Goal: Task Accomplishment & Management: Manage account settings

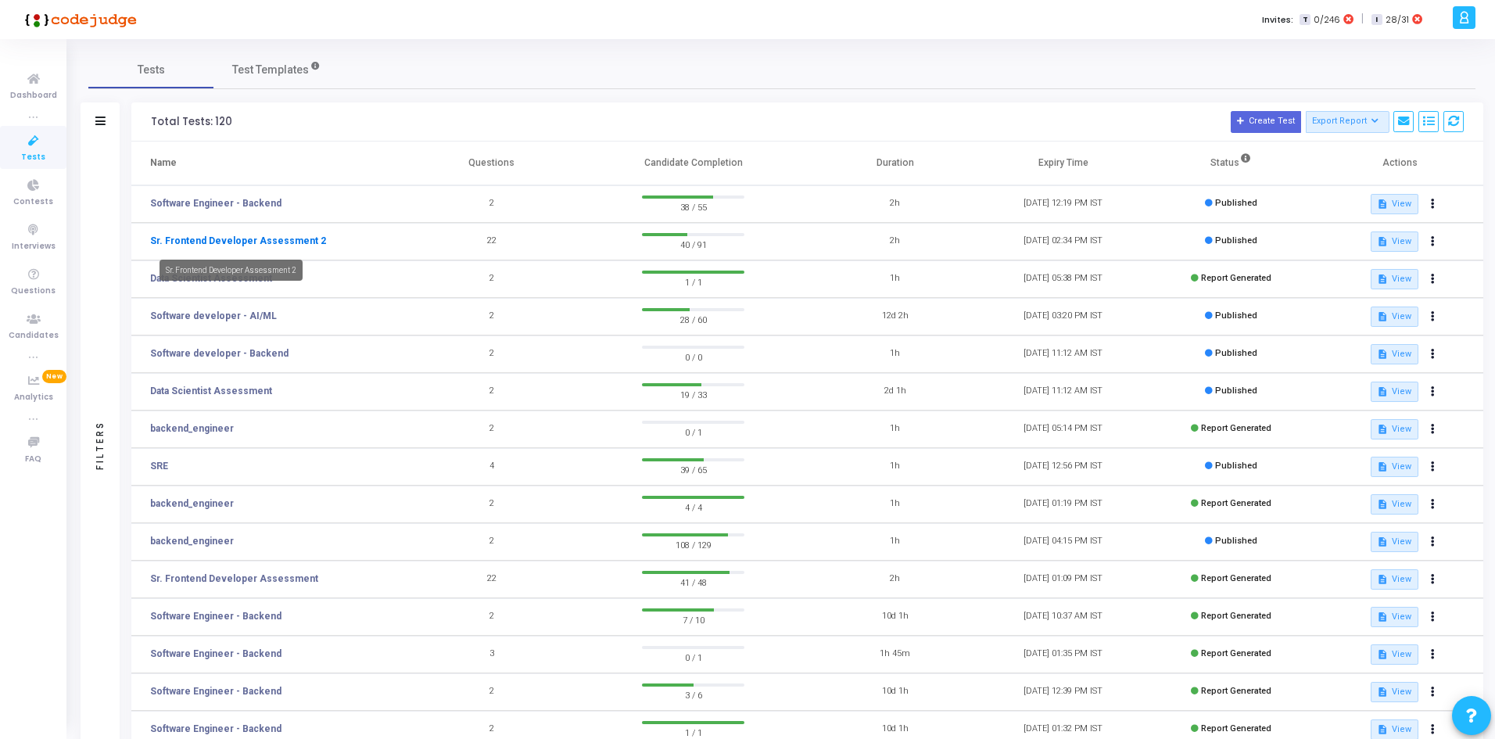
click at [180, 241] on link "Sr. Frontend Developer Assessment 2" at bounding box center [238, 241] width 176 height 14
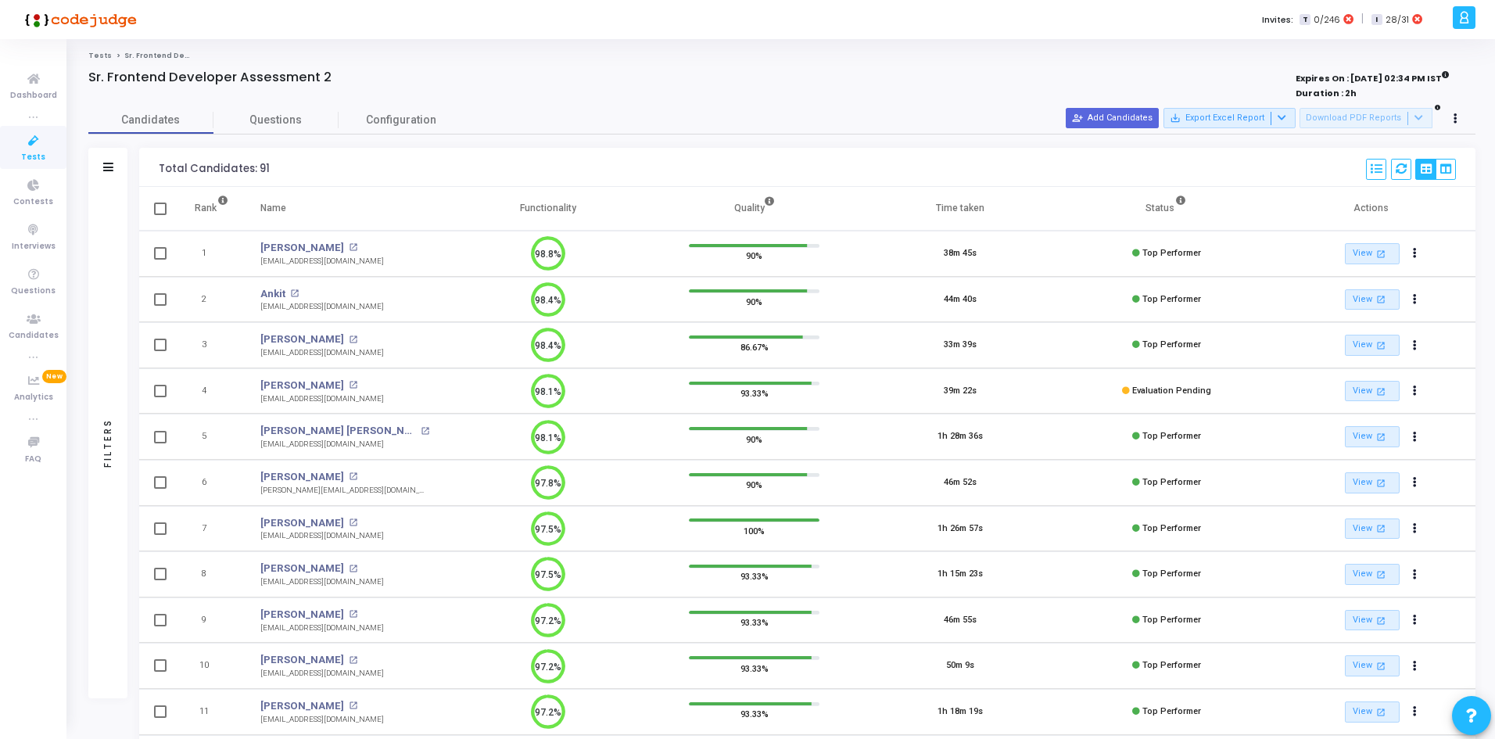
click at [181, 237] on td "1" at bounding box center [211, 254] width 66 height 46
click at [120, 169] on div "Filters" at bounding box center [107, 167] width 39 height 39
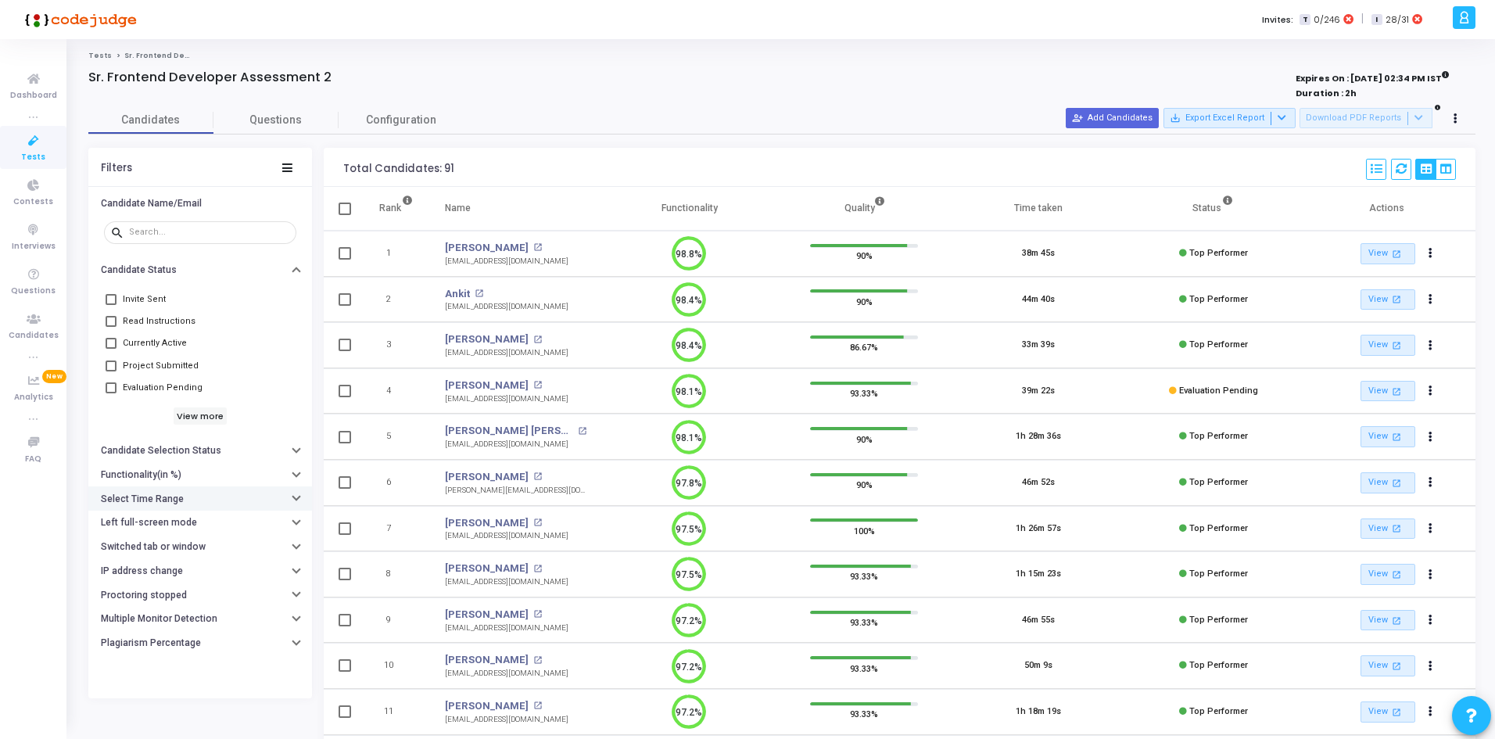
click at [144, 500] on h6 "Select Time Range" at bounding box center [142, 500] width 83 height 12
click at [200, 531] on input "text" at bounding box center [232, 530] width 116 height 9
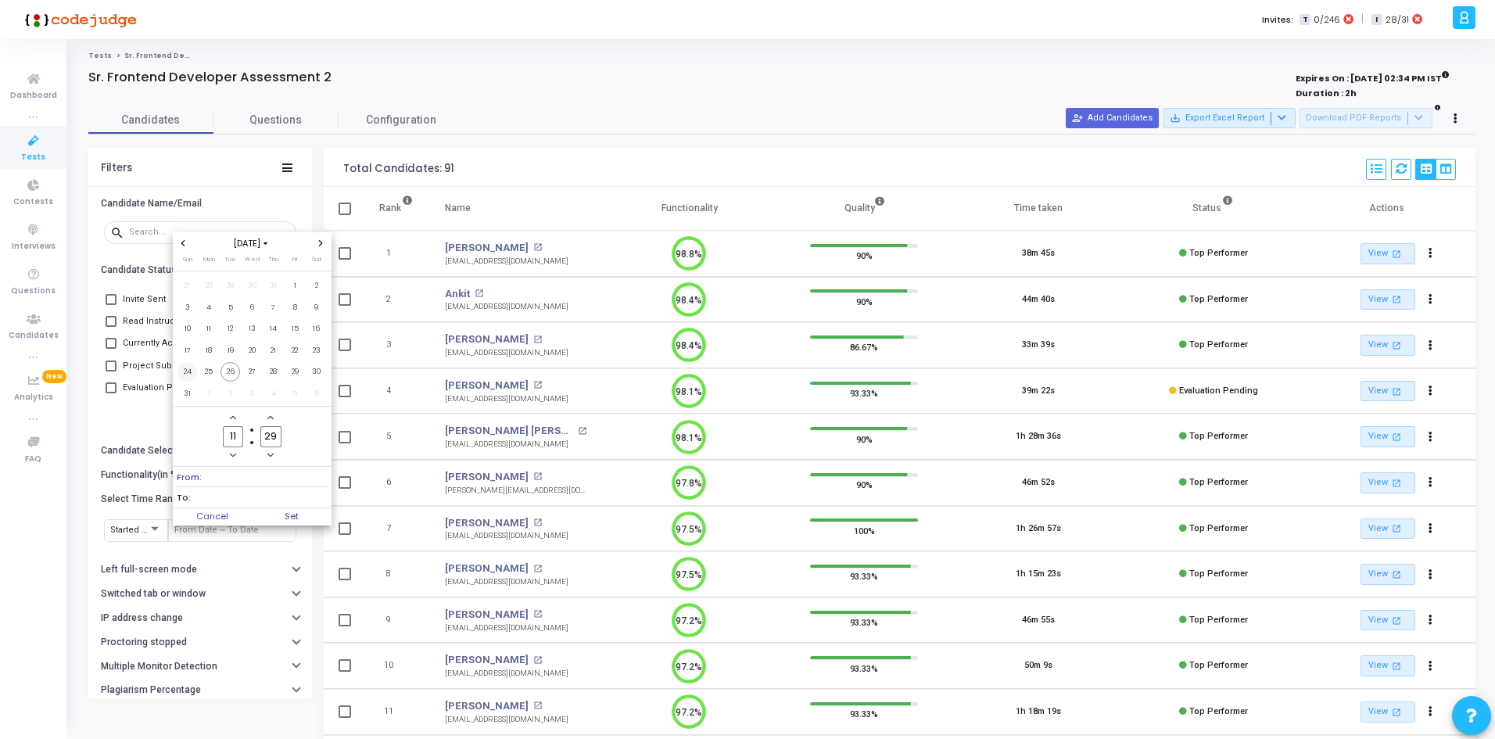
click at [185, 372] on span "24" at bounding box center [188, 372] width 20 height 20
click at [230, 373] on span "26" at bounding box center [231, 372] width 20 height 20
click at [269, 508] on span "Set" at bounding box center [292, 516] width 80 height 17
type input "[DATE] 11:29 AM - [DATE] 11:29 AM"
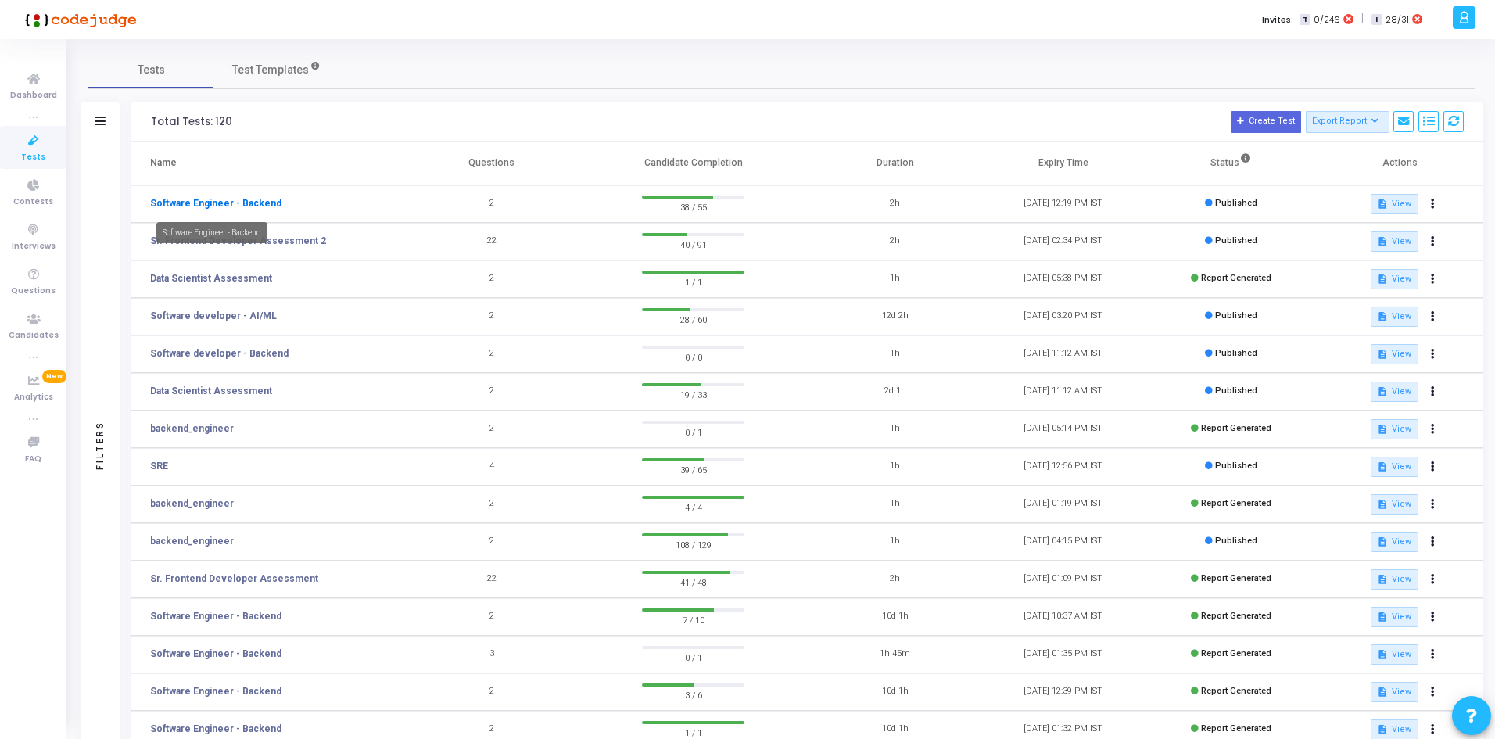
click at [252, 196] on link "Software Engineer - Backend" at bounding box center [215, 203] width 131 height 14
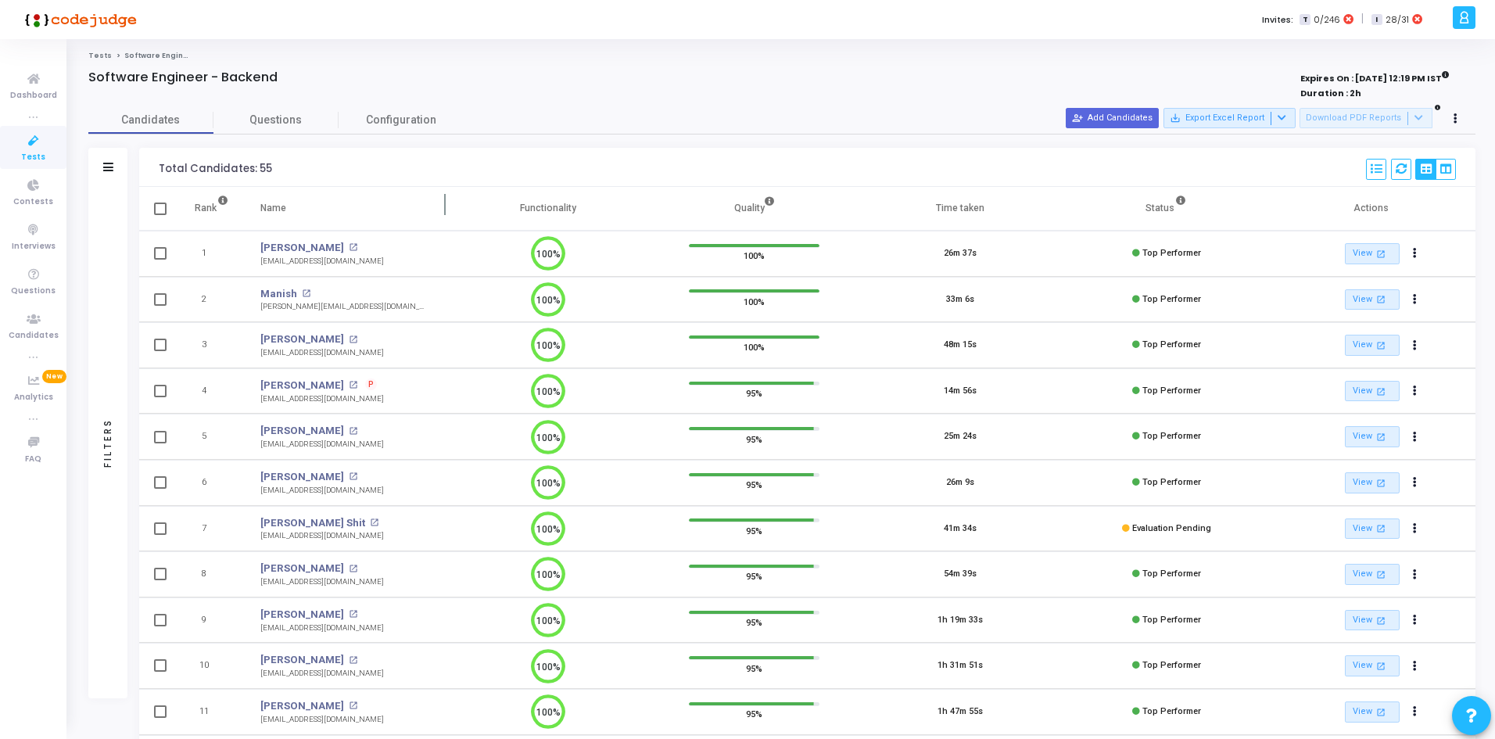
click at [246, 194] on th "Name" at bounding box center [345, 209] width 200 height 44
click at [244, 189] on th "Rank" at bounding box center [211, 209] width 66 height 44
click at [243, 188] on th "Rank" at bounding box center [211, 209] width 66 height 44
click at [108, 170] on icon at bounding box center [108, 167] width 10 height 9
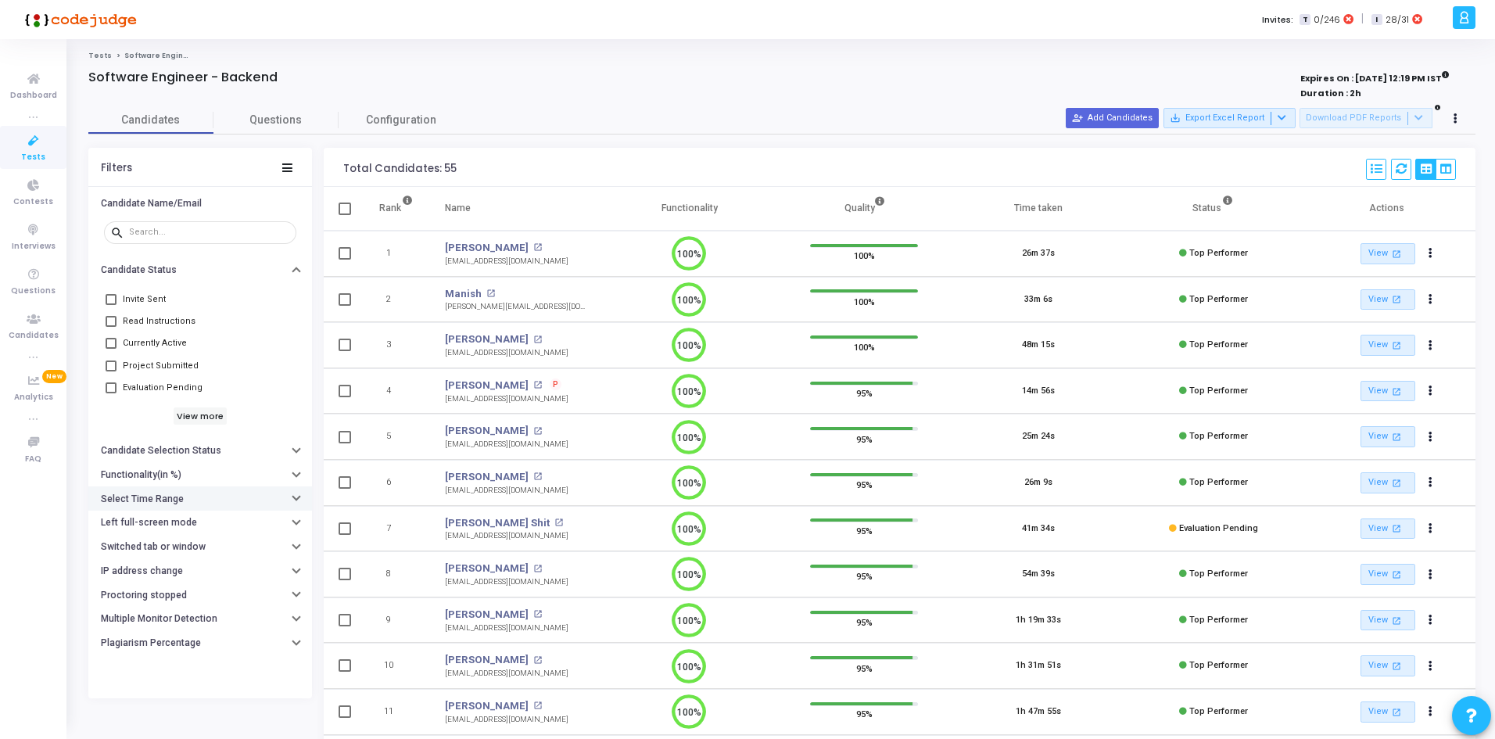
click at [143, 497] on h6 "Select Time Range" at bounding box center [142, 500] width 83 height 12
click at [177, 520] on div at bounding box center [232, 529] width 116 height 25
click at [178, 527] on input "text" at bounding box center [232, 530] width 116 height 9
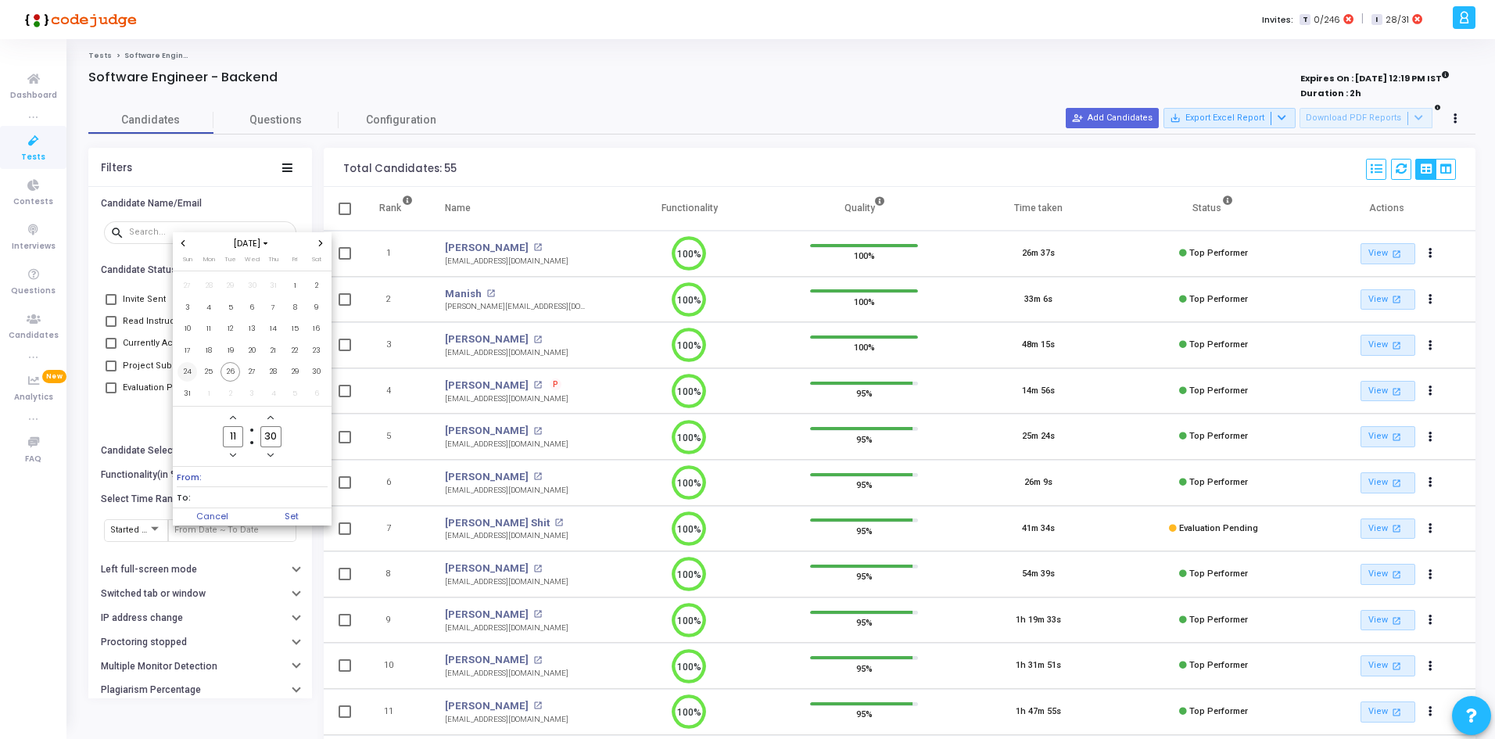
click at [187, 372] on span "24" at bounding box center [188, 372] width 20 height 20
click at [227, 379] on span "26" at bounding box center [231, 372] width 20 height 20
click at [294, 516] on span "Set" at bounding box center [292, 516] width 80 height 17
type input "[DATE] 11:30 AM - [DATE] 11:30 AM"
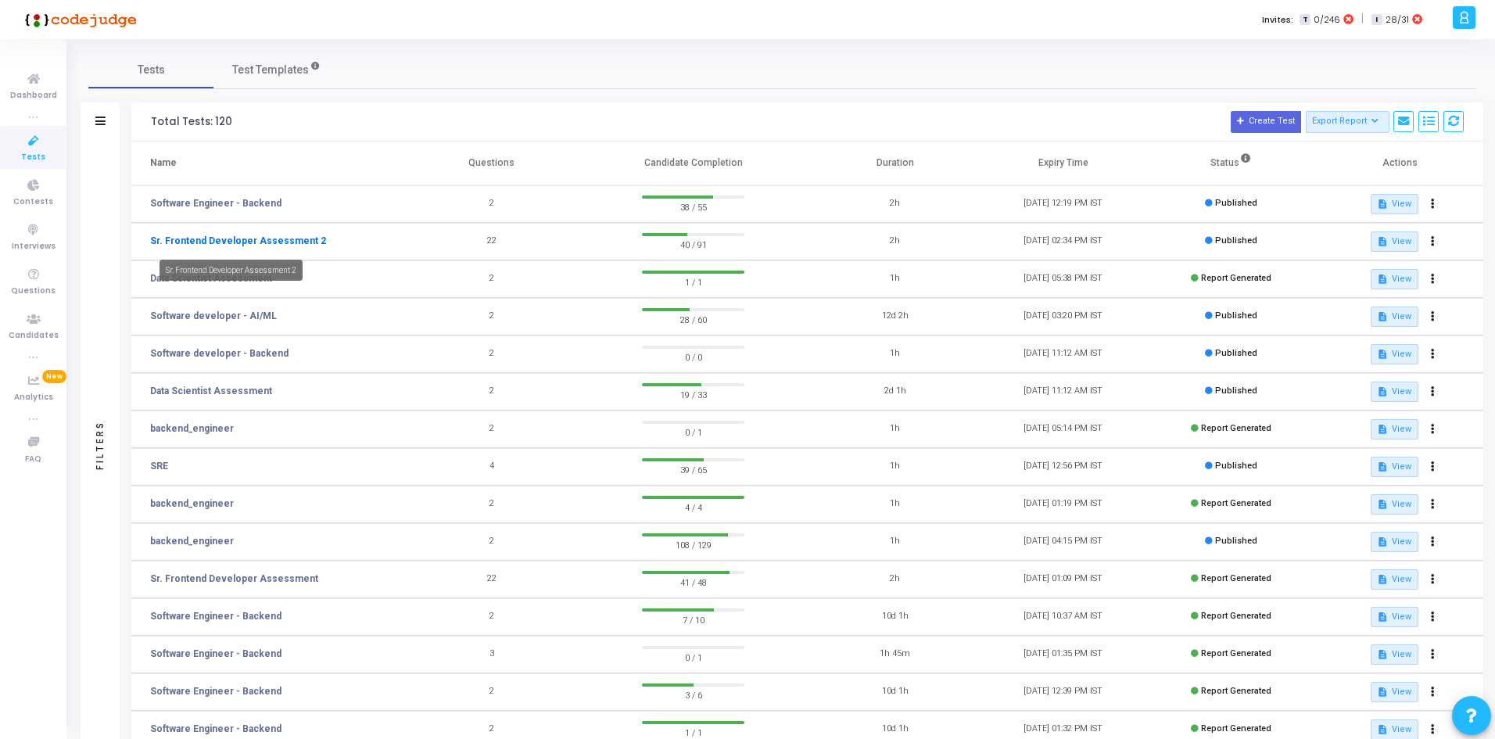
click at [290, 242] on link "Sr. Frontend Developer Assessment 2" at bounding box center [238, 241] width 176 height 14
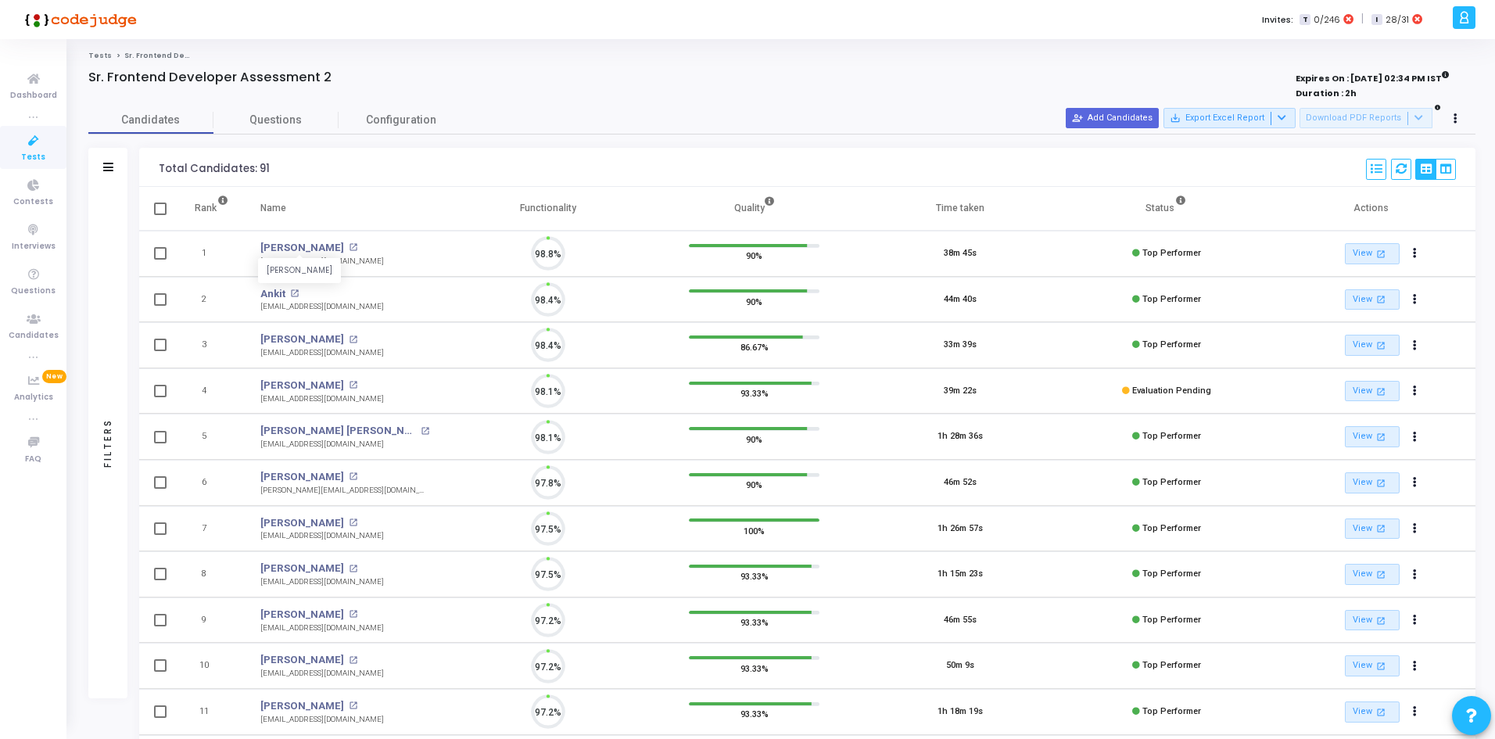
scroll to position [33, 40]
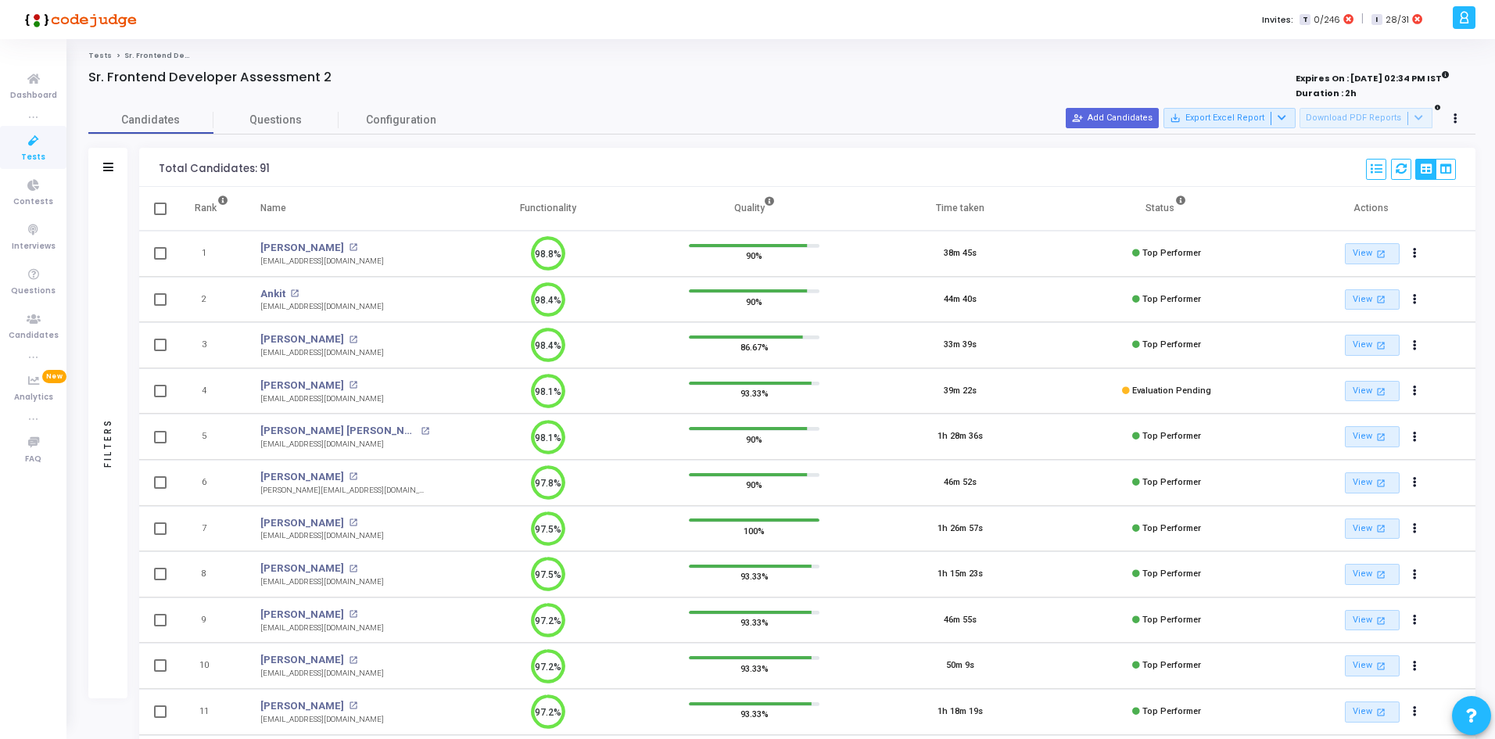
click at [116, 165] on div "Filters" at bounding box center [107, 167] width 39 height 39
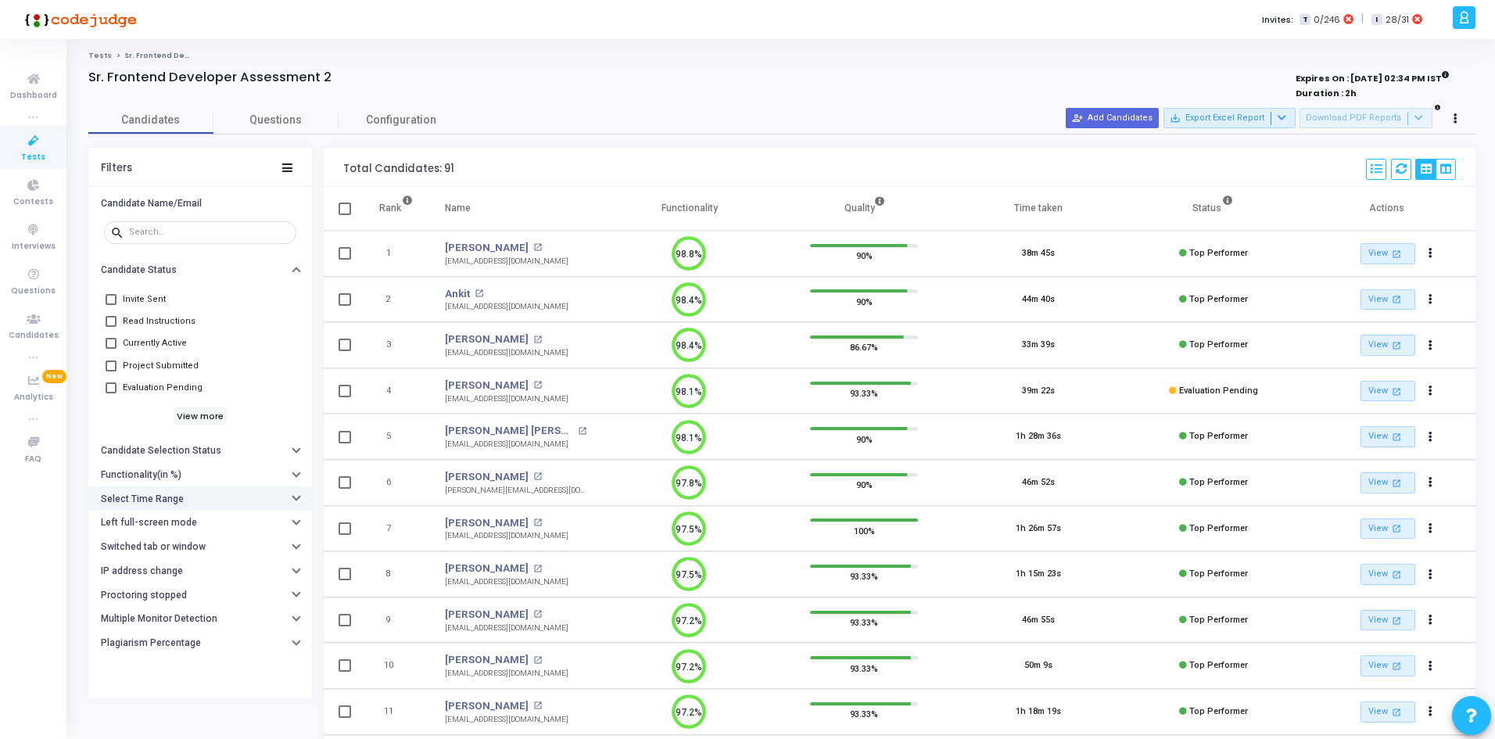
click at [141, 506] on button "Select Time Range" at bounding box center [200, 498] width 224 height 24
click at [193, 527] on input "text" at bounding box center [232, 530] width 116 height 9
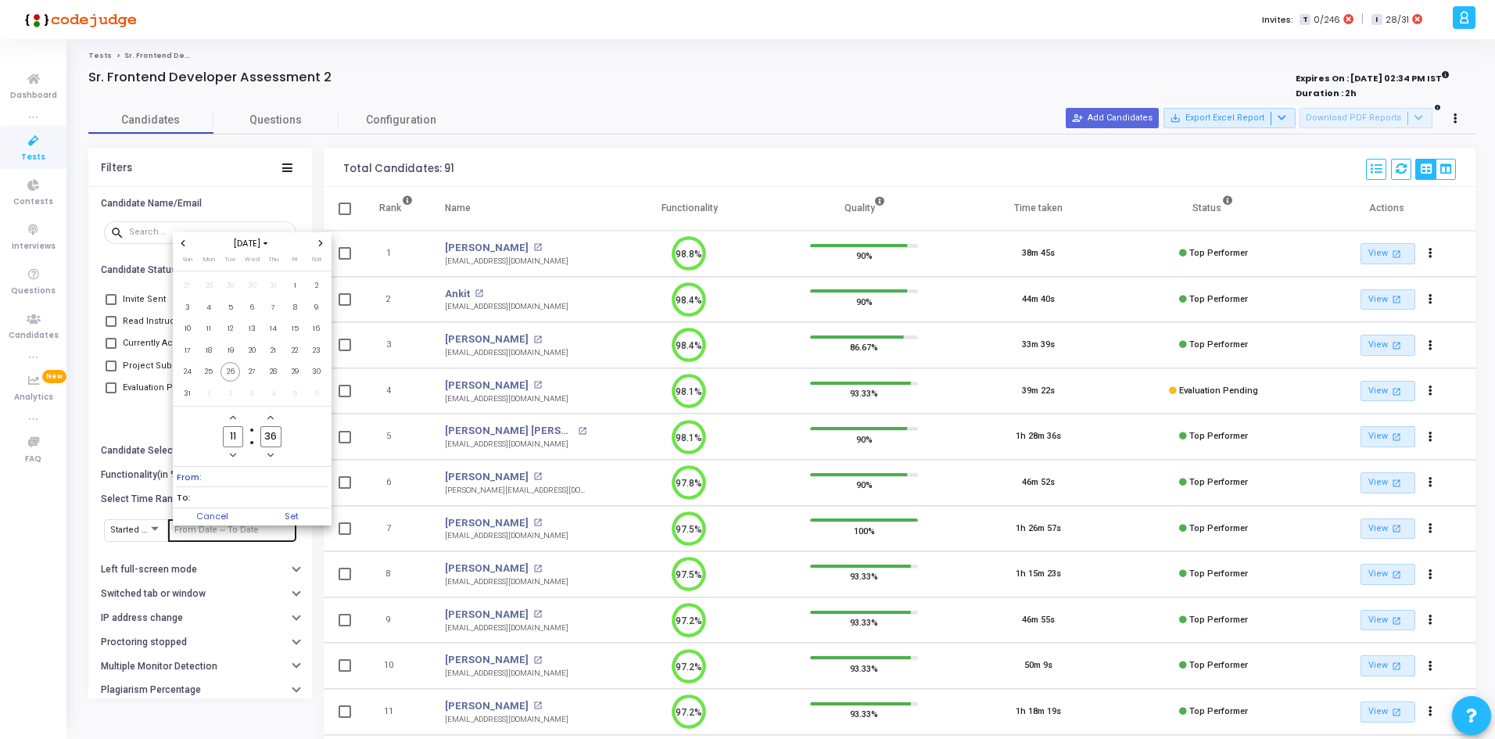
click at [193, 527] on div at bounding box center [747, 369] width 1495 height 739
click at [192, 374] on span "24" at bounding box center [188, 372] width 20 height 20
click at [228, 369] on span "26" at bounding box center [231, 372] width 20 height 20
click at [291, 517] on span "Set" at bounding box center [292, 516] width 80 height 17
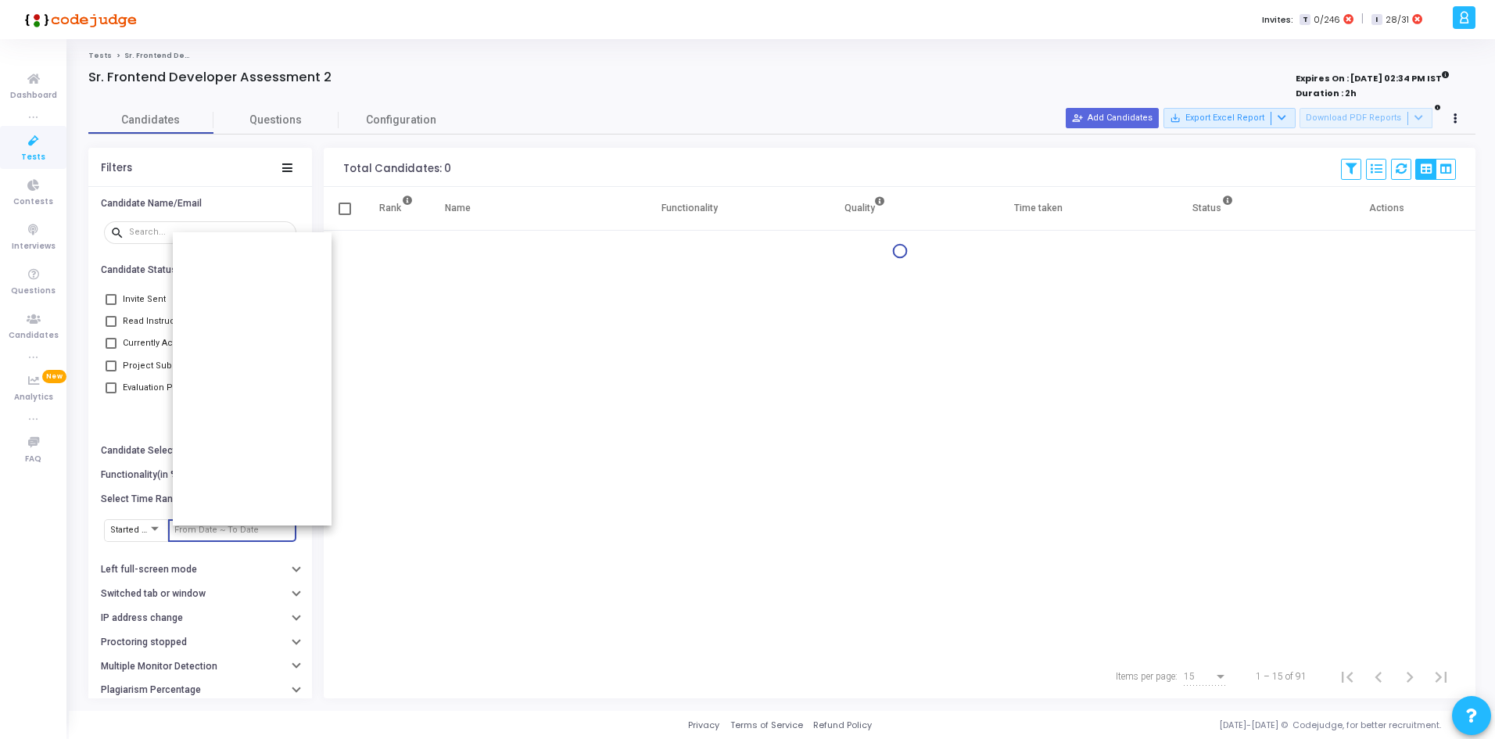
type input "[DATE] 11:36 AM - [DATE] 11:36 AM"
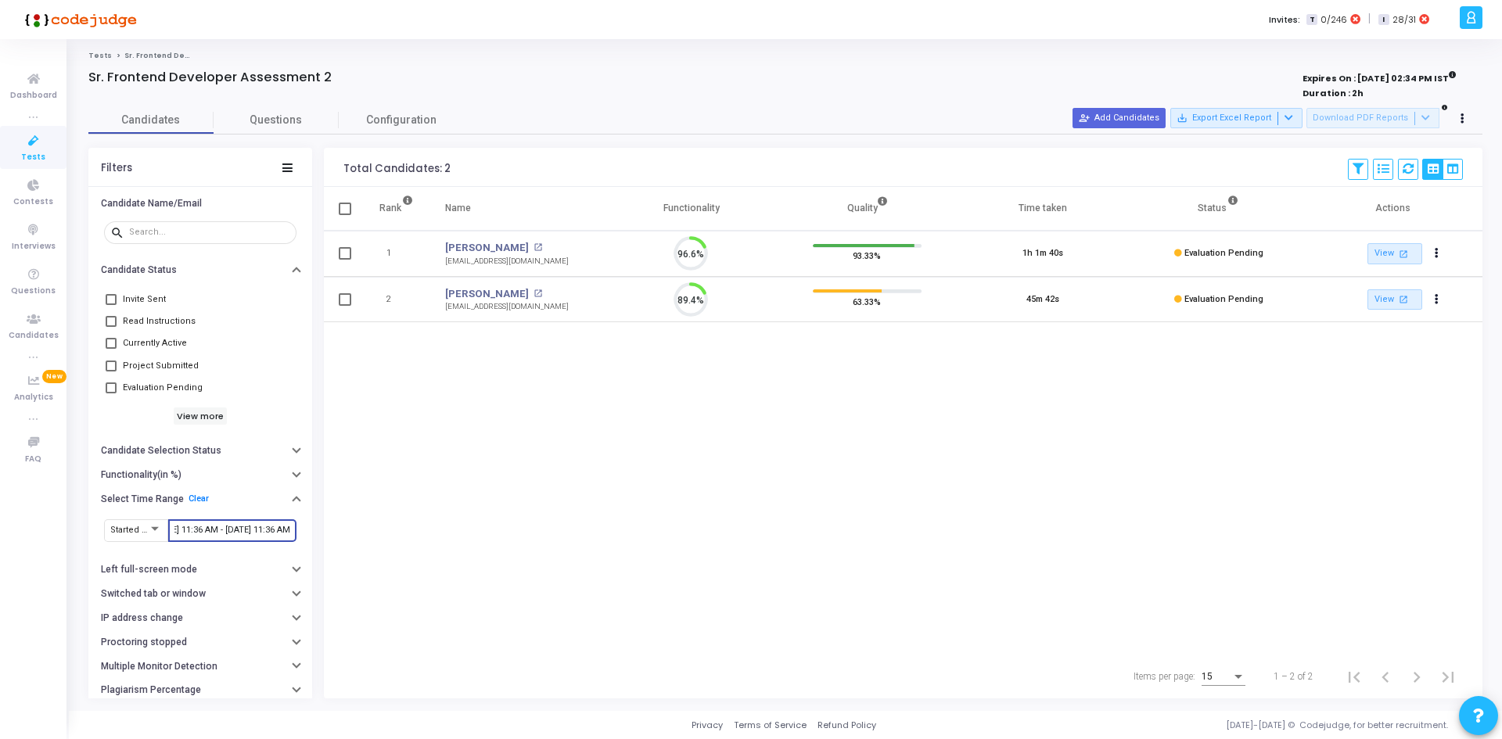
scroll to position [33, 40]
click at [199, 537] on div "[DATE] 11:36 AM - [DATE] 11:36 AM" at bounding box center [232, 529] width 116 height 25
click at [194, 527] on input "[DATE] 11:36 AM - [DATE] 11:36 AM" at bounding box center [232, 530] width 116 height 9
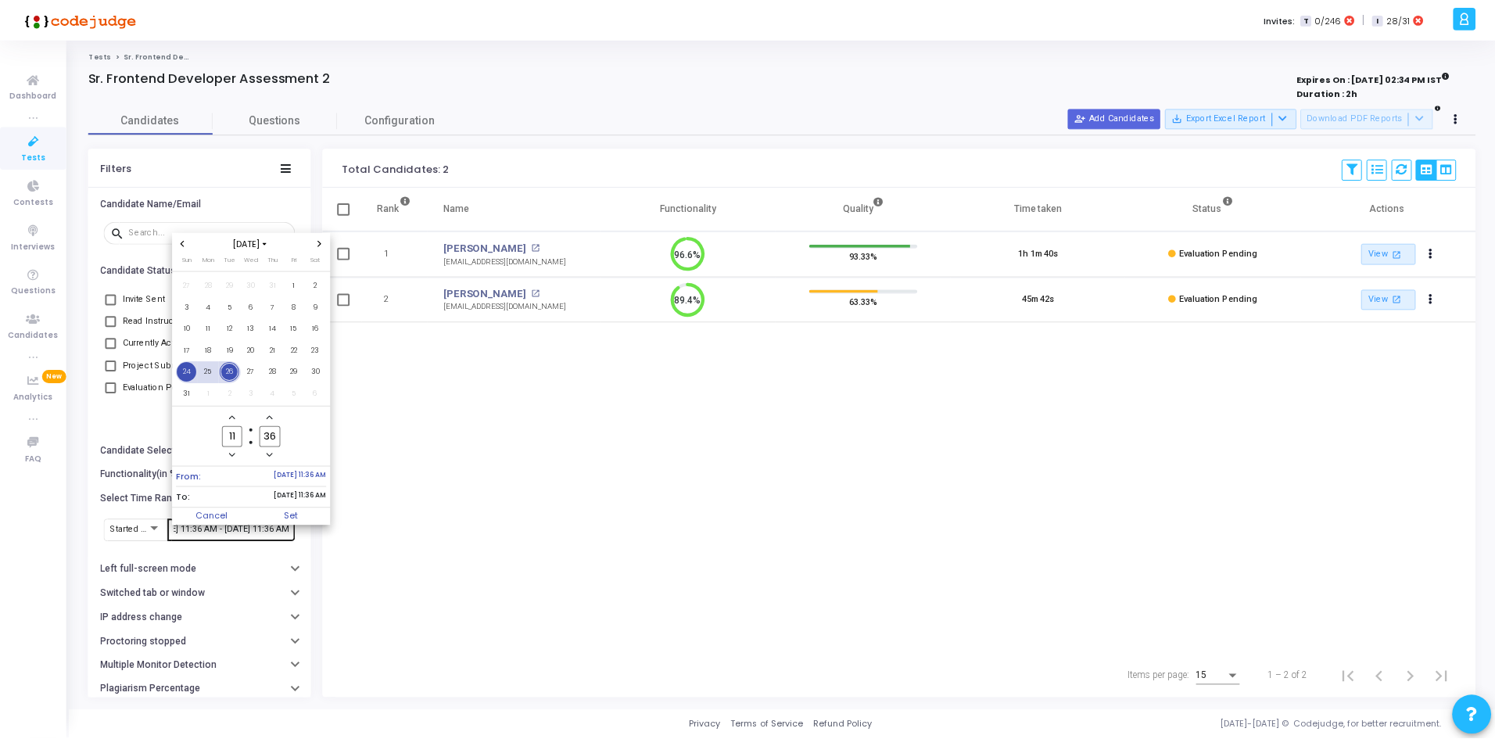
scroll to position [0, 0]
click at [188, 368] on span "24" at bounding box center [188, 372] width 20 height 20
click at [228, 366] on span "26" at bounding box center [231, 372] width 20 height 20
click at [192, 373] on span "24" at bounding box center [188, 372] width 20 height 20
click at [193, 373] on span "24" at bounding box center [188, 372] width 20 height 20
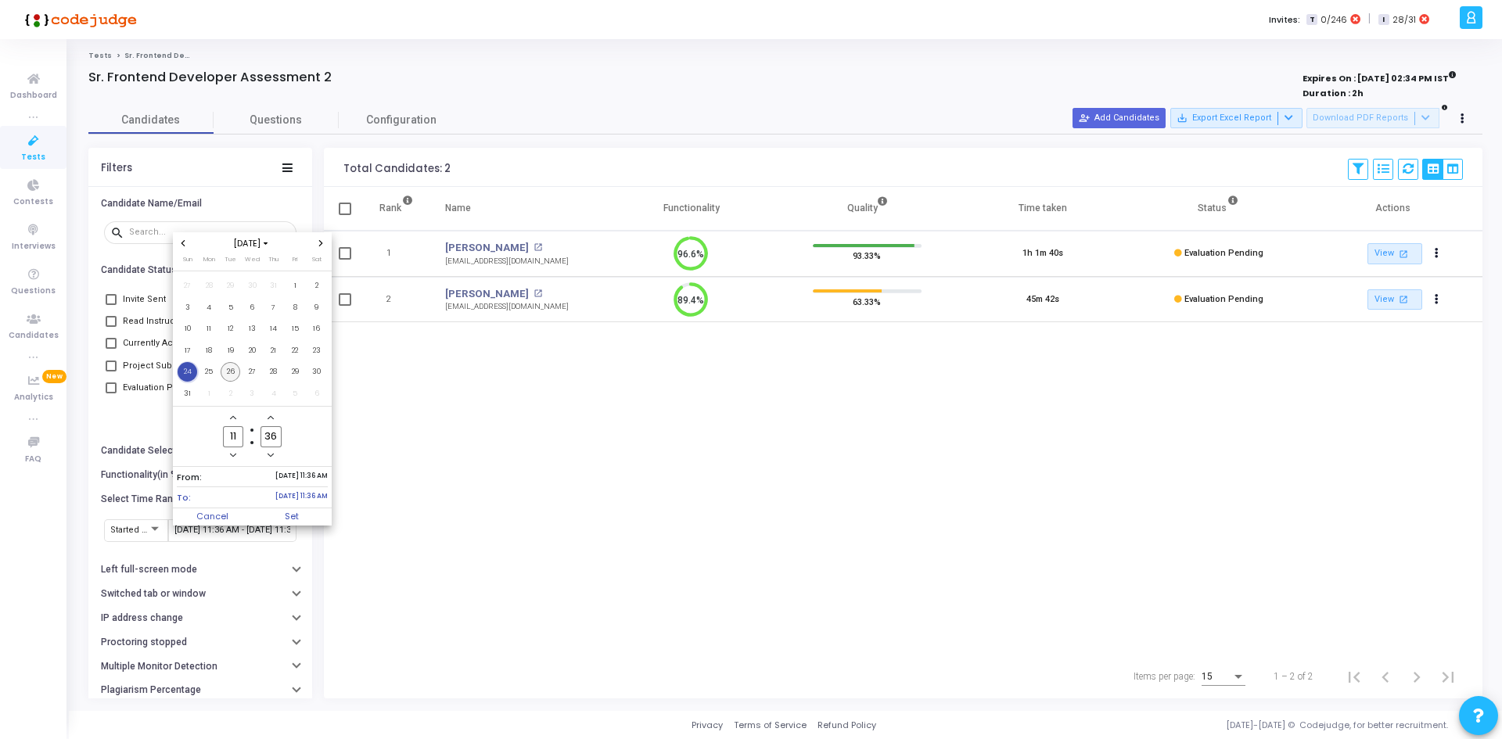
click at [229, 375] on span "26" at bounding box center [231, 372] width 20 height 20
click at [191, 374] on span "24" at bounding box center [188, 372] width 20 height 20
click at [221, 517] on span "Cancel" at bounding box center [213, 516] width 80 height 17
click at [449, 530] on div "Rank Name Functionality Quality Time taken Status Actions 1 [PERSON_NAME] open_…" at bounding box center [903, 421] width 1158 height 468
click at [290, 167] on icon at bounding box center [287, 167] width 10 height 9
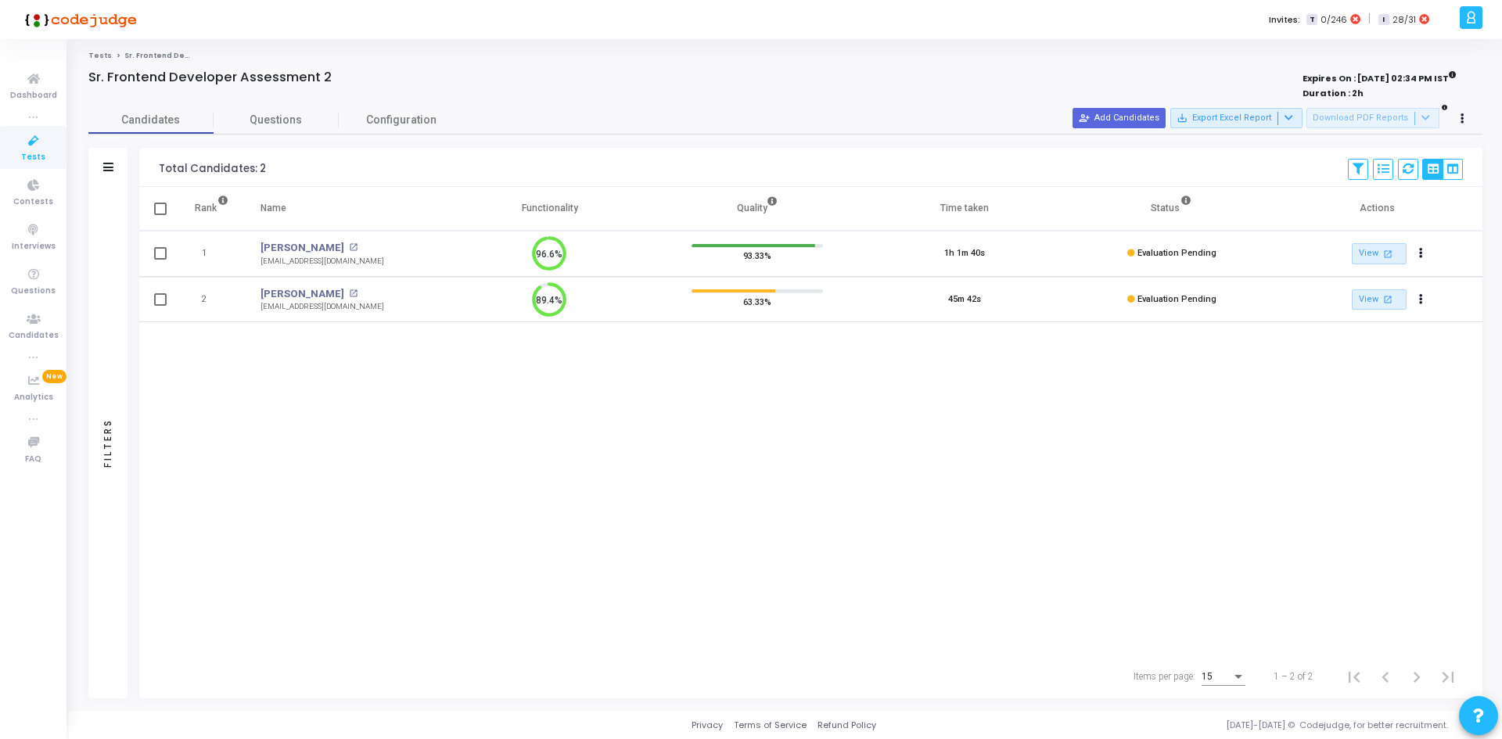
drag, startPoint x: 255, startPoint y: 237, endPoint x: 366, endPoint y: 307, distance: 131.5
click at [365, 307] on tbody "1 [PERSON_NAME] open_in_new [EMAIL_ADDRESS][DOMAIN_NAME] 96.6% 93.33% 1h 1m 40s…" at bounding box center [810, 277] width 1343 height 92
click at [109, 160] on div "Filters" at bounding box center [107, 167] width 39 height 39
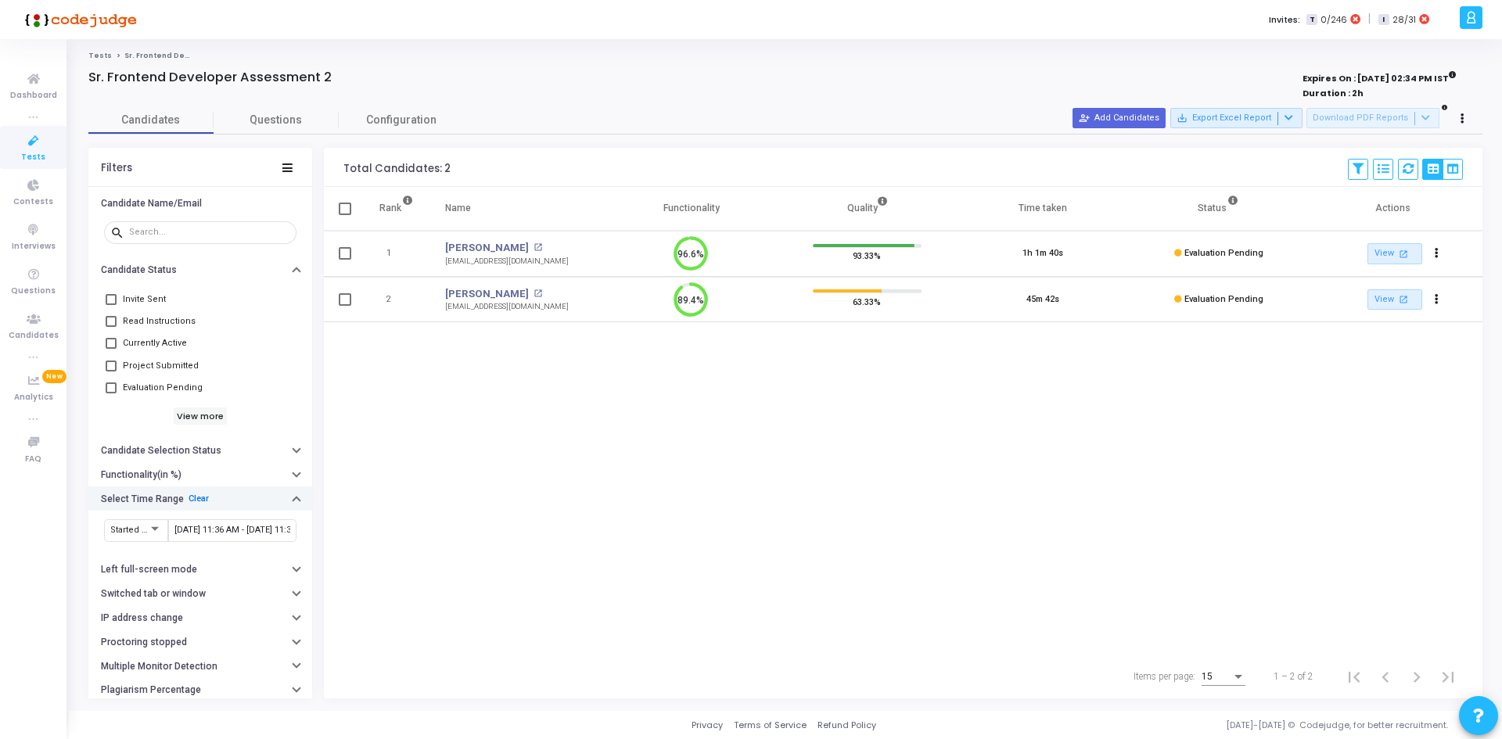
click at [196, 498] on link "Clear" at bounding box center [198, 499] width 20 height 10
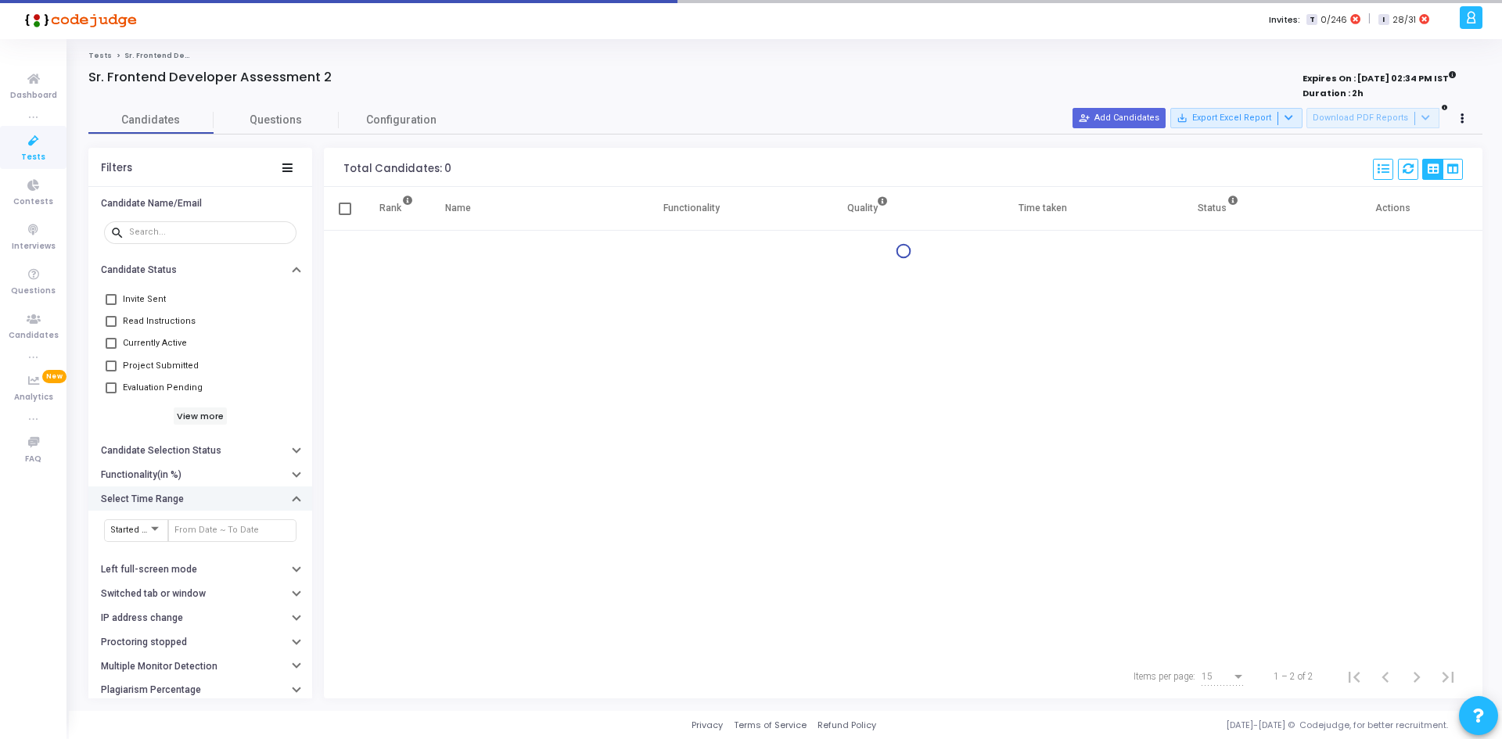
click at [745, 283] on div "Rank Name Functionality Quality Time taken Status Actions" at bounding box center [903, 421] width 1158 height 468
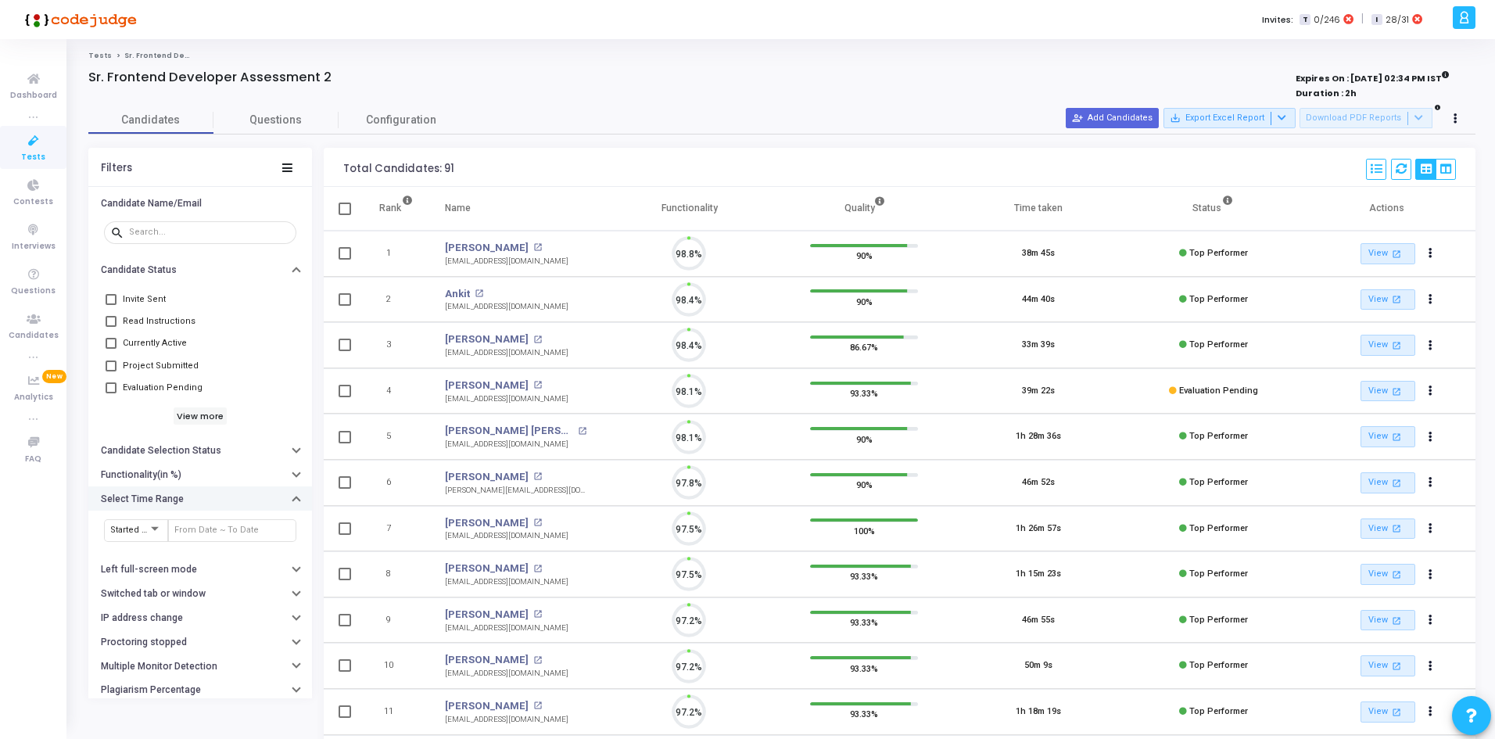
scroll to position [33, 40]
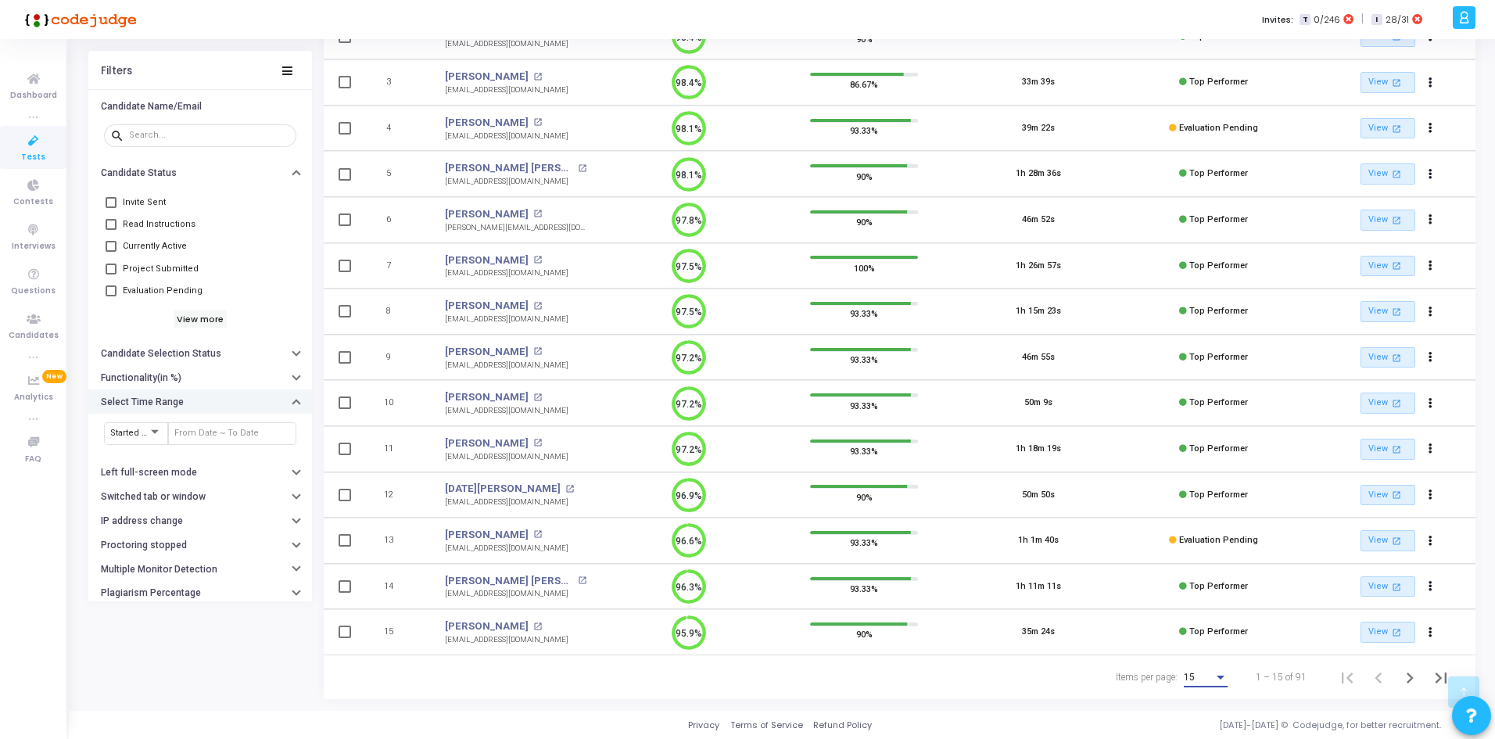
click at [1214, 675] on div "15" at bounding box center [1199, 678] width 30 height 11
click at [1199, 673] on span "50" at bounding box center [1207, 669] width 44 height 28
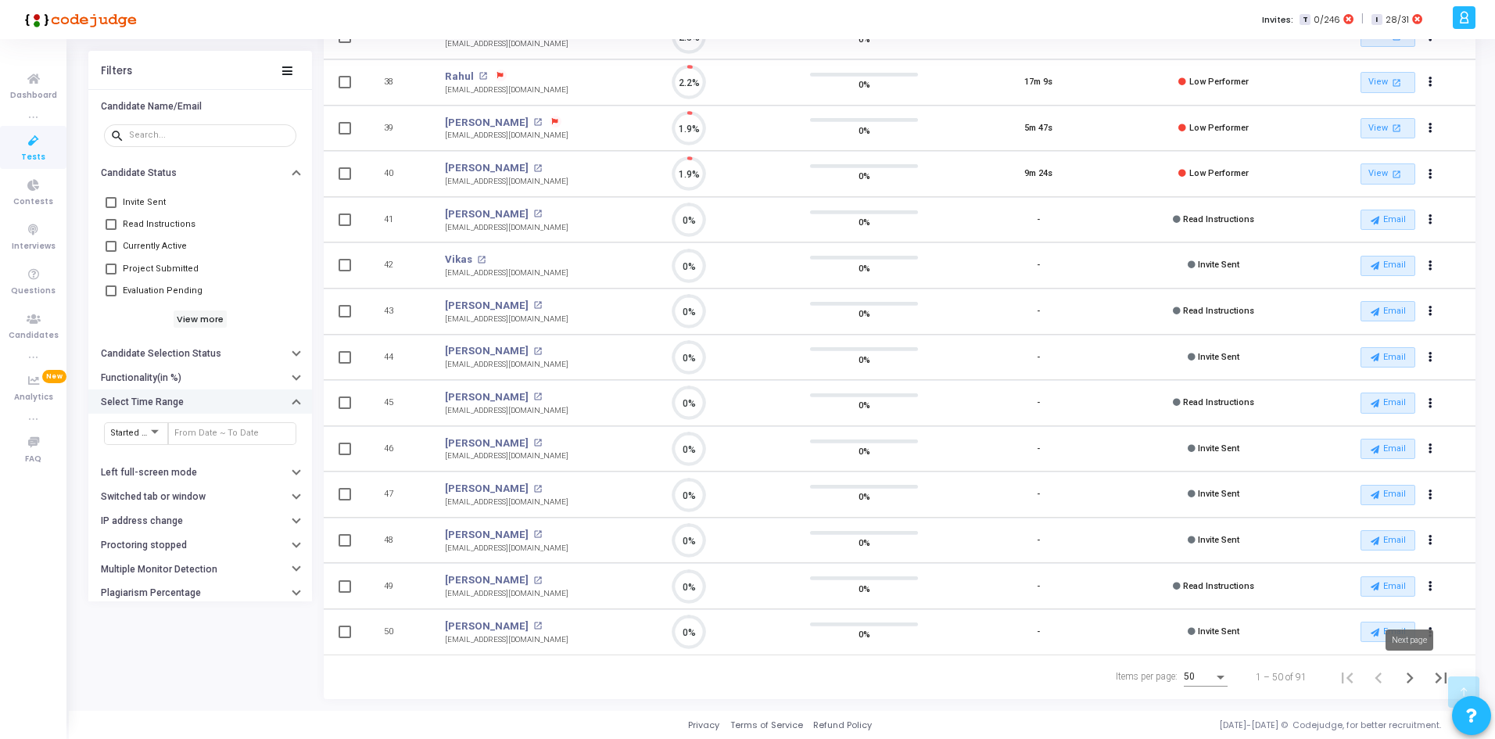
click at [1413, 676] on icon "Next page" at bounding box center [1410, 678] width 22 height 22
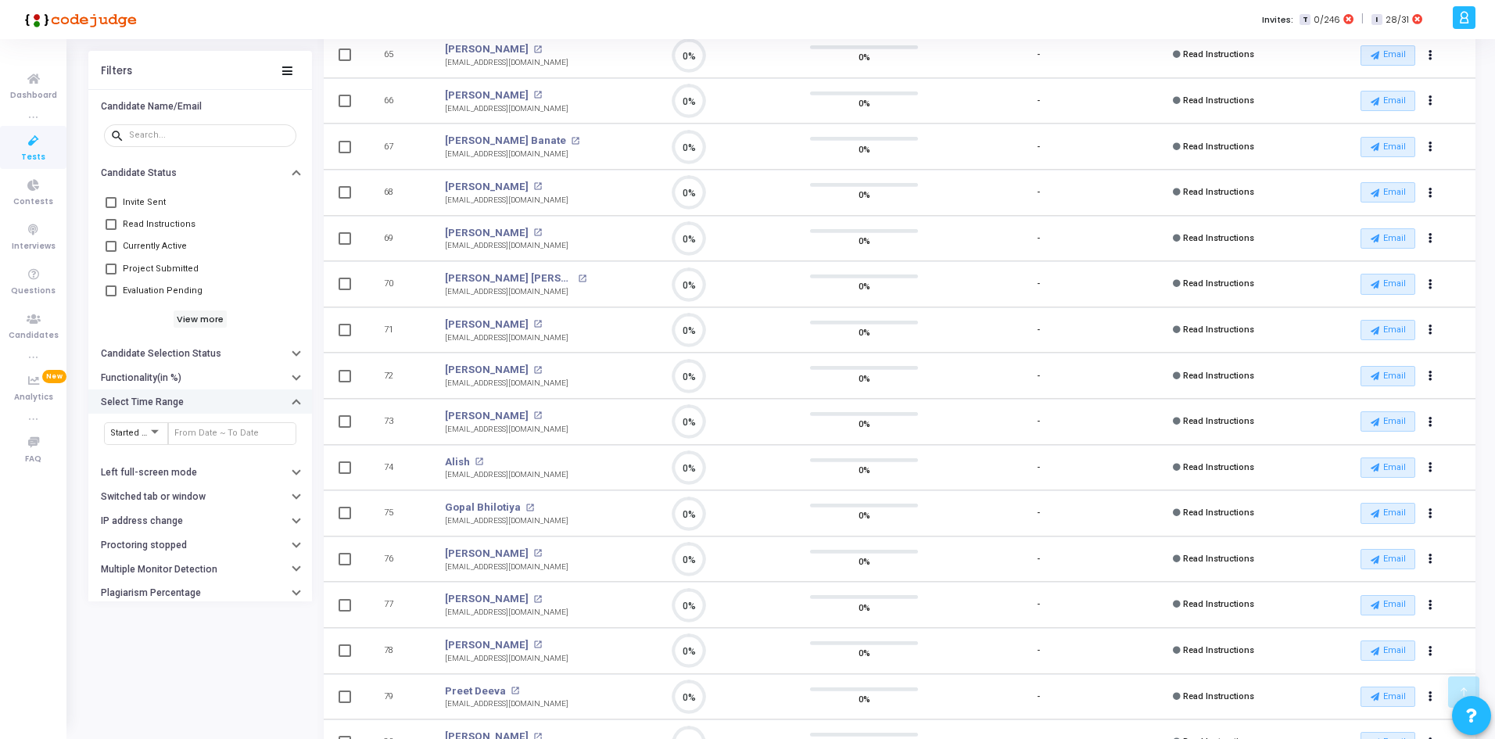
click at [558, 379] on td "[PERSON_NAME] open_in_new [EMAIL_ADDRESS][DOMAIN_NAME]" at bounding box center [515, 376] width 173 height 46
click at [43, 152] on span "Tests" at bounding box center [33, 157] width 24 height 13
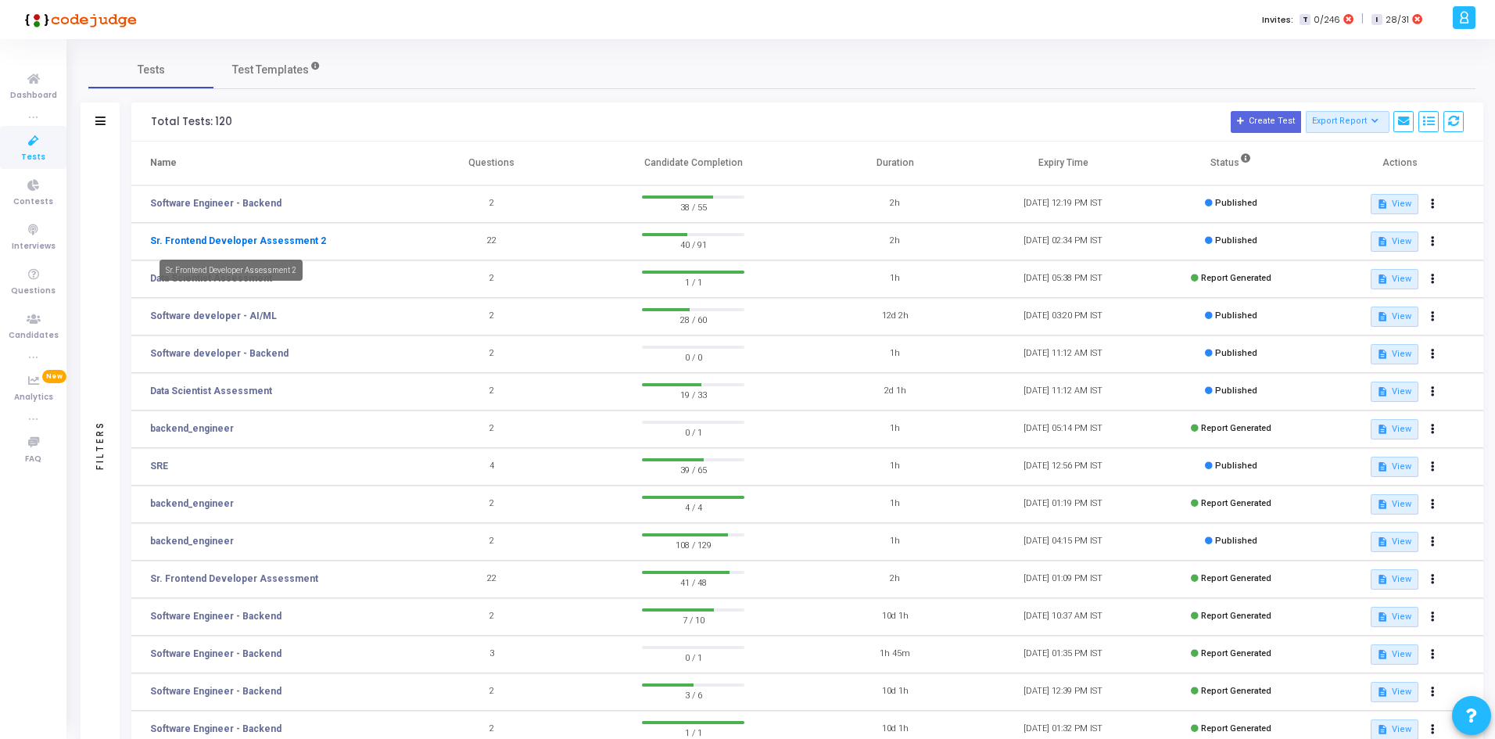
click at [213, 239] on link "Sr. Frontend Developer Assessment 2" at bounding box center [238, 241] width 176 height 14
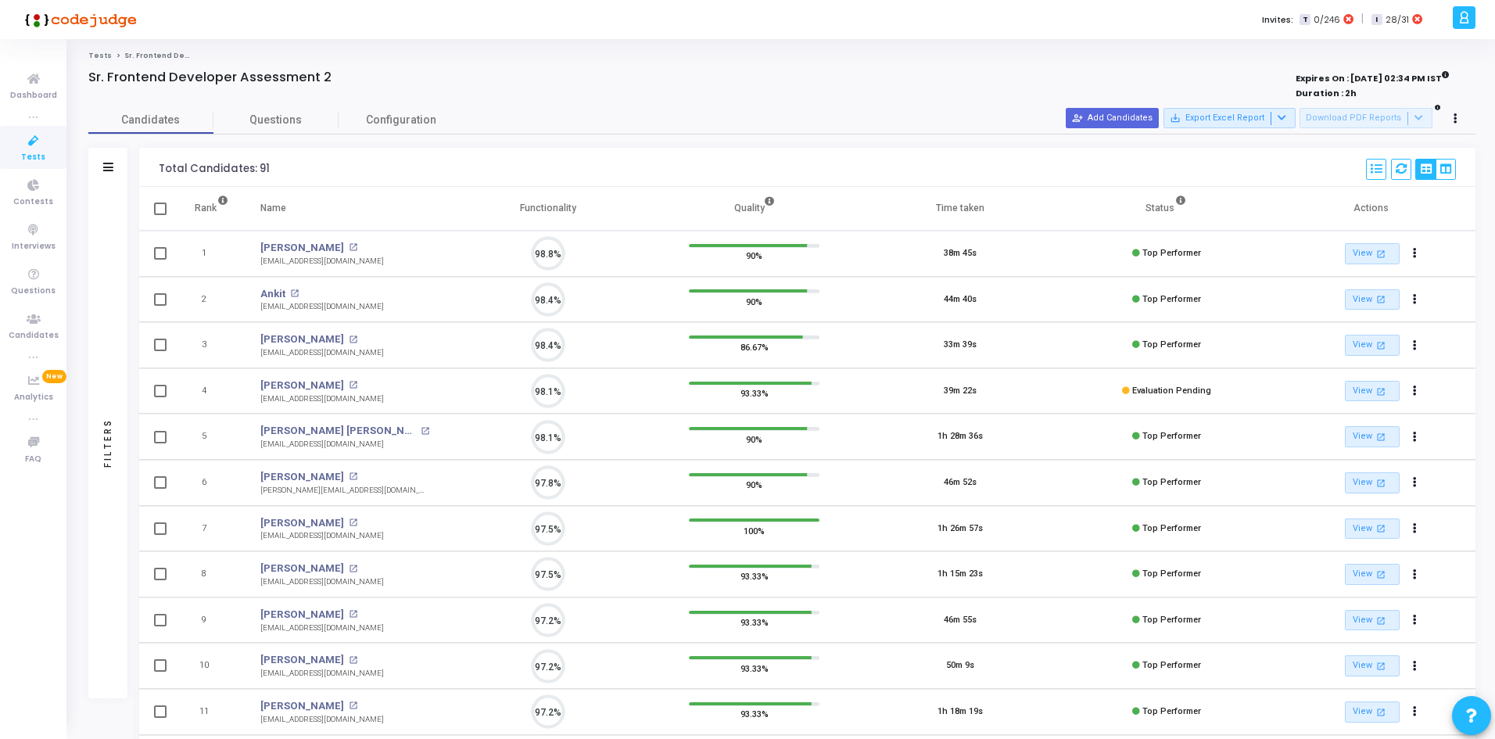
scroll to position [33, 40]
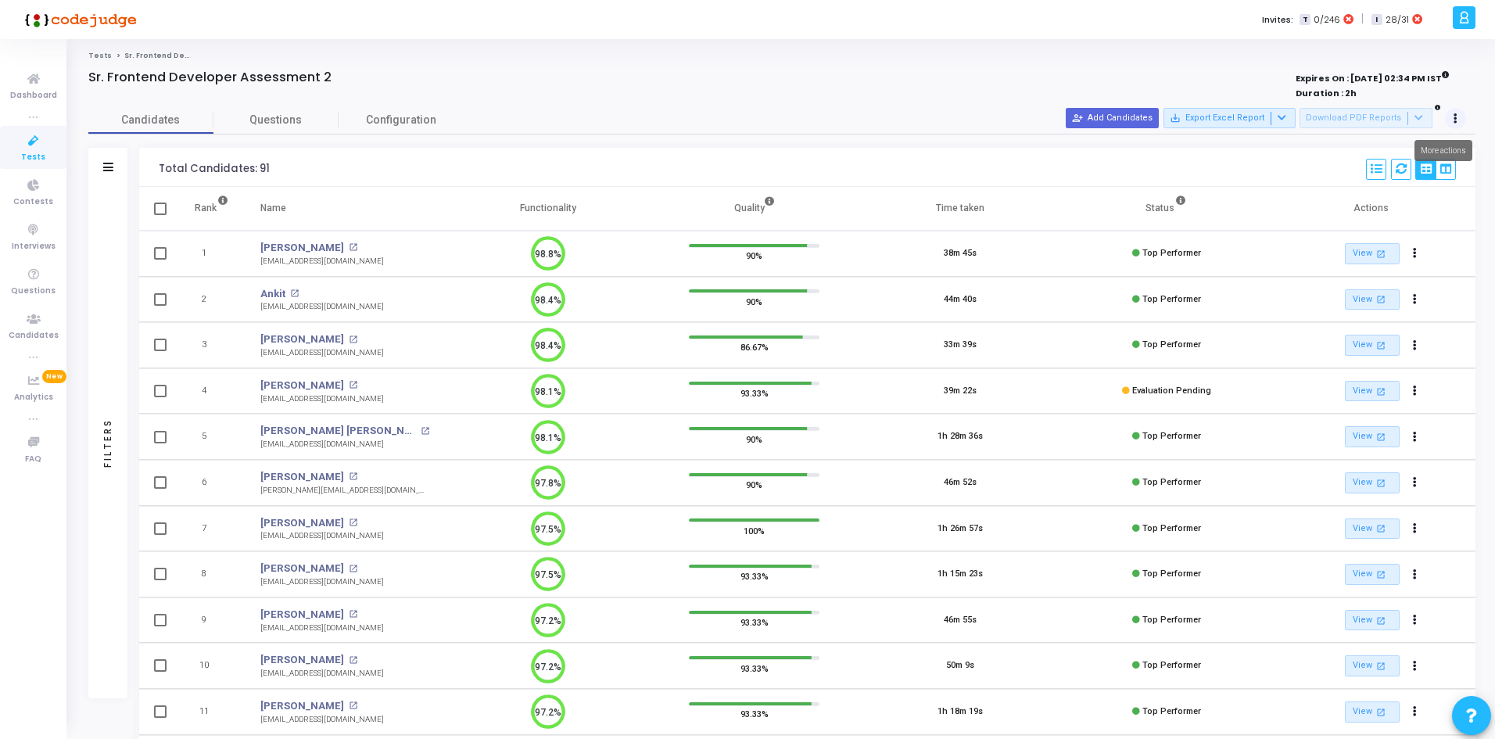
click at [1458, 114] on button at bounding box center [1456, 119] width 22 height 22
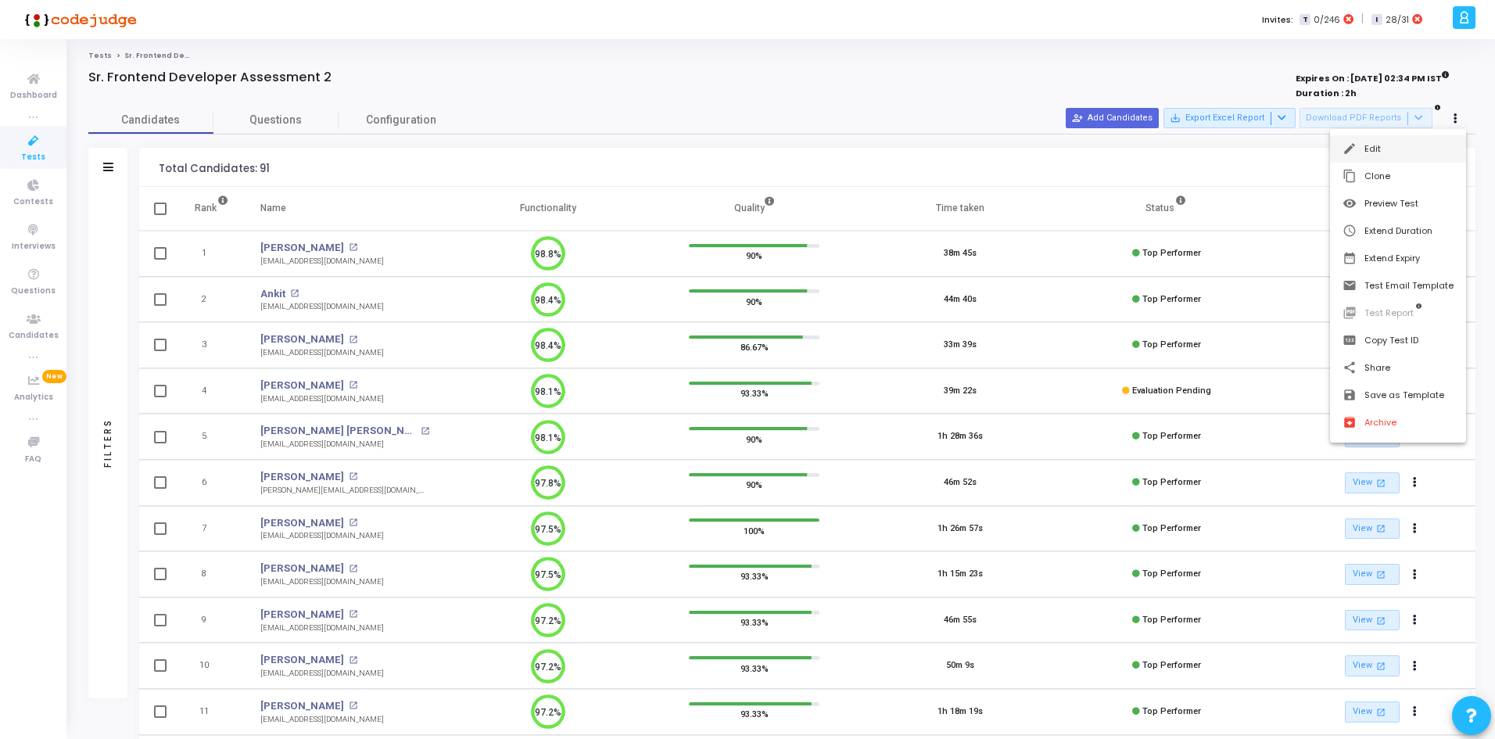
click at [1437, 142] on button "edit Edit" at bounding box center [1398, 148] width 136 height 27
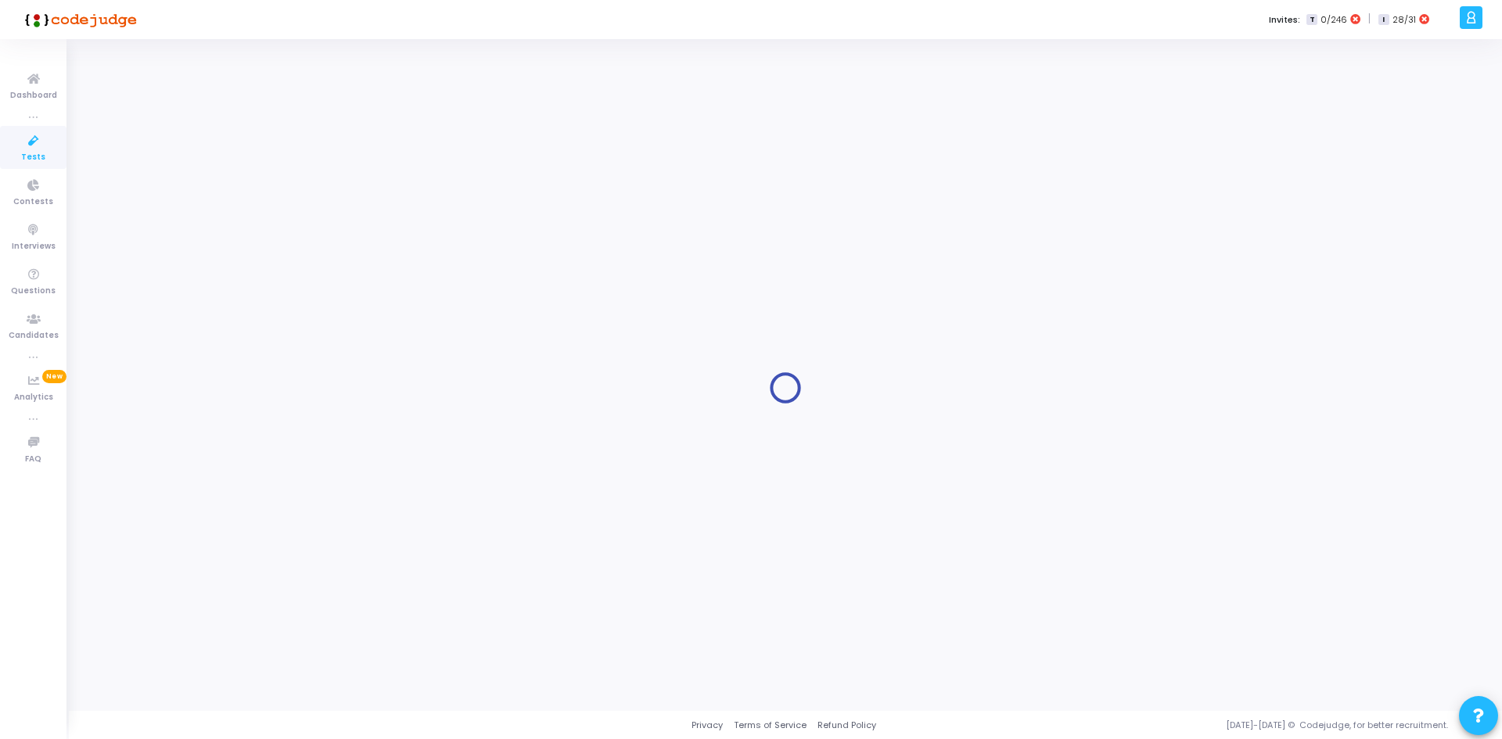
type input "[DATE] 2:34 PM"
type input "1"
type input "45"
type input "80"
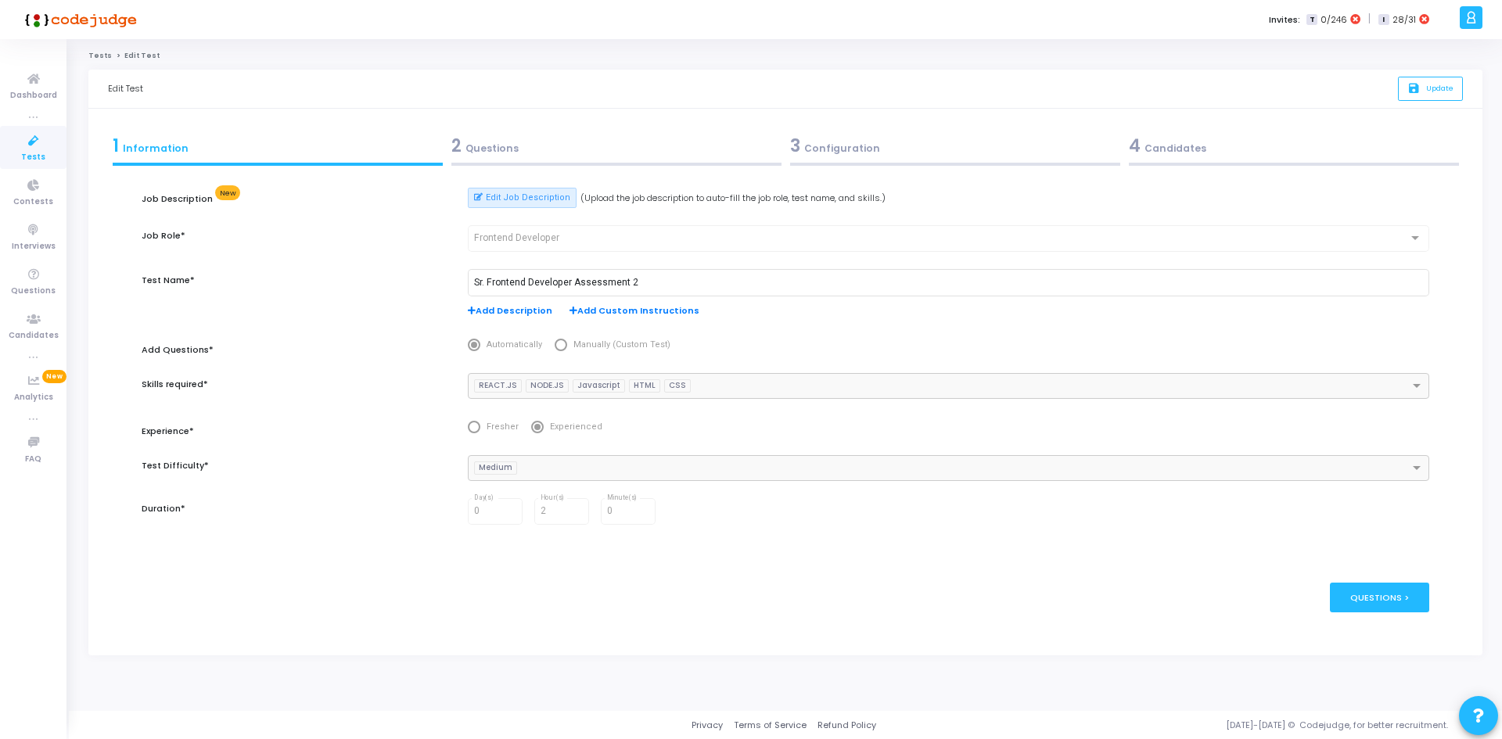
click at [800, 135] on div "3 Configuration" at bounding box center [955, 146] width 330 height 26
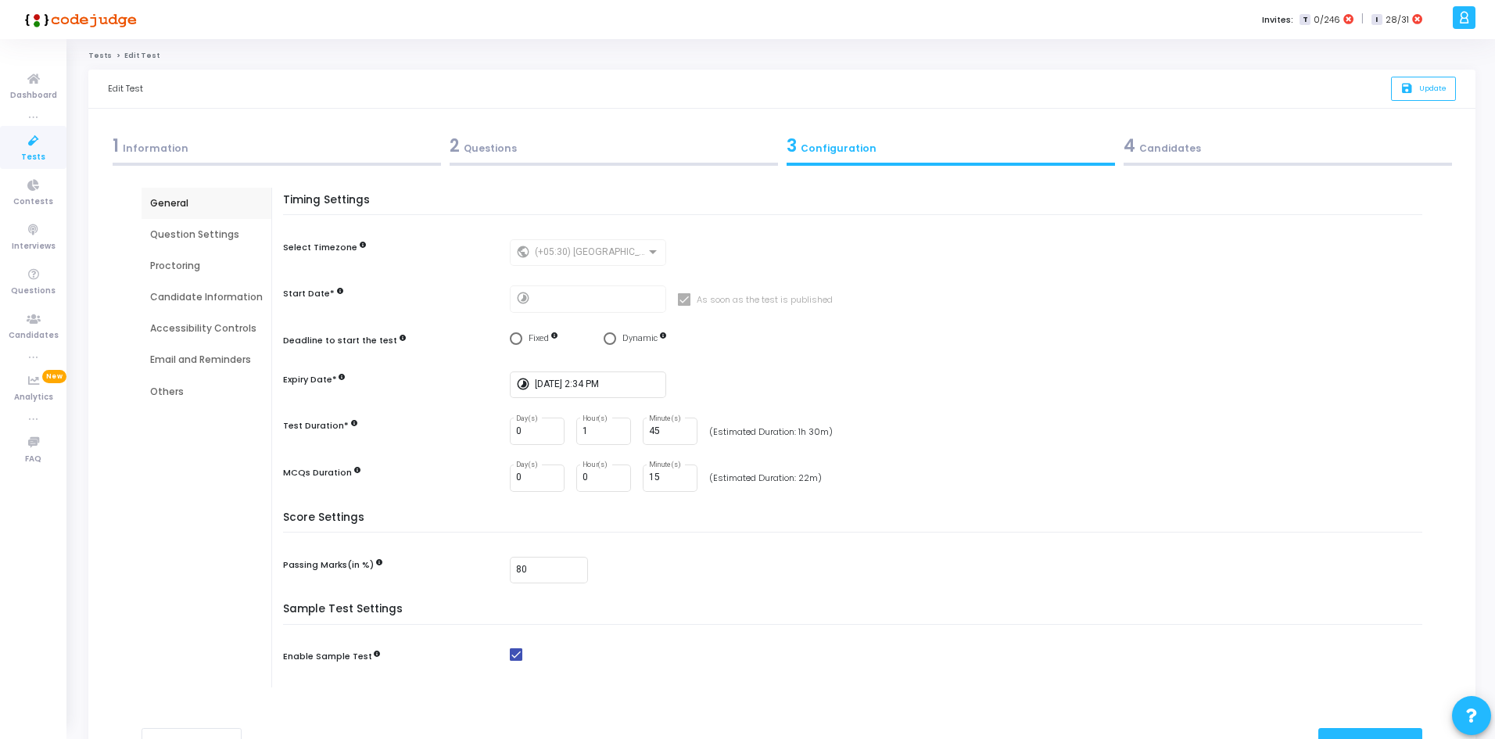
click at [611, 342] on span "Select confirmation" at bounding box center [610, 338] width 13 height 13
click at [611, 342] on input "Dynamic" at bounding box center [610, 338] width 13 height 13
radio input "true"
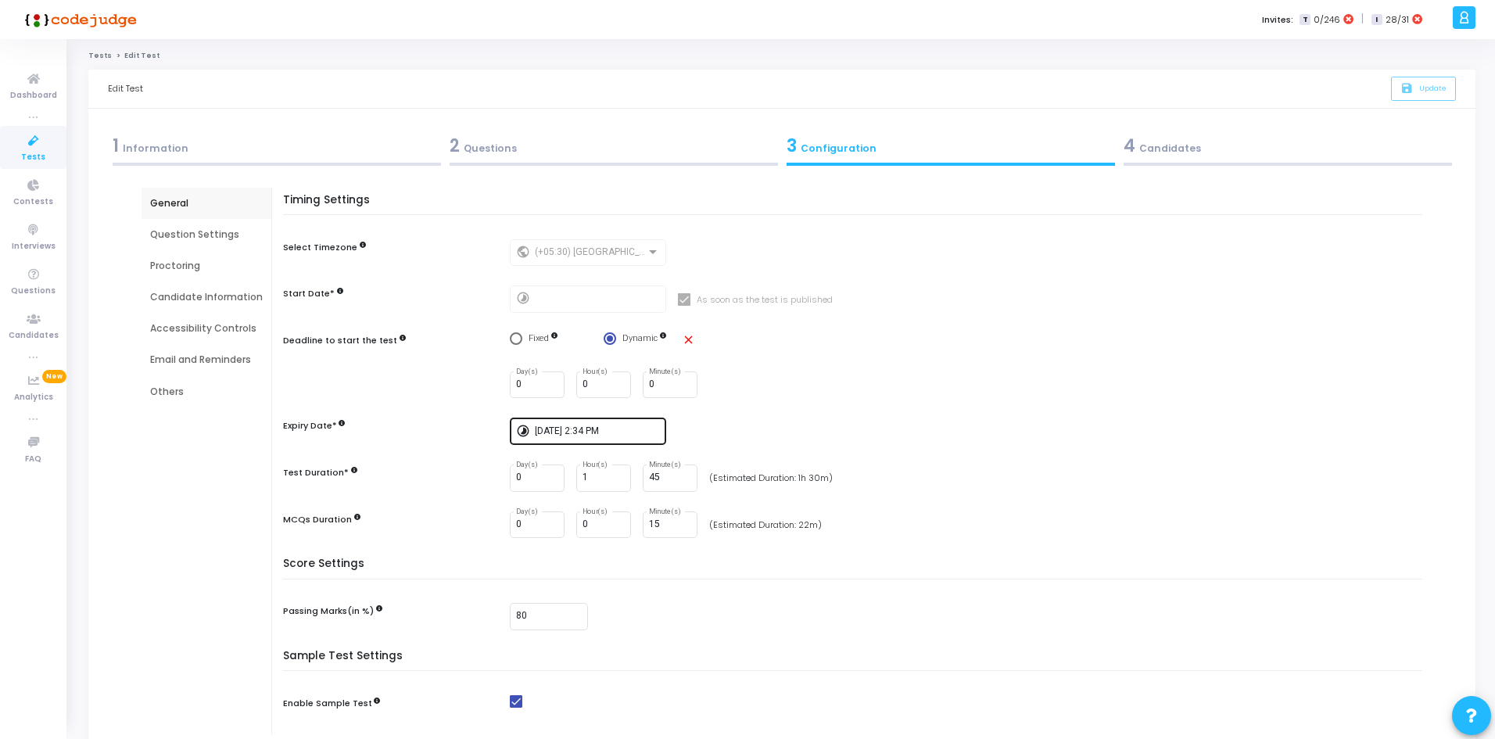
click at [582, 434] on input "[DATE] 2:34 PM" at bounding box center [597, 431] width 125 height 11
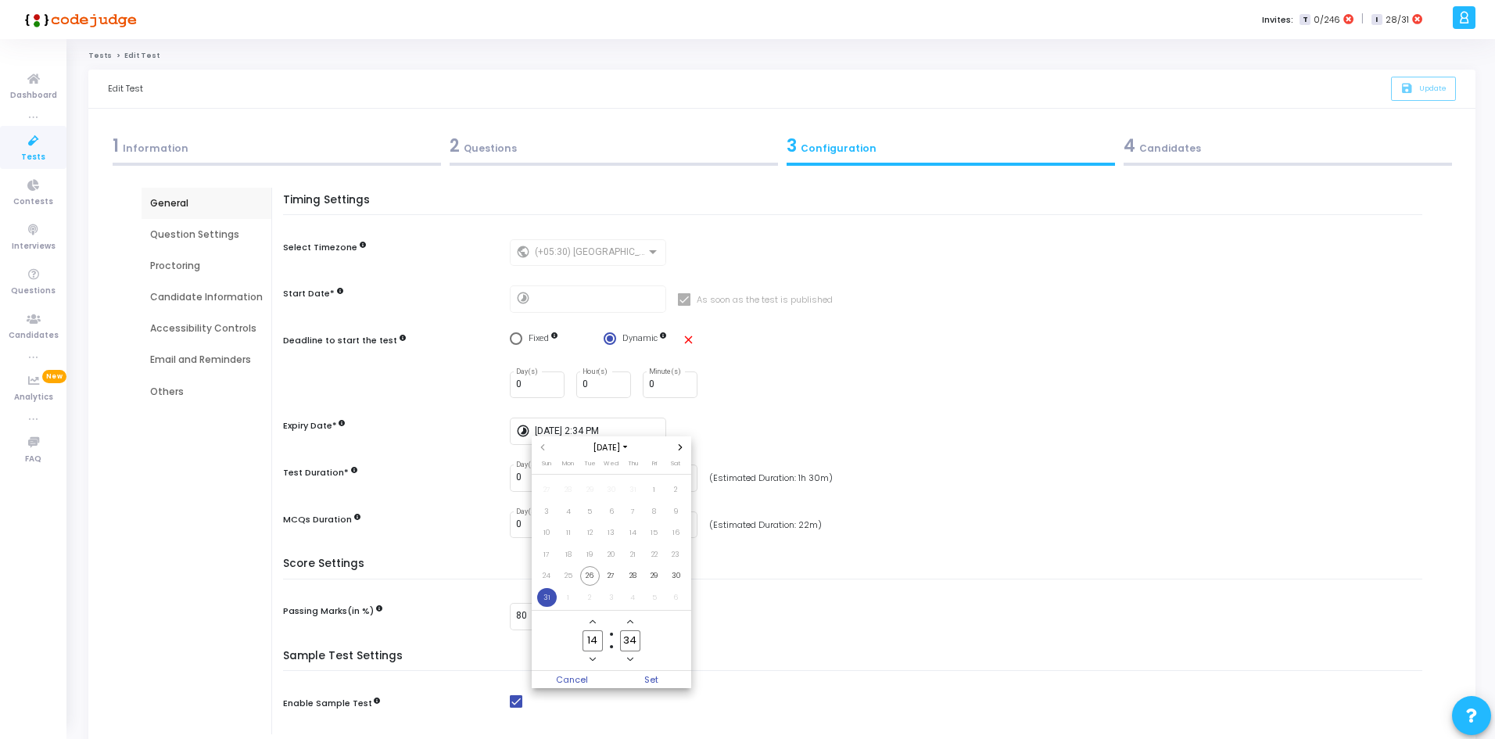
click at [680, 440] on div "[DATE]" at bounding box center [612, 447] width 160 height 22
click at [680, 442] on span "Next month" at bounding box center [680, 447] width 13 height 13
click at [587, 528] on span "16" at bounding box center [590, 533] width 20 height 20
click at [573, 533] on span "15" at bounding box center [569, 533] width 20 height 20
click at [648, 680] on span "Set" at bounding box center [652, 679] width 80 height 17
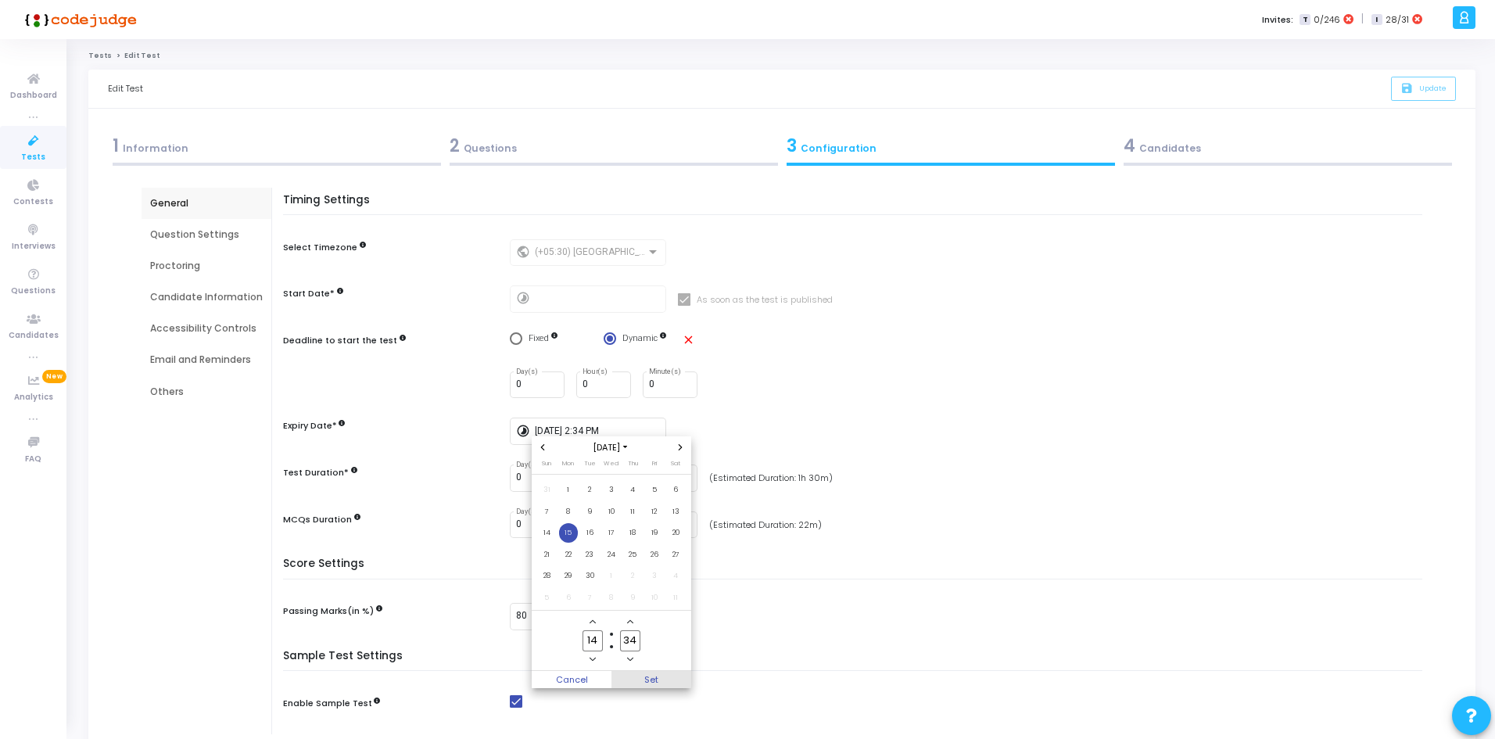
type input "[DATE] 2:34 PM"
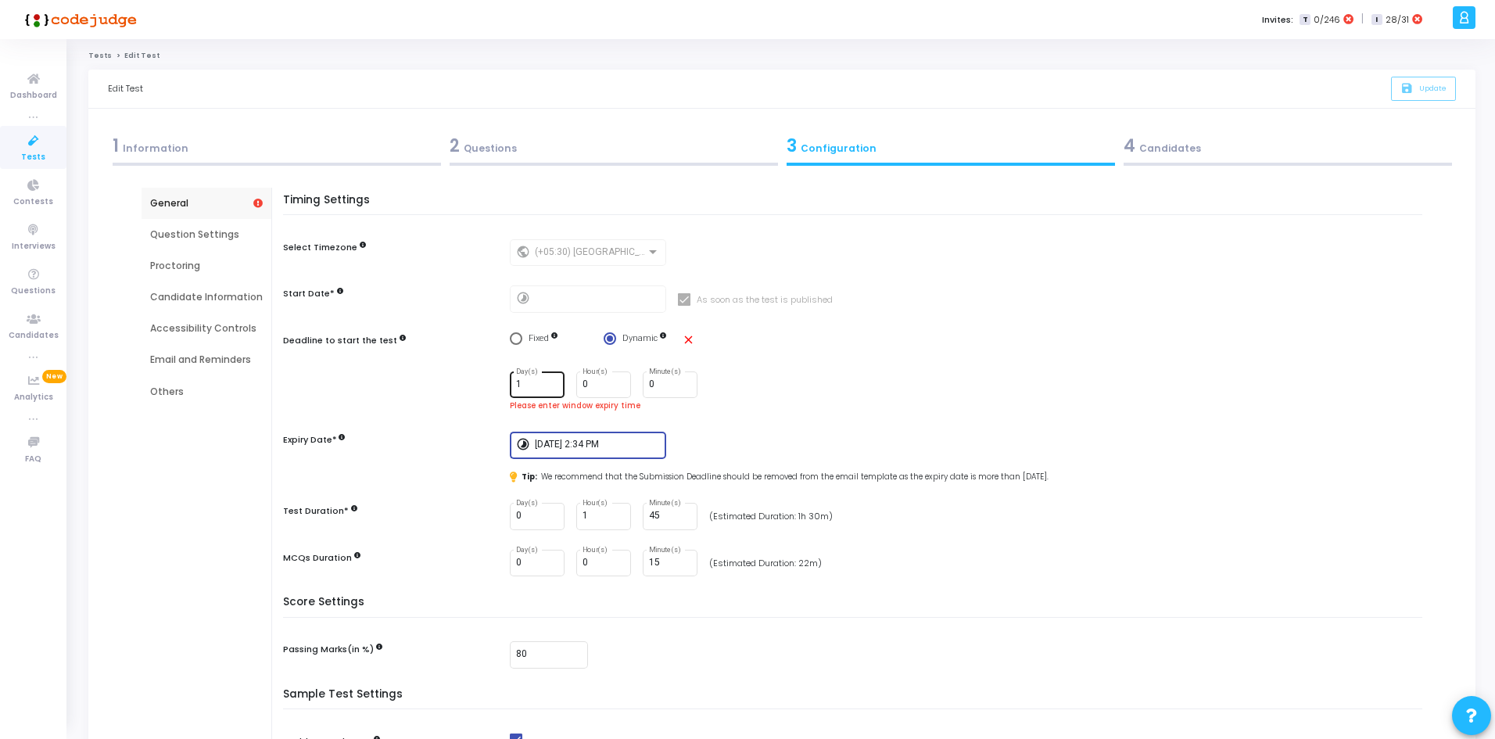
type input "1"
click at [543, 384] on input "1" at bounding box center [537, 384] width 42 height 11
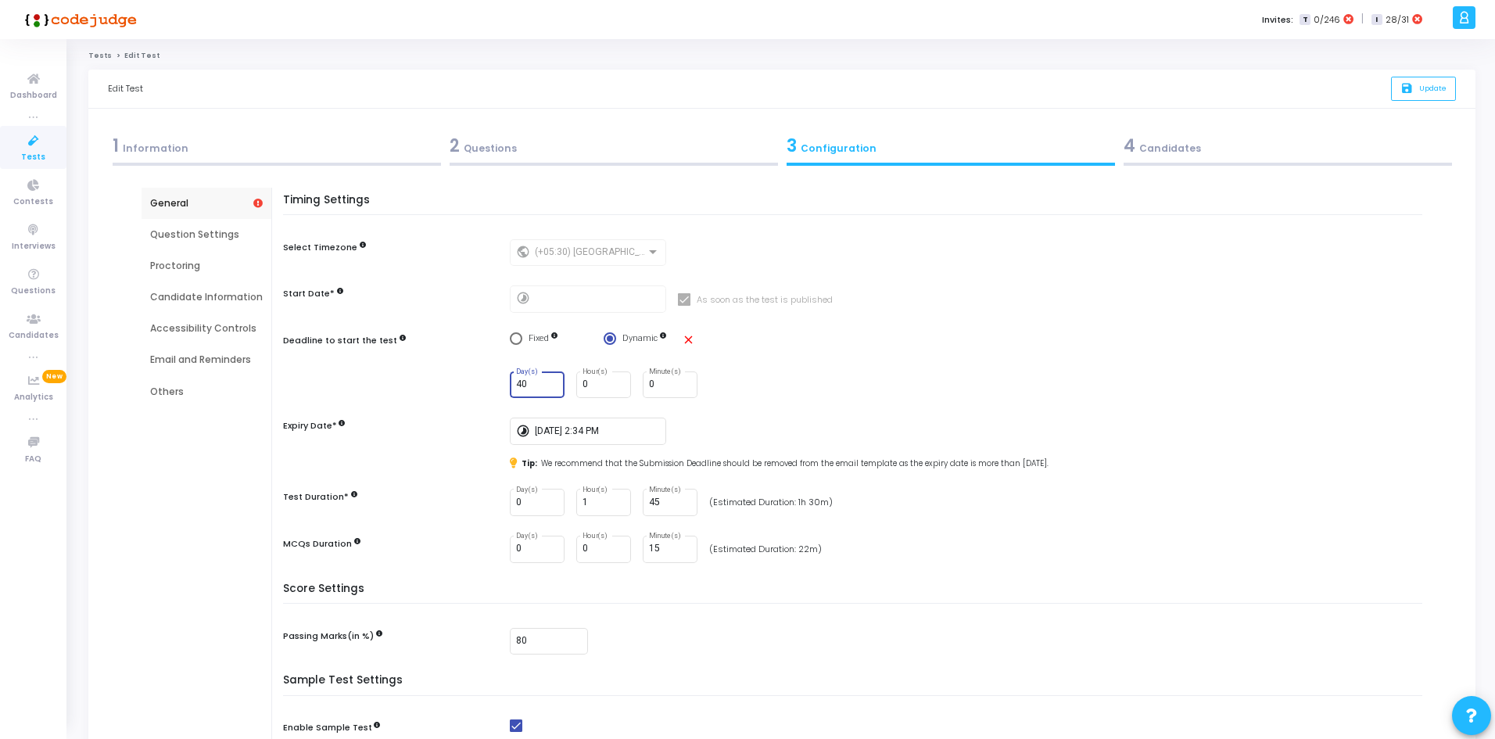
click button "Edit Job Description" at bounding box center [0, 0] width 0 height 0
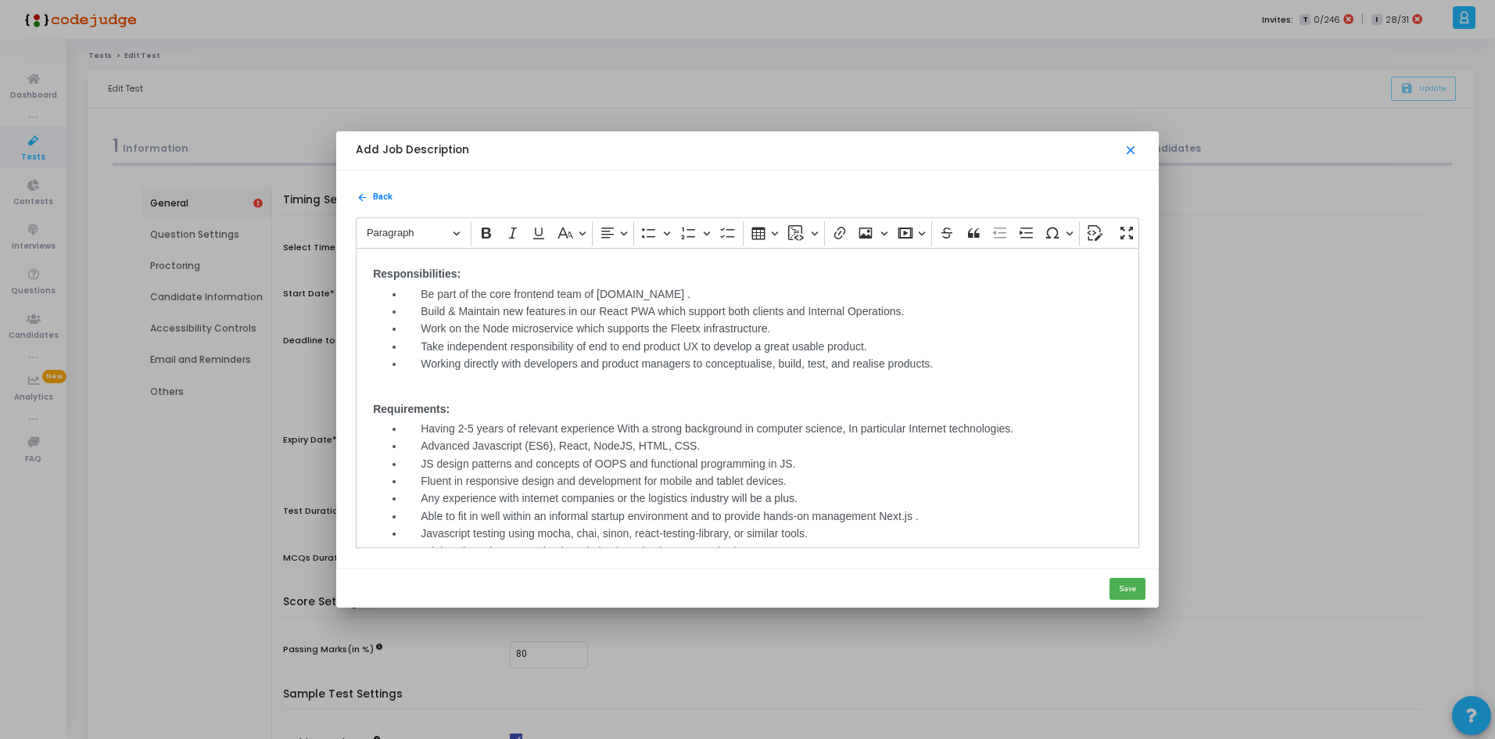
click at [1136, 153] on mat-icon "close" at bounding box center [1132, 151] width 16 height 16
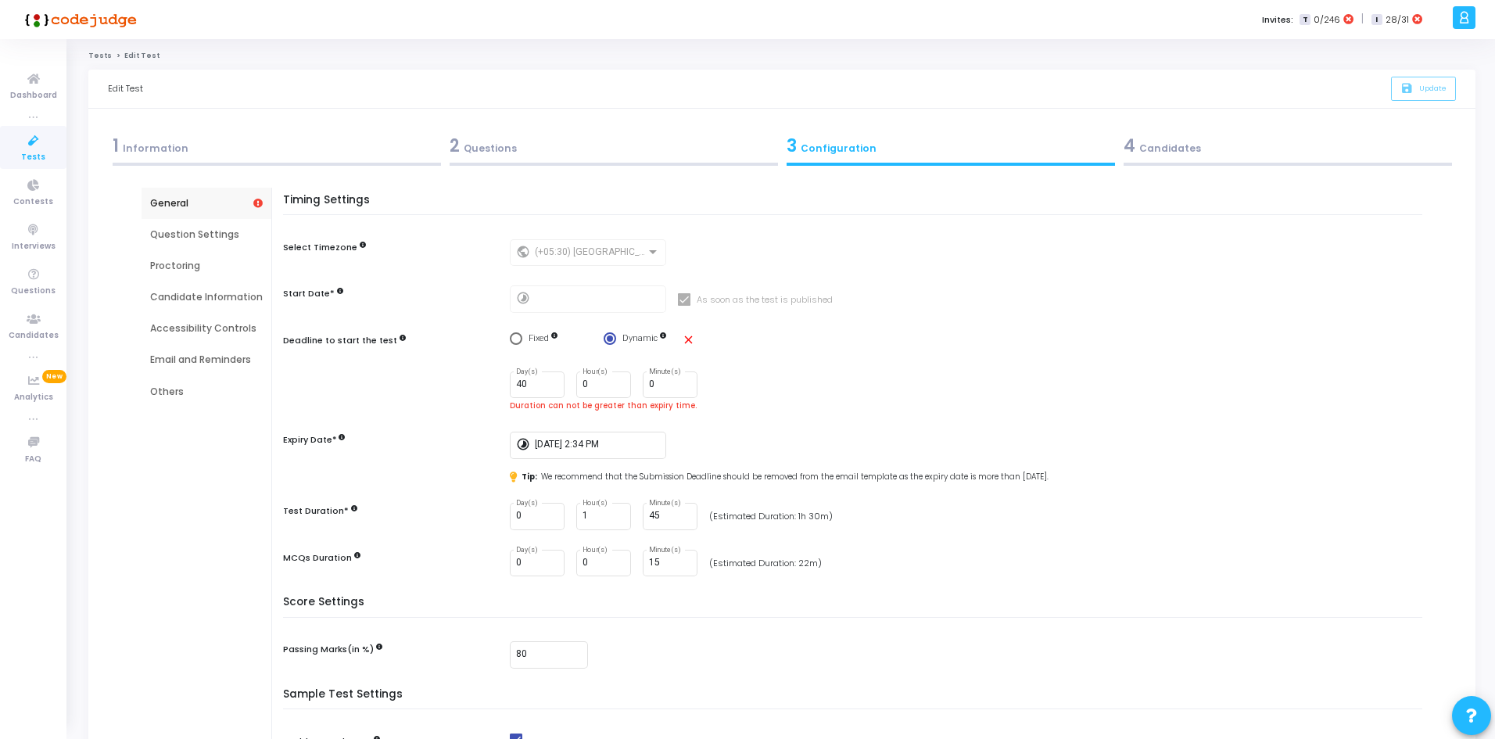
click at [687, 410] on div "Duration can not be greater than expiry time." at bounding box center [970, 406] width 921 height 12
click at [526, 377] on div "40 Day(s)" at bounding box center [537, 383] width 42 height 29
type input "4"
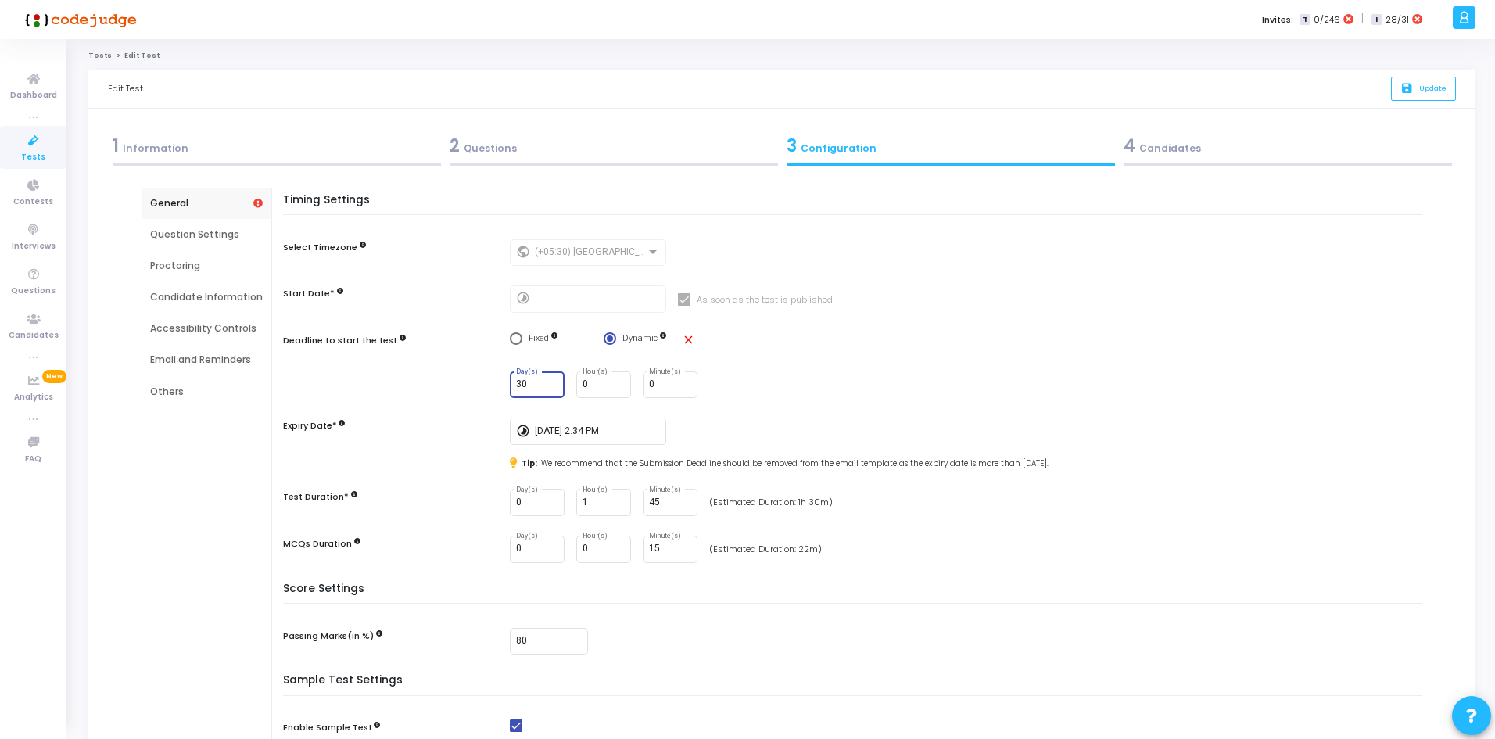
type input "30"
click at [774, 429] on div "Timing Settings Select Timezone public (+05:30) [GEOGRAPHIC_DATA]/[GEOGRAPHIC_D…" at bounding box center [857, 388] width 1132 height 389
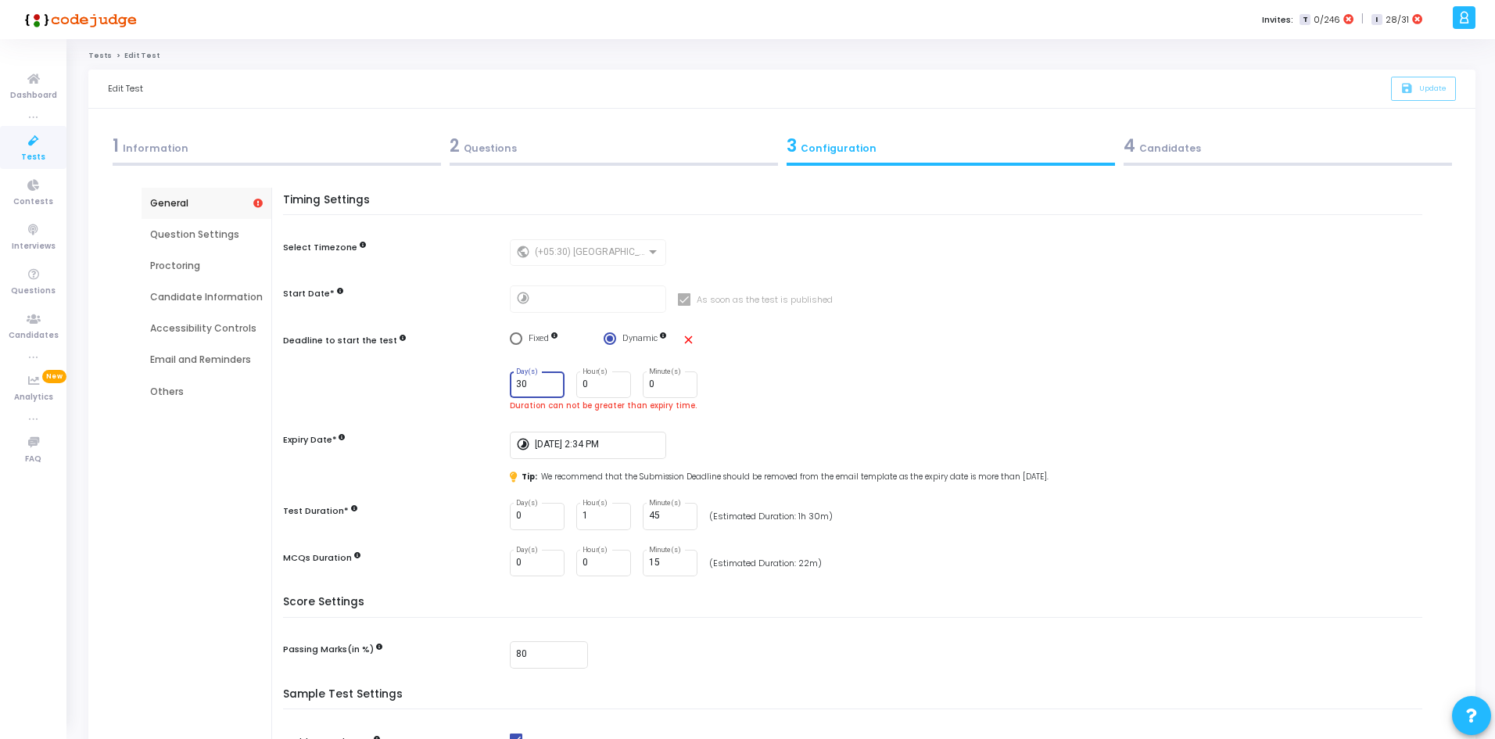
drag, startPoint x: 540, startPoint y: 389, endPoint x: 504, endPoint y: 374, distance: 38.9
click at [504, 374] on div "30 Day(s) 0 Hour(s) 0 Minute(s) Duration can not be greater than expiry time." at bounding box center [856, 392] width 1147 height 41
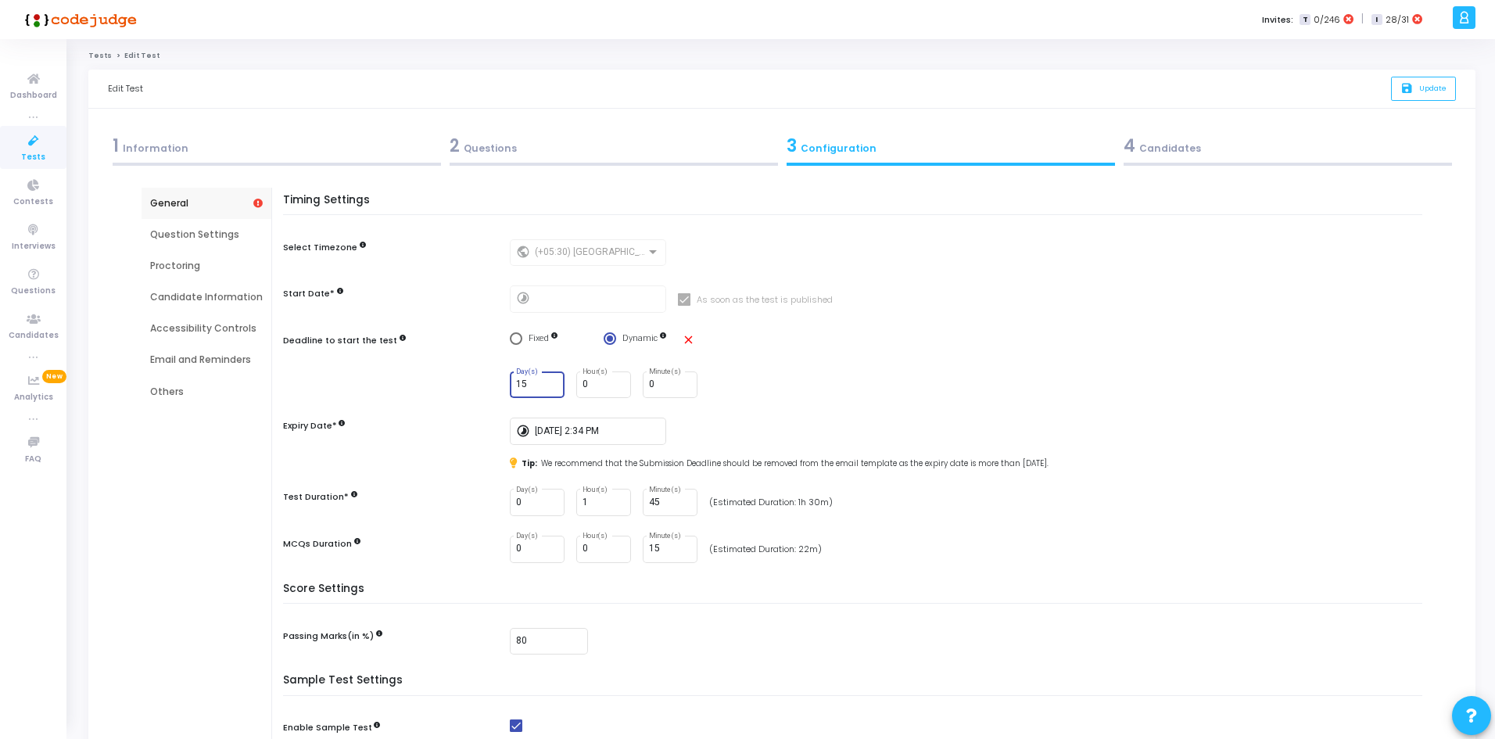
type input "15"
click at [831, 368] on div "Timing Settings Select Timezone public (+05:30) [GEOGRAPHIC_DATA]/[GEOGRAPHIC_D…" at bounding box center [857, 388] width 1132 height 389
click at [774, 401] on div "Timing Settings Select Timezone public (+05:30) [GEOGRAPHIC_DATA]/[GEOGRAPHIC_D…" at bounding box center [857, 388] width 1132 height 389
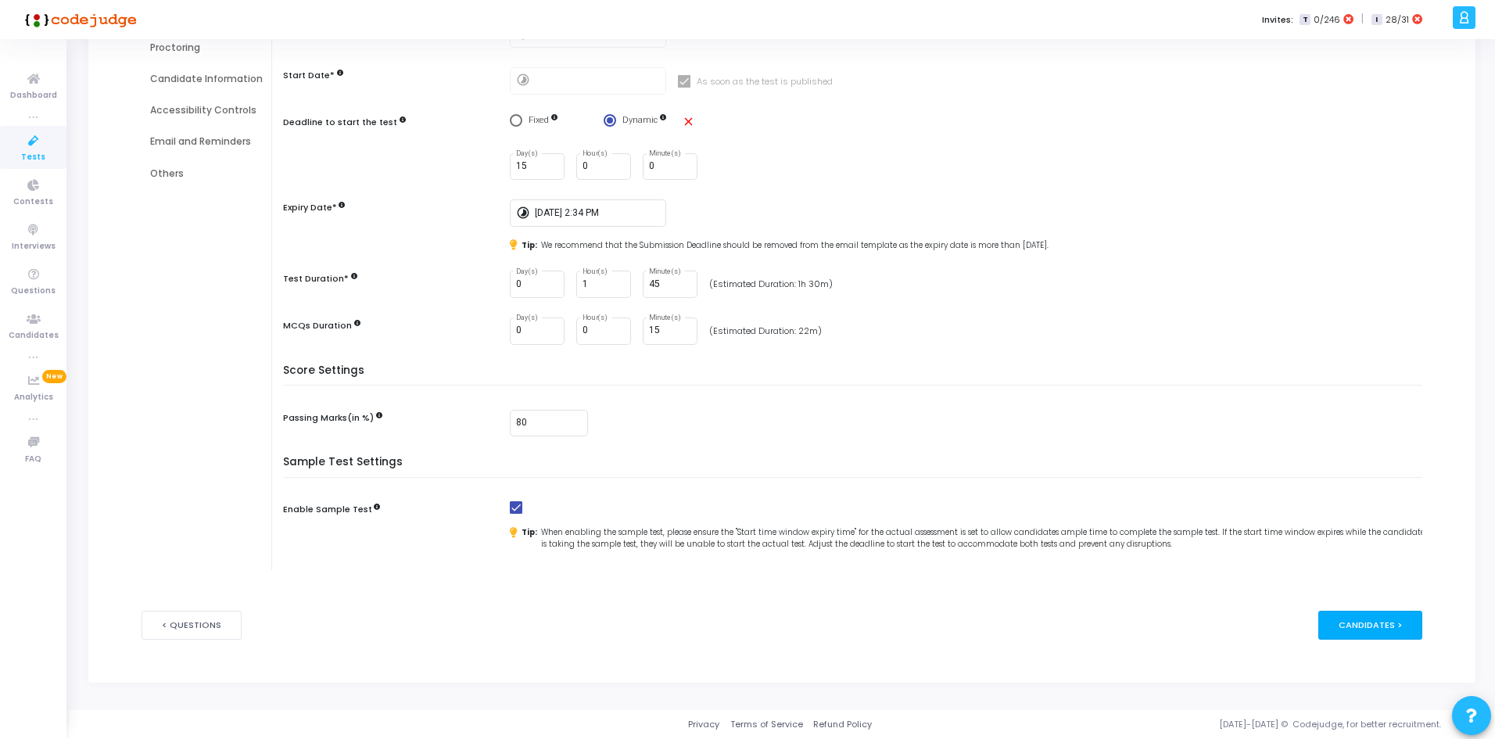
click at [1375, 619] on div "Candidates >" at bounding box center [1371, 625] width 104 height 29
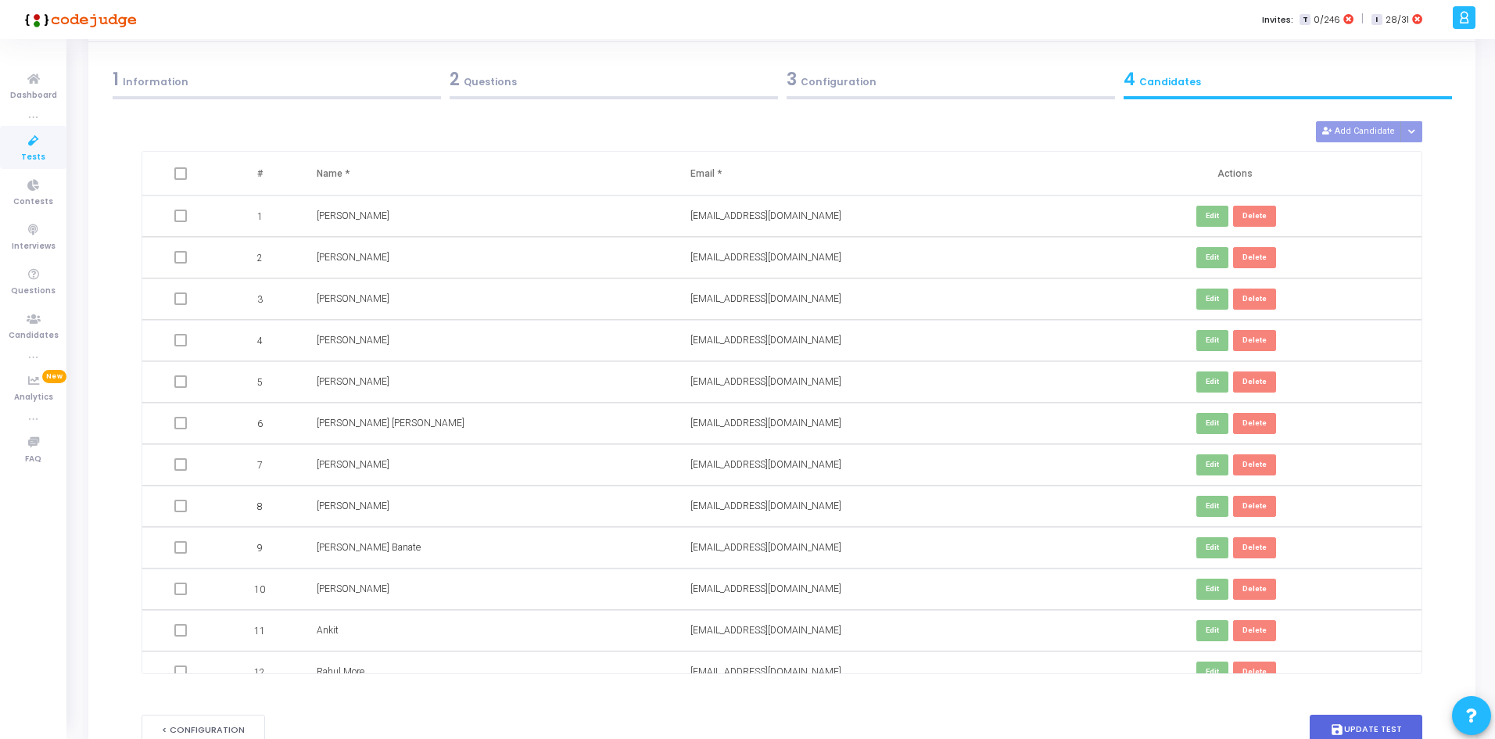
click at [1375, 619] on td "Edit Delete" at bounding box center [1235, 630] width 374 height 41
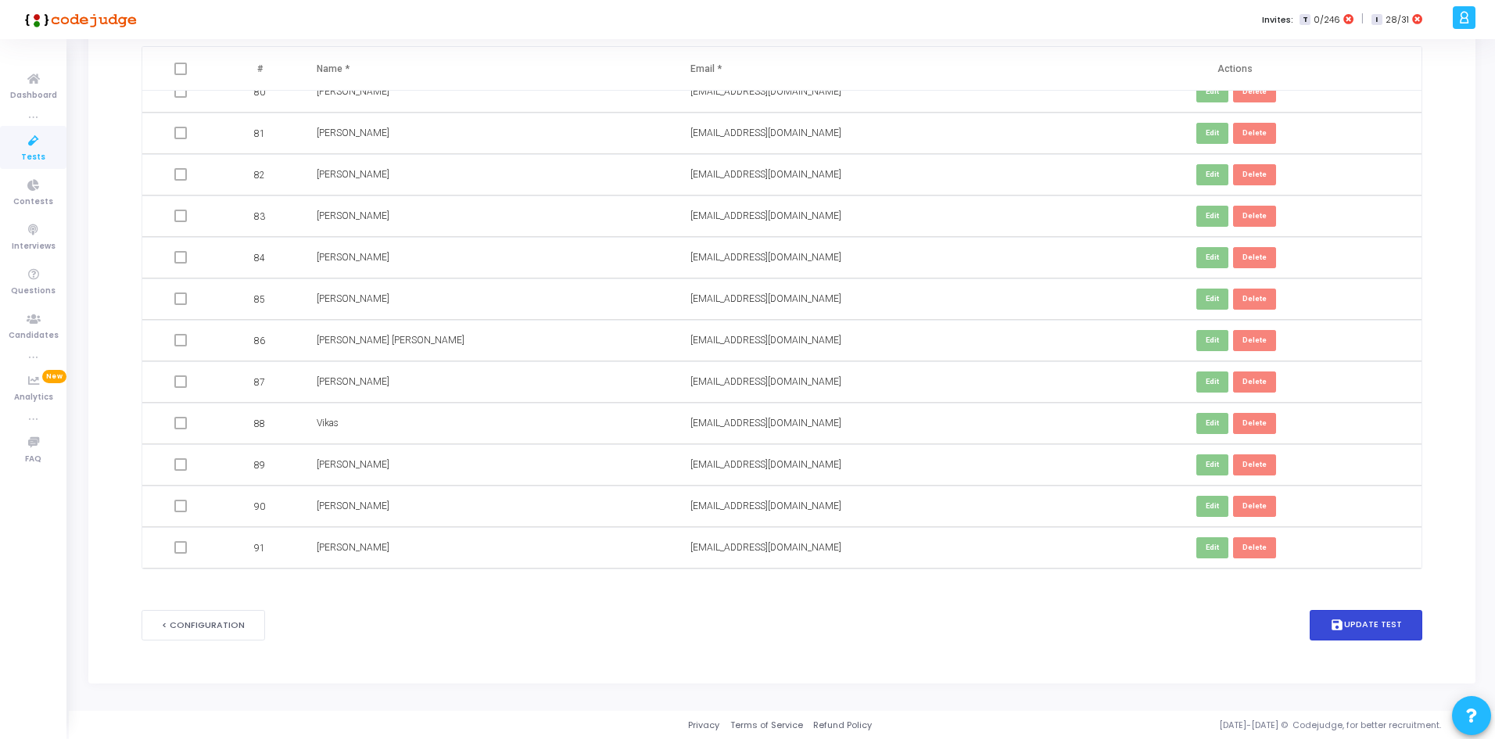
click at [1348, 628] on button "save Update Test" at bounding box center [1366, 625] width 113 height 31
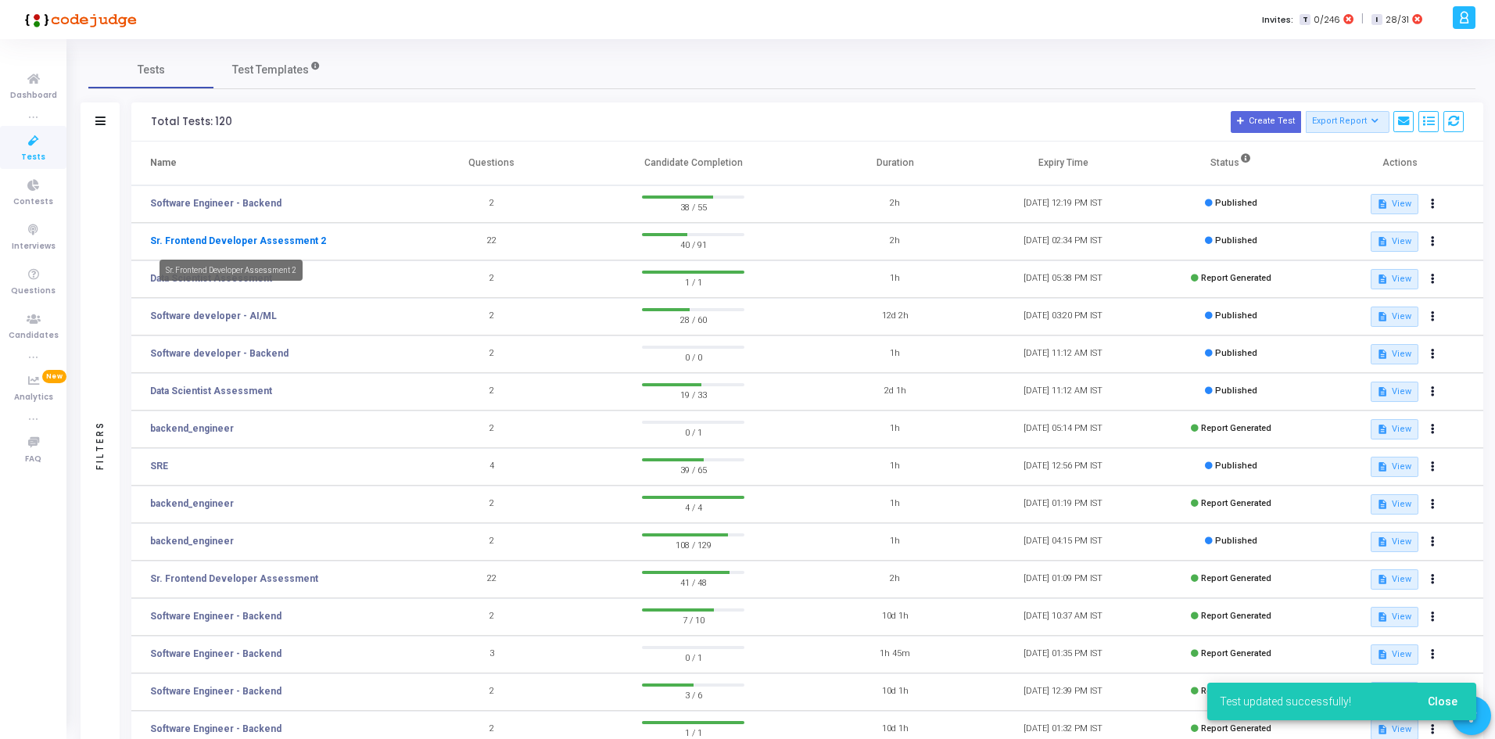
click at [250, 242] on link "Sr. Frontend Developer Assessment 2" at bounding box center [238, 241] width 176 height 14
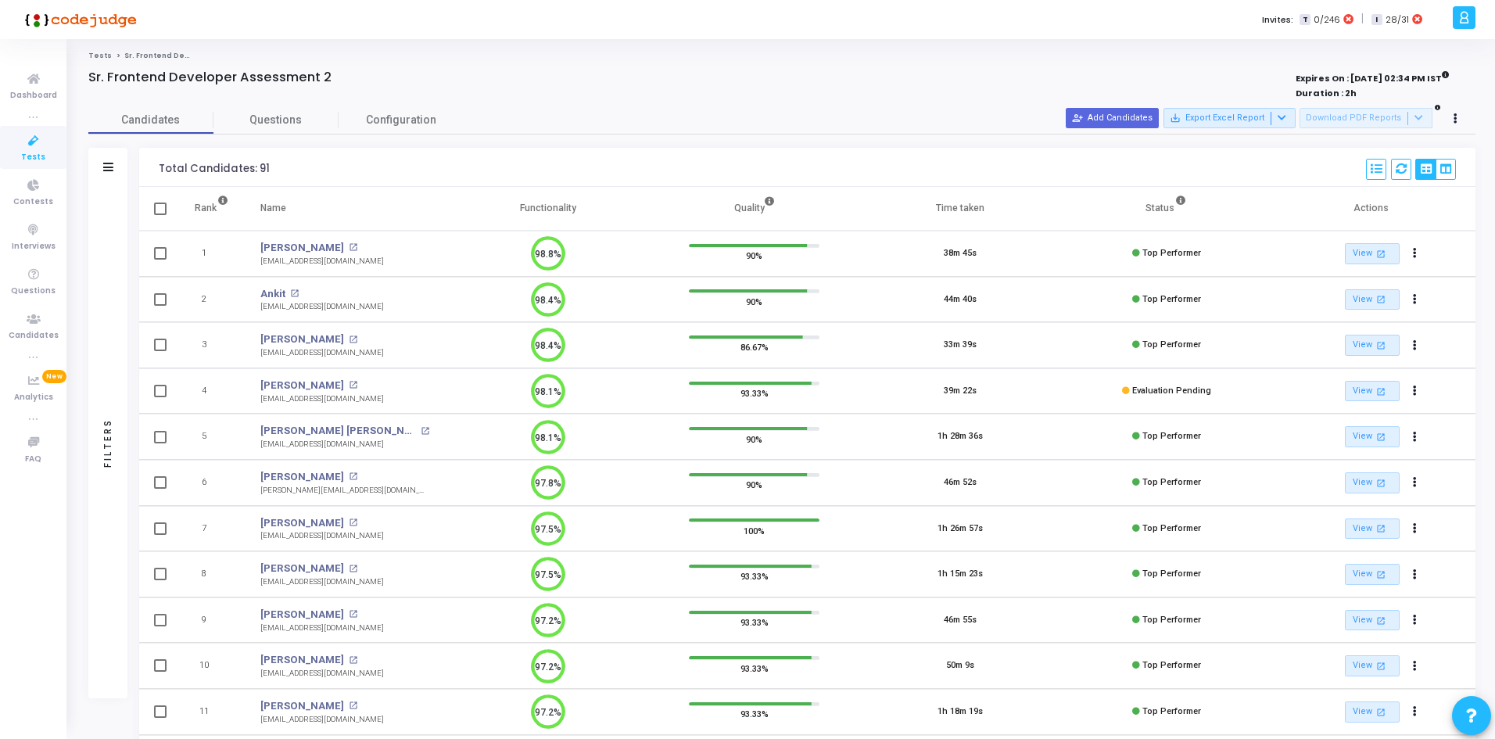
click at [99, 159] on div "Filters" at bounding box center [107, 167] width 39 height 39
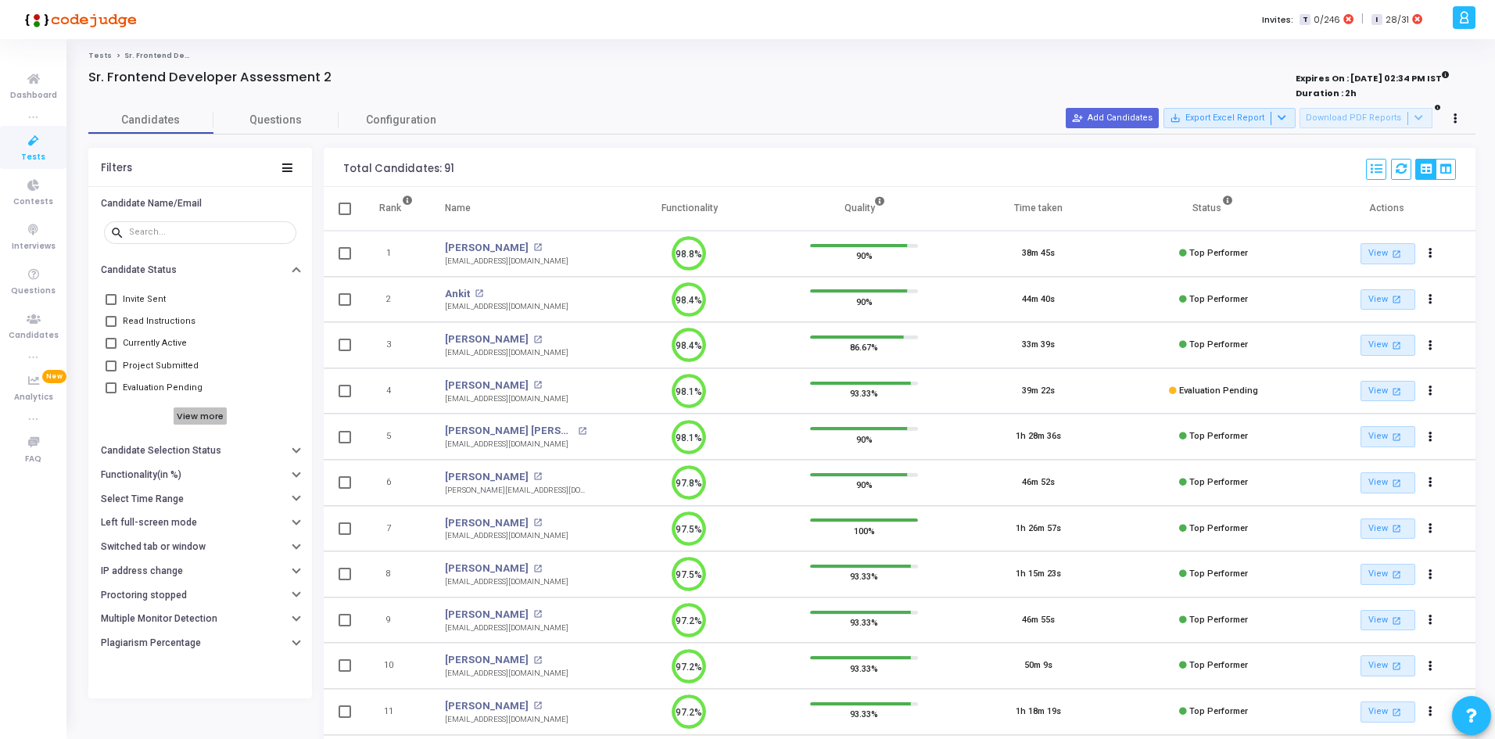
click at [188, 423] on h6 "View more" at bounding box center [201, 415] width 54 height 17
click at [125, 475] on span "Not Attempted" at bounding box center [152, 477] width 59 height 19
click at [111, 483] on input "Not Attempted" at bounding box center [110, 483] width 1 height 1
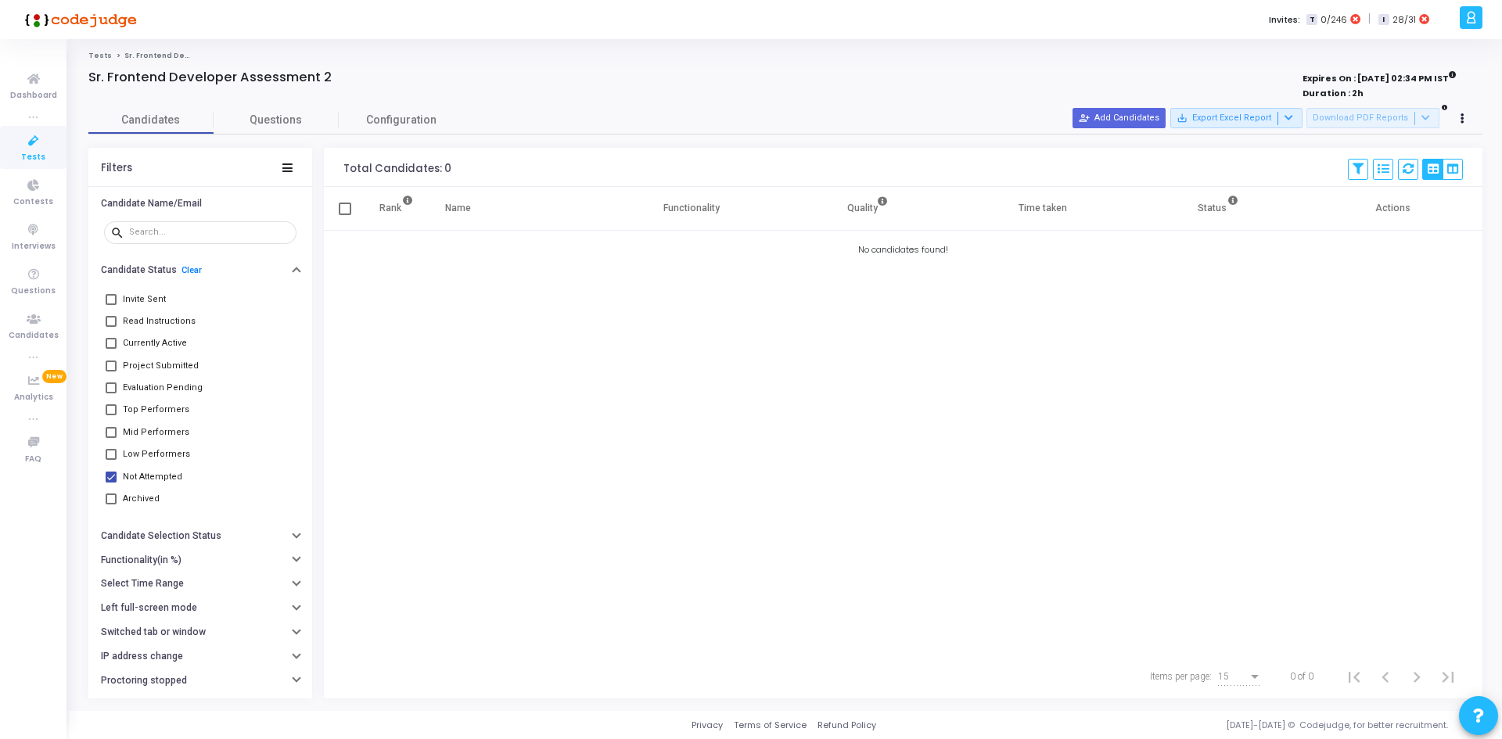
click at [111, 472] on span at bounding box center [111, 477] width 11 height 11
click at [111, 483] on input "Not Attempted" at bounding box center [110, 483] width 1 height 1
checkbox input "false"
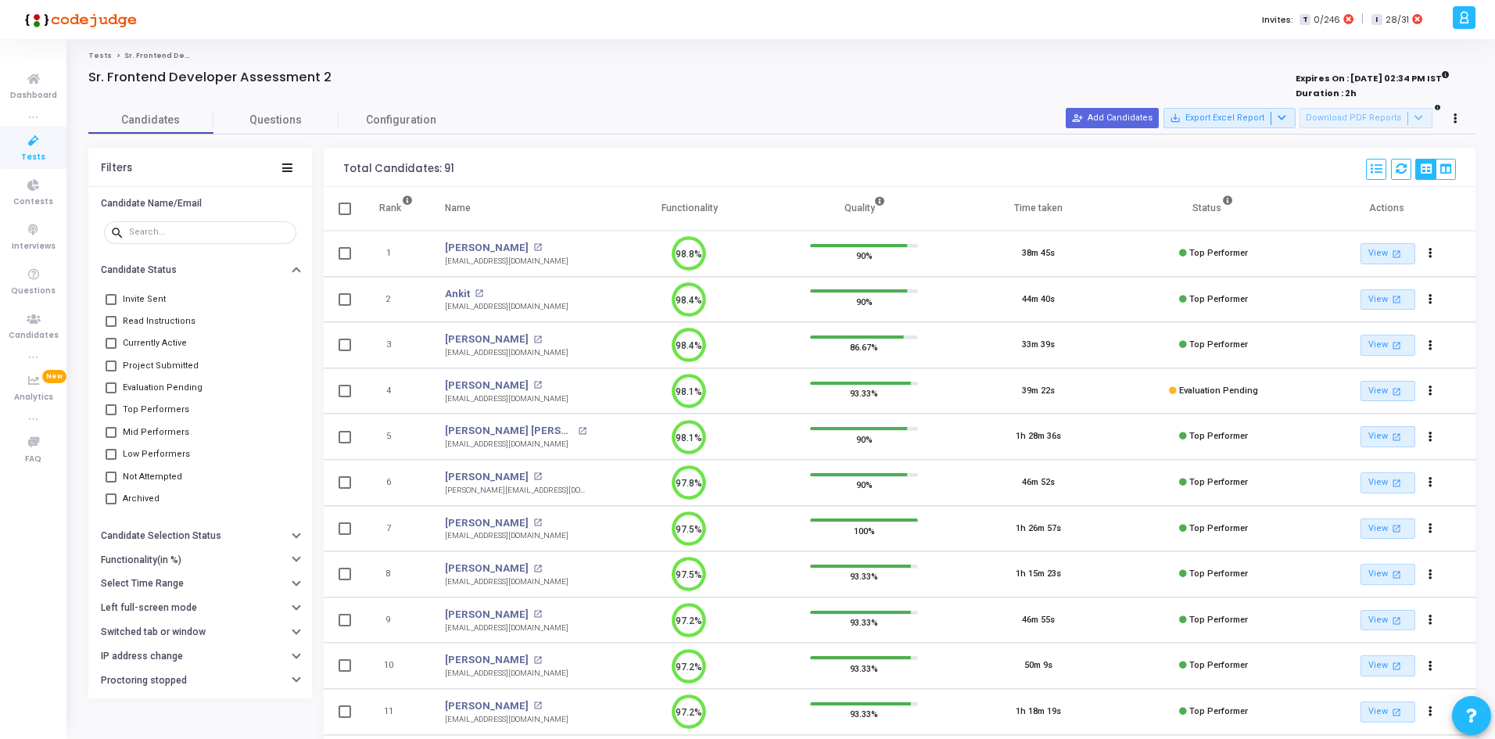
click at [111, 296] on span at bounding box center [111, 299] width 11 height 11
click at [111, 305] on input "Invite Sent" at bounding box center [110, 305] width 1 height 1
checkbox input "true"
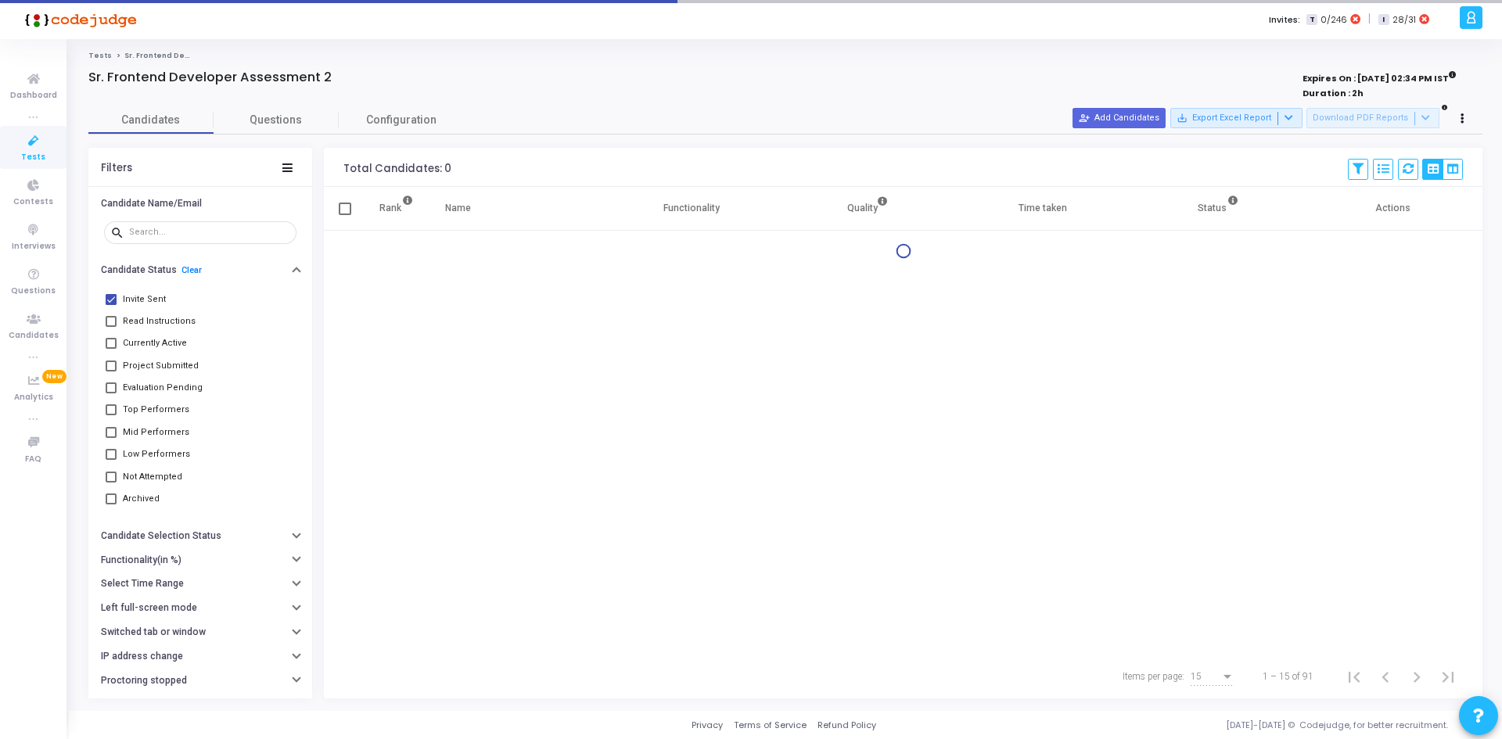
click at [113, 327] on label "Read Instructions" at bounding box center [151, 321] width 90 height 19
click at [111, 327] on input "Read Instructions" at bounding box center [110, 327] width 1 height 1
checkbox input "true"
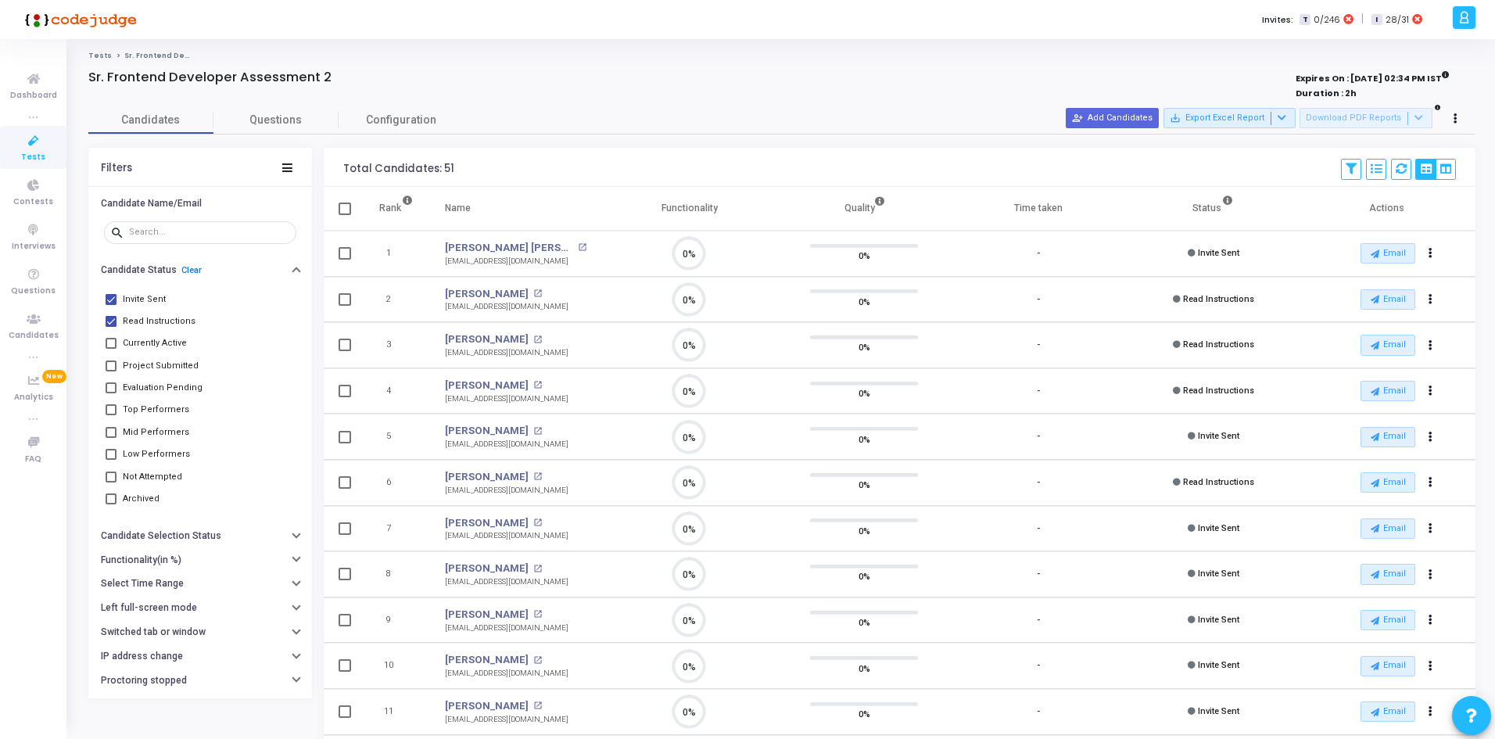
click at [345, 210] on span at bounding box center [345, 209] width 13 height 13
click at [345, 215] on input "checkbox" at bounding box center [344, 215] width 1 height 1
checkbox input "true"
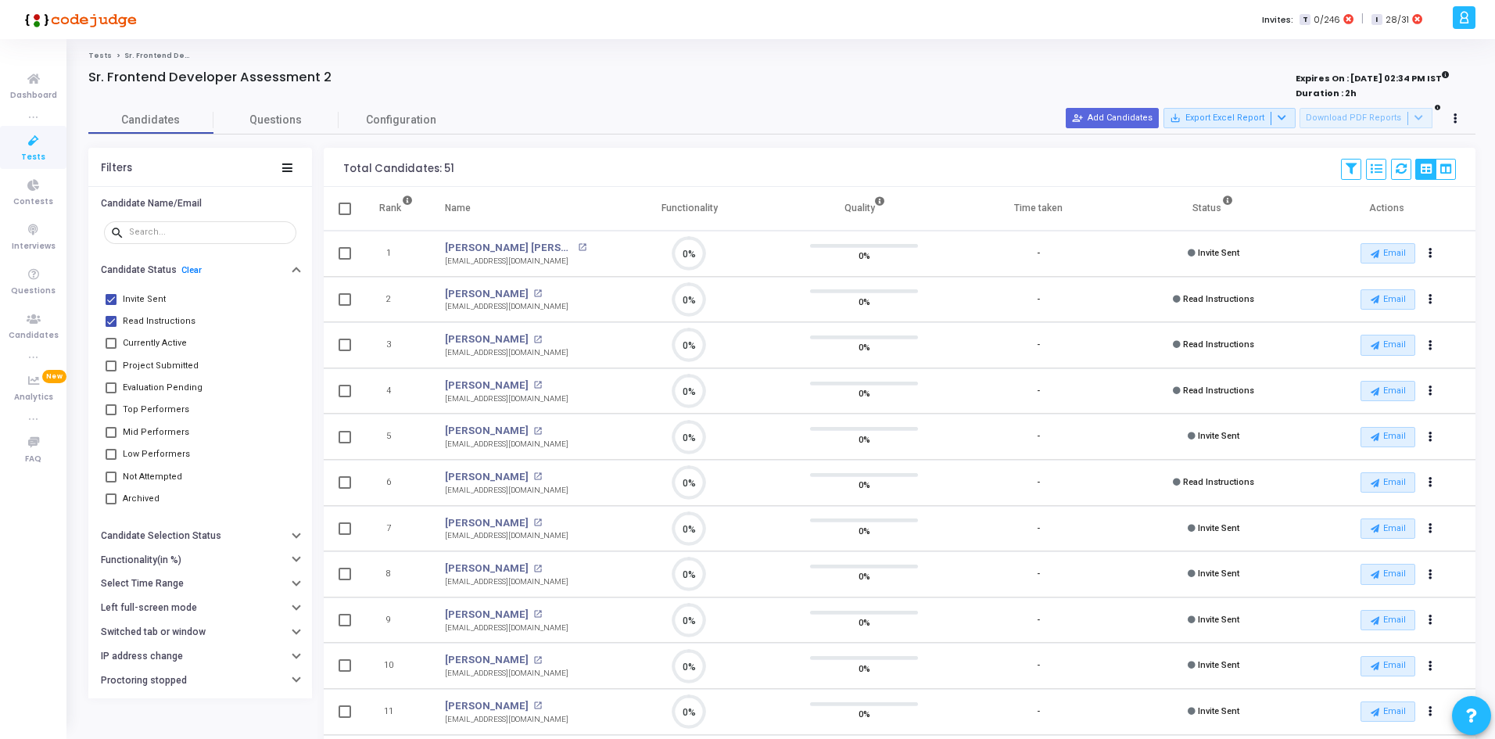
checkbox input "true"
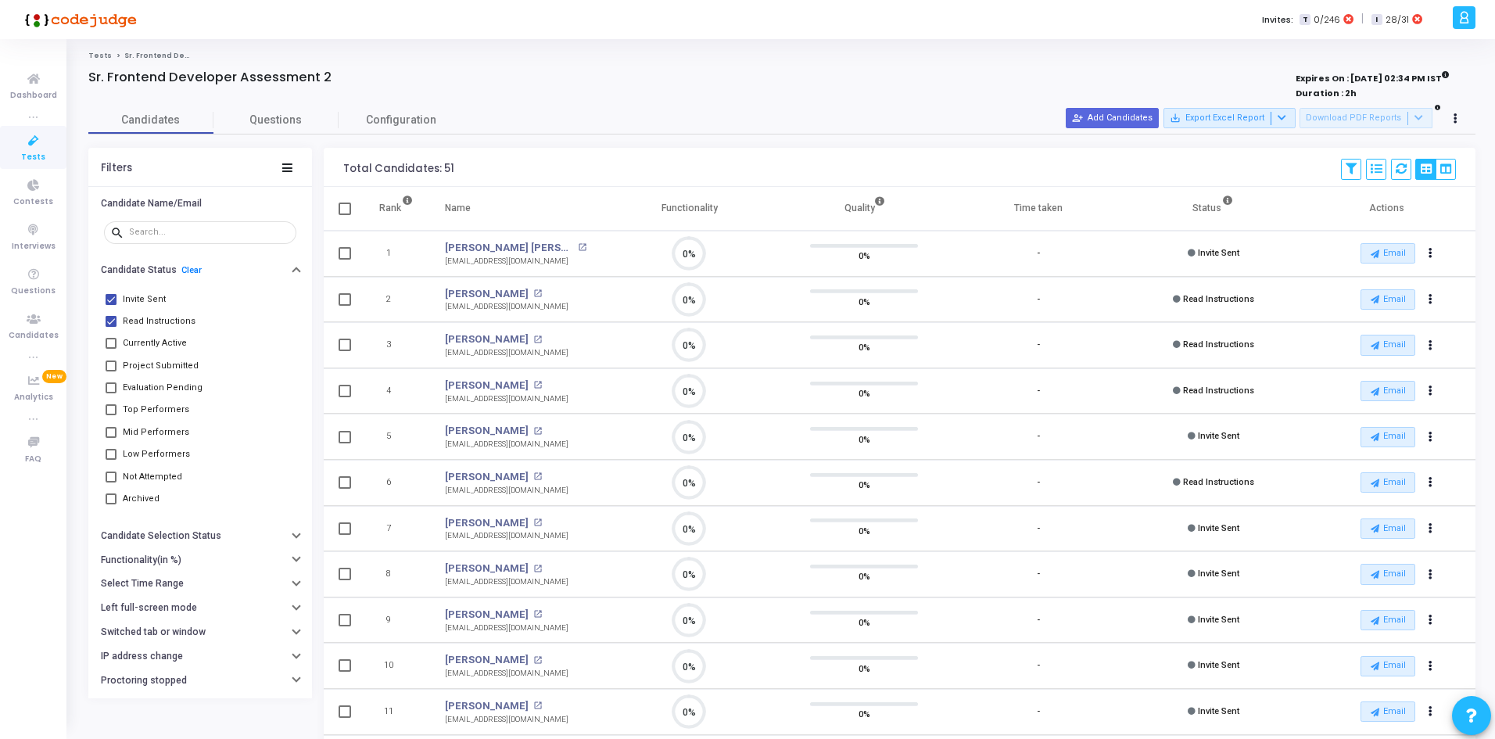
checkbox input "true"
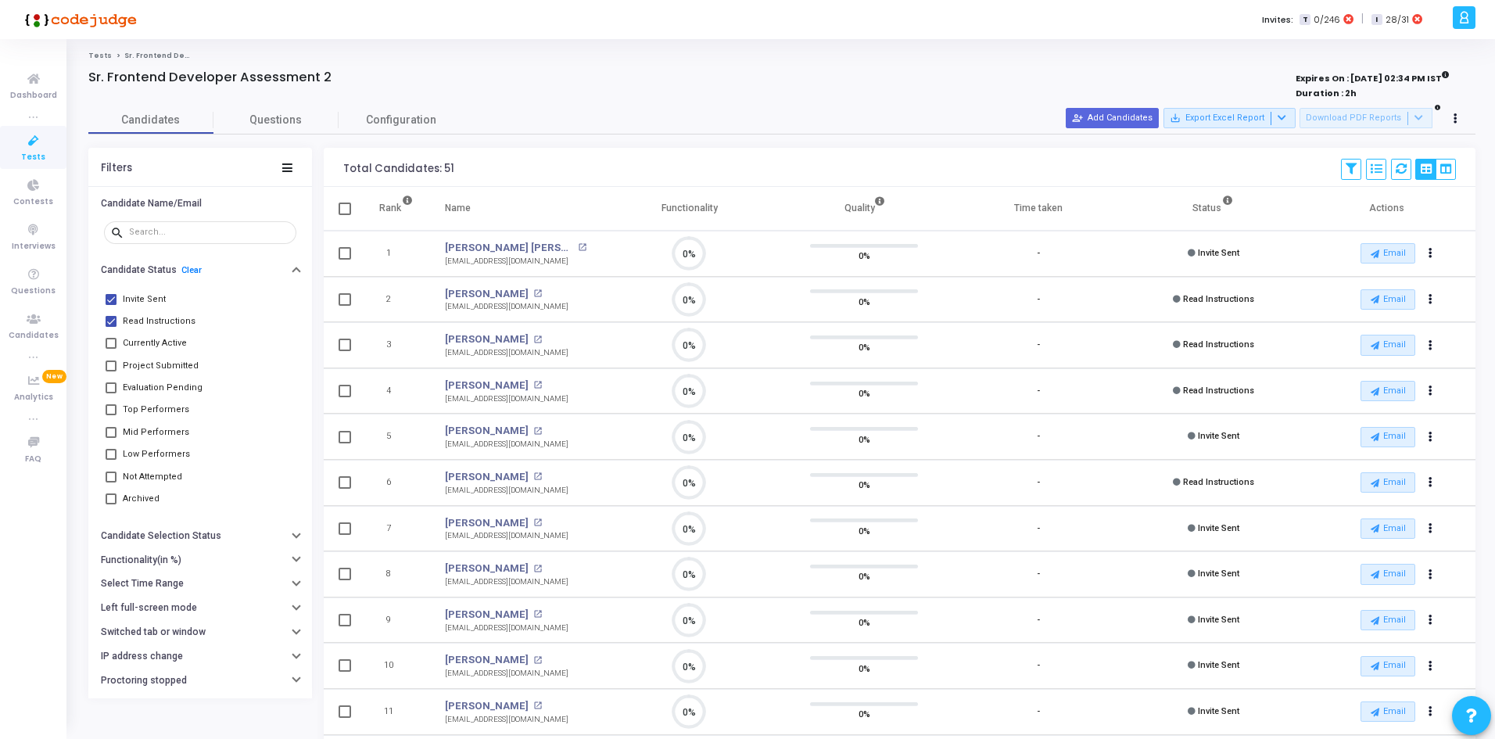
checkbox input "true"
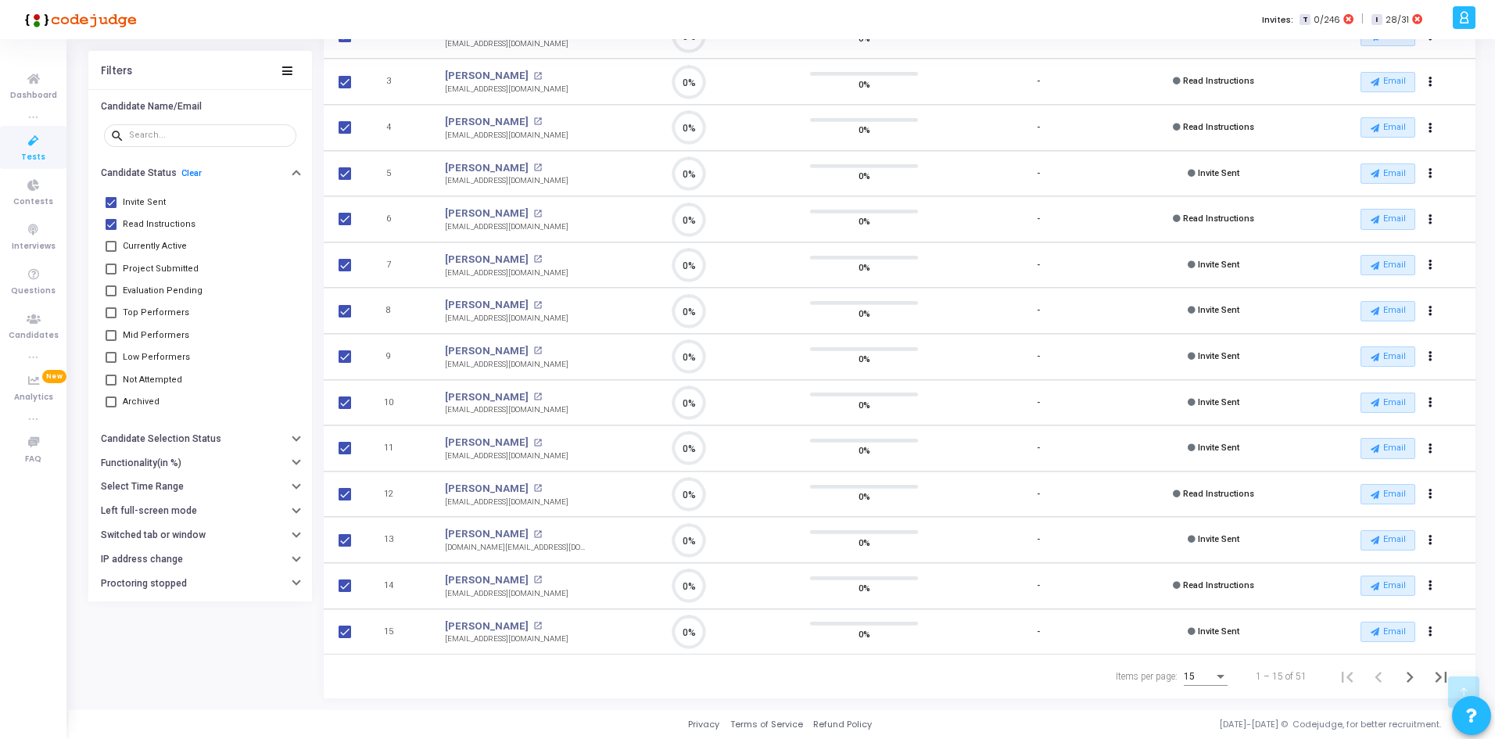
click at [1212, 673] on div "15" at bounding box center [1199, 677] width 30 height 11
click at [1205, 671] on span "50" at bounding box center [1207, 668] width 44 height 28
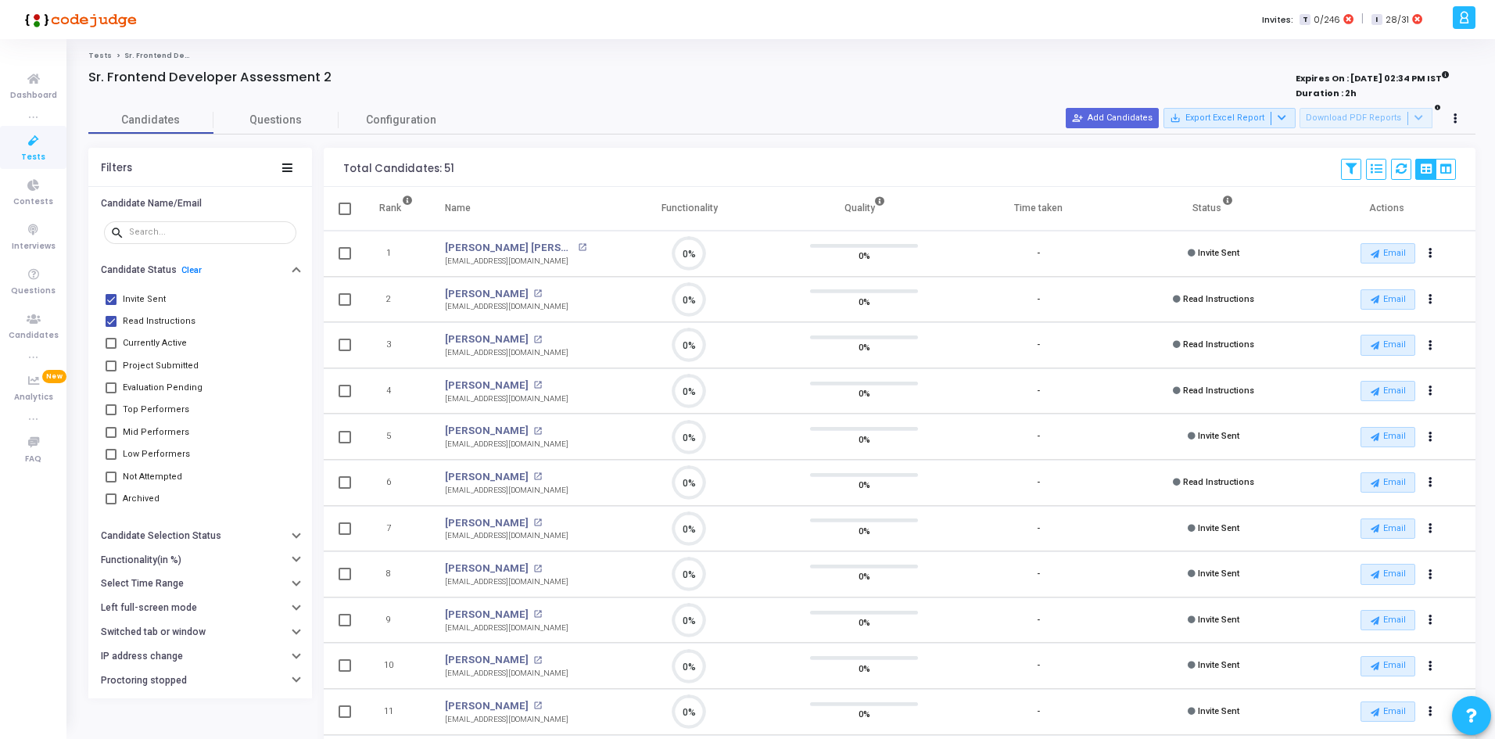
click at [345, 206] on span at bounding box center [345, 209] width 13 height 13
click at [345, 215] on input "checkbox" at bounding box center [344, 215] width 1 height 1
checkbox input "true"
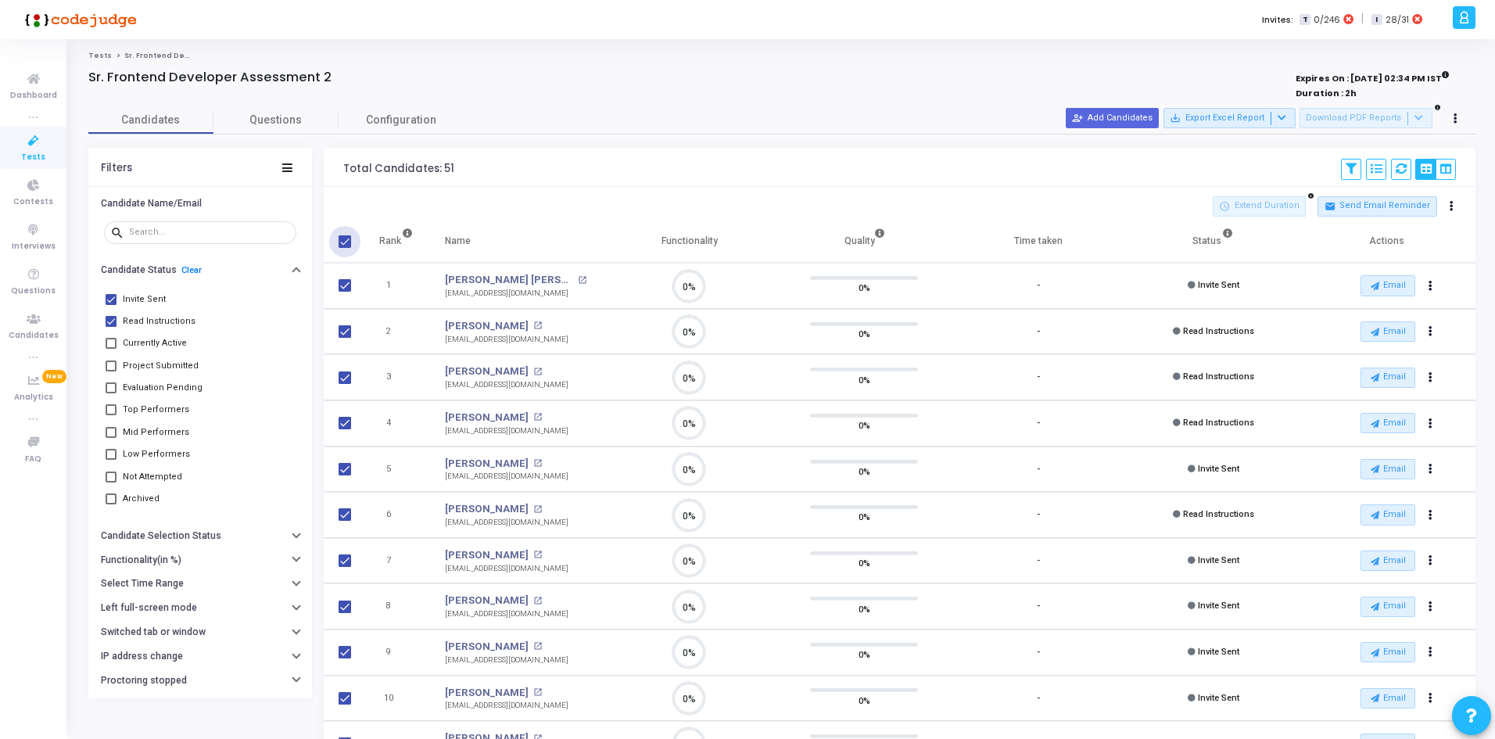
checkbox input "true"
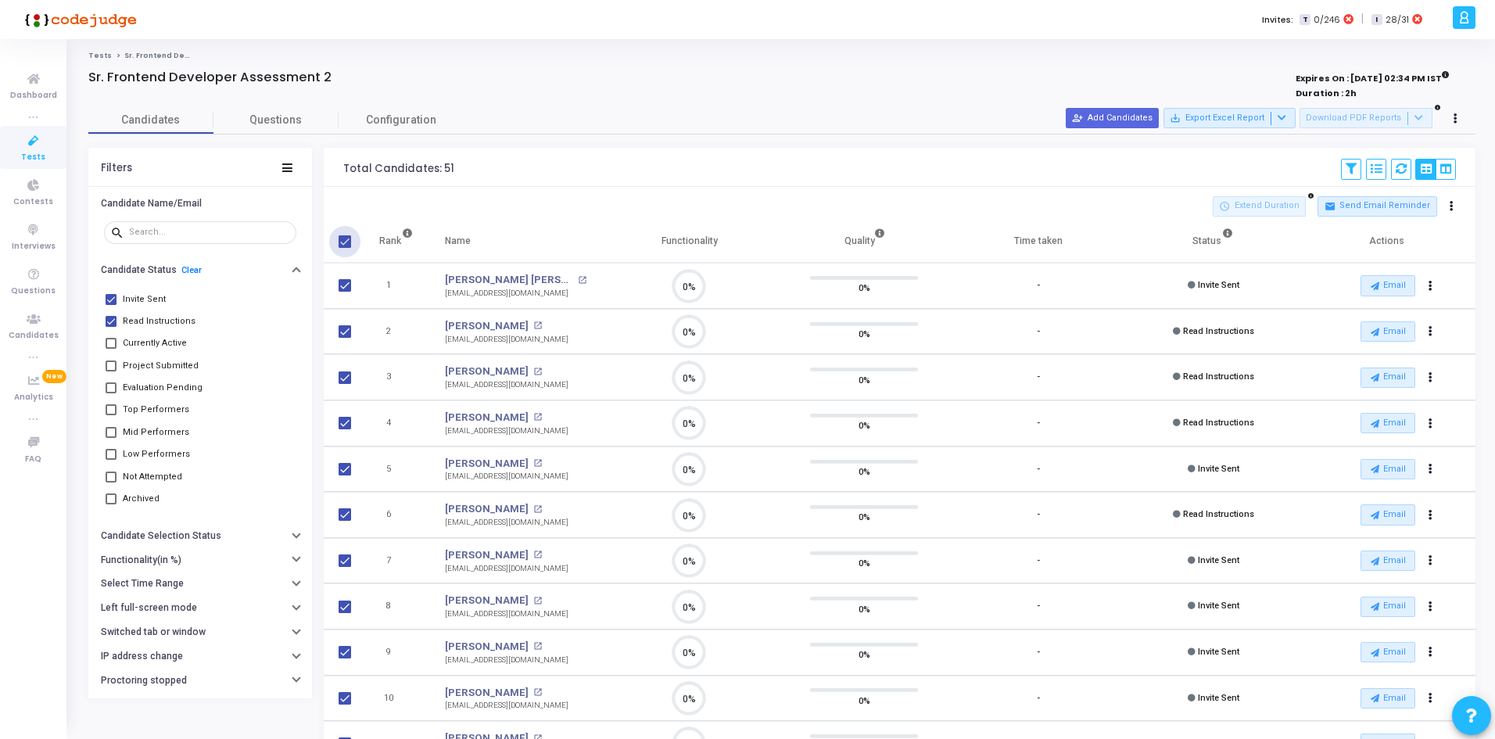
checkbox input "true"
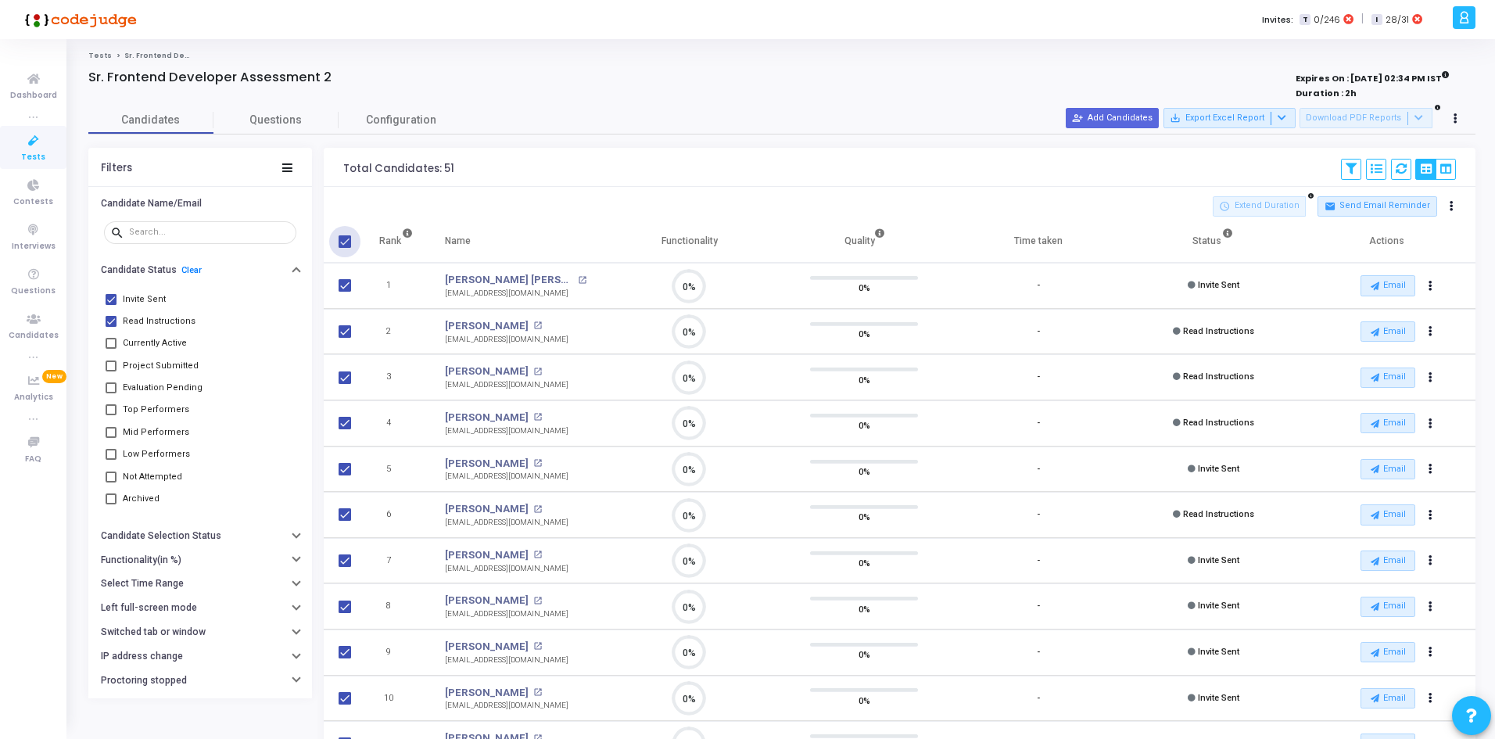
checkbox input "true"
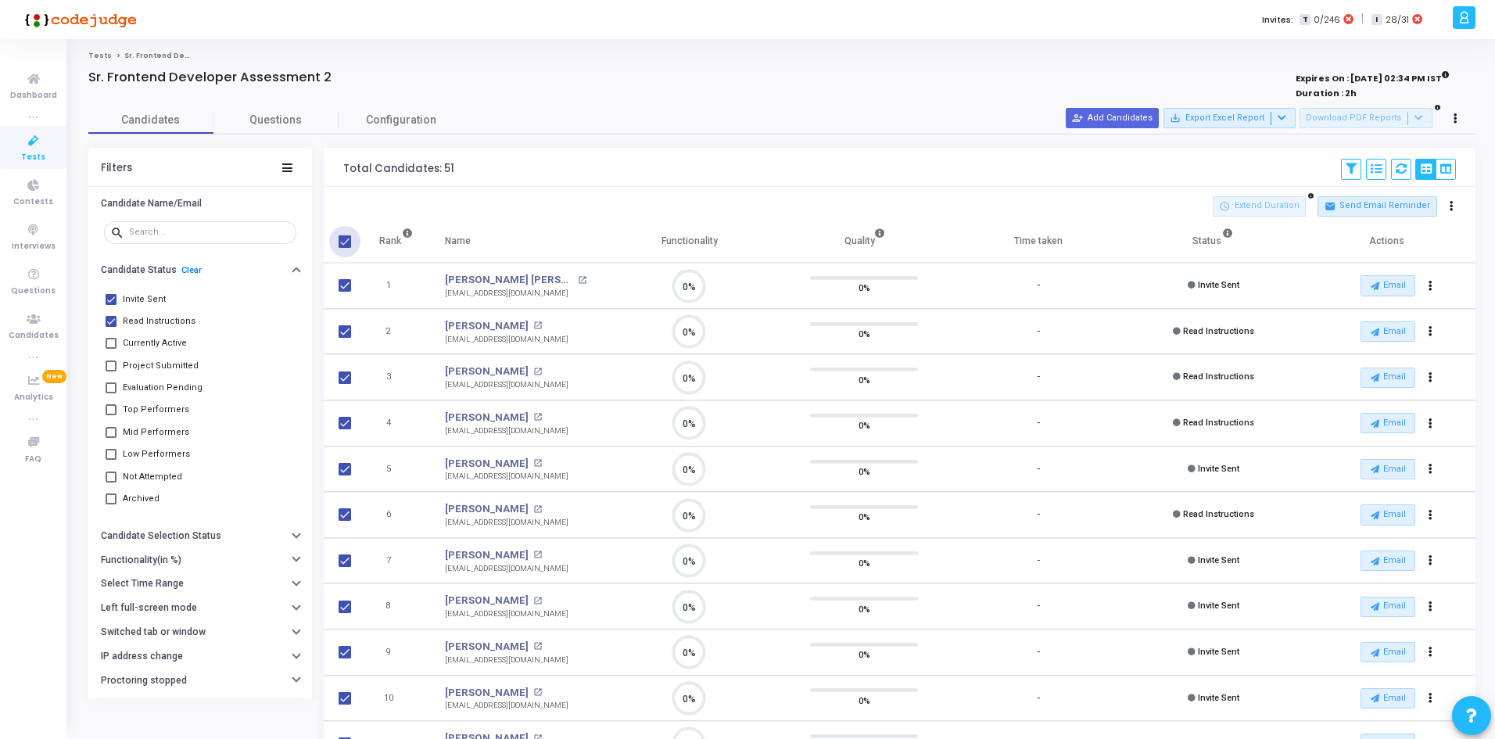
checkbox input "true"
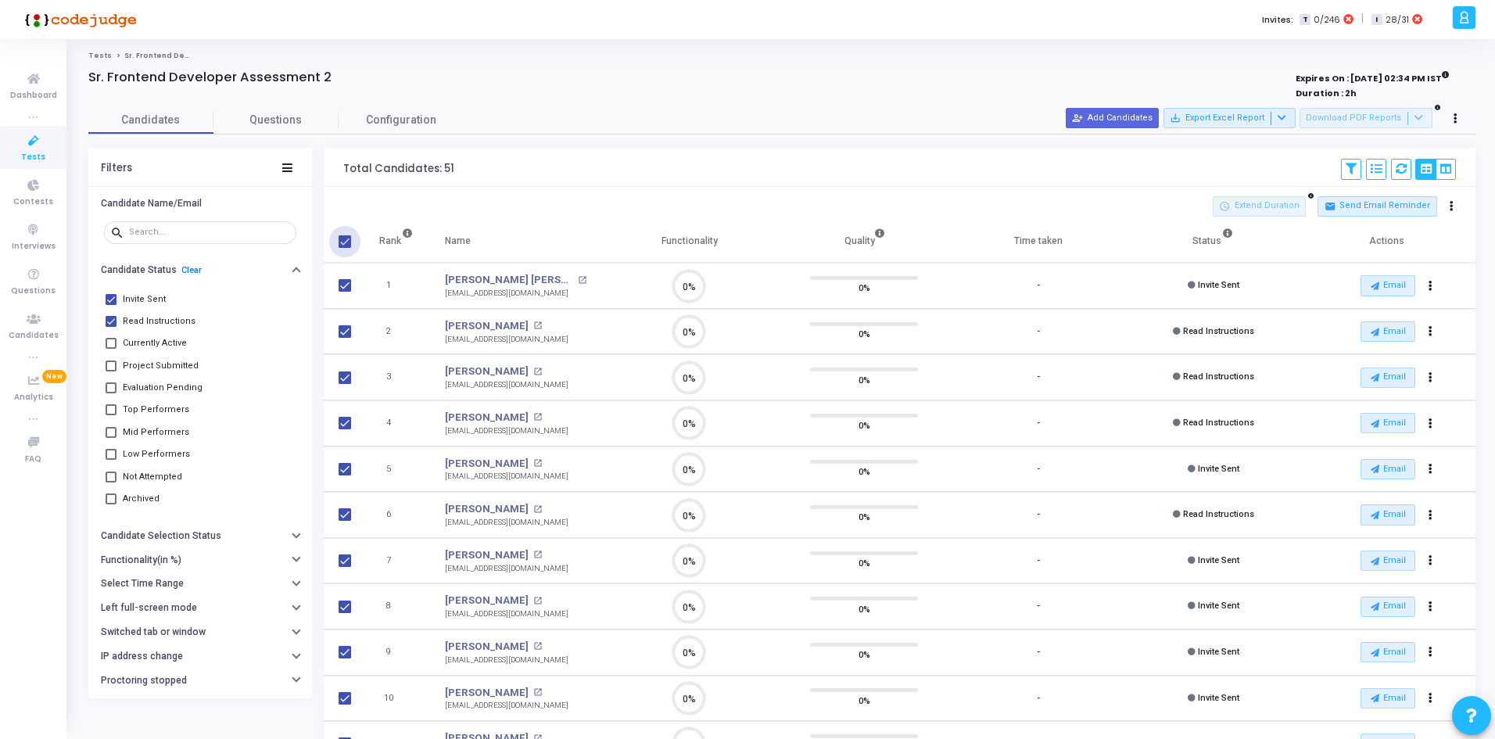
checkbox input "true"
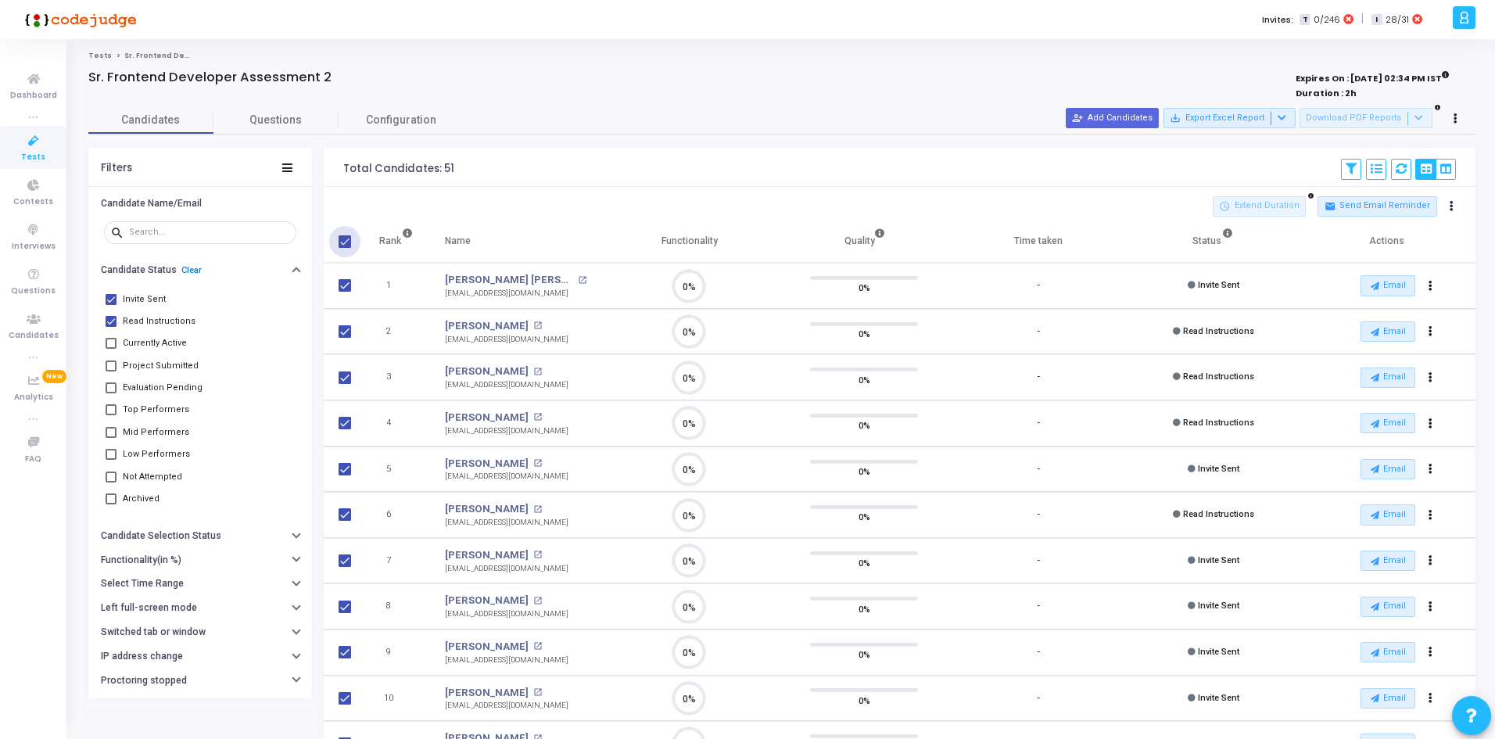
checkbox input "true"
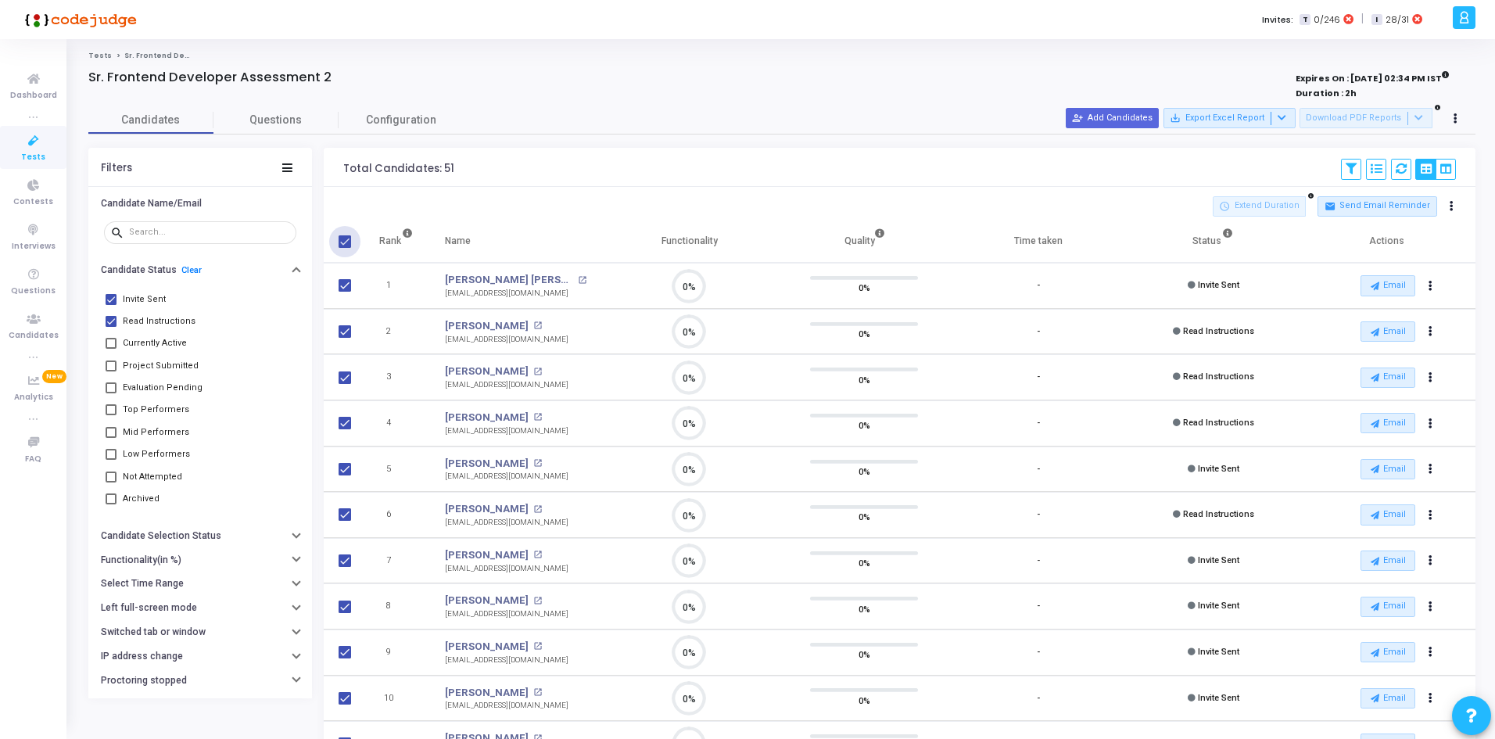
checkbox input "true"
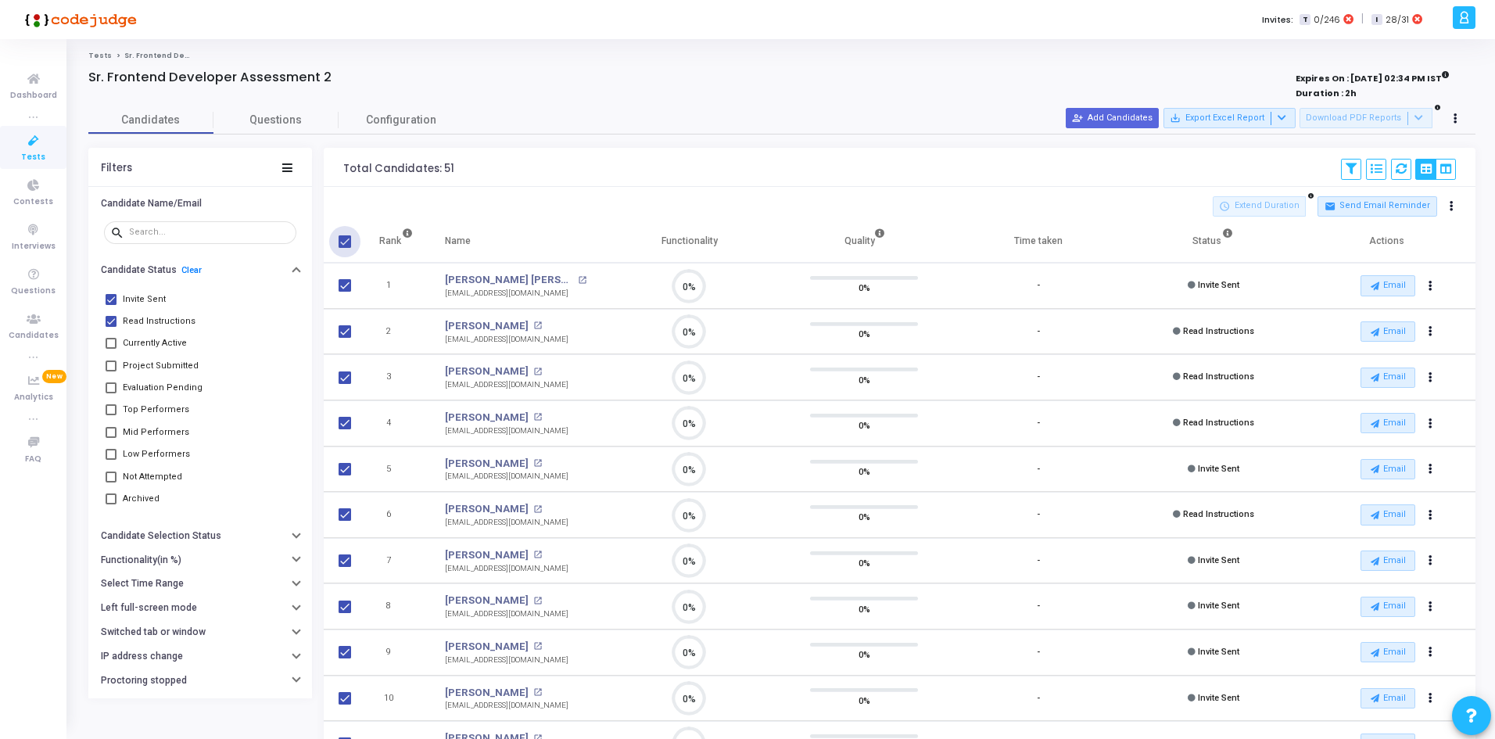
checkbox input "true"
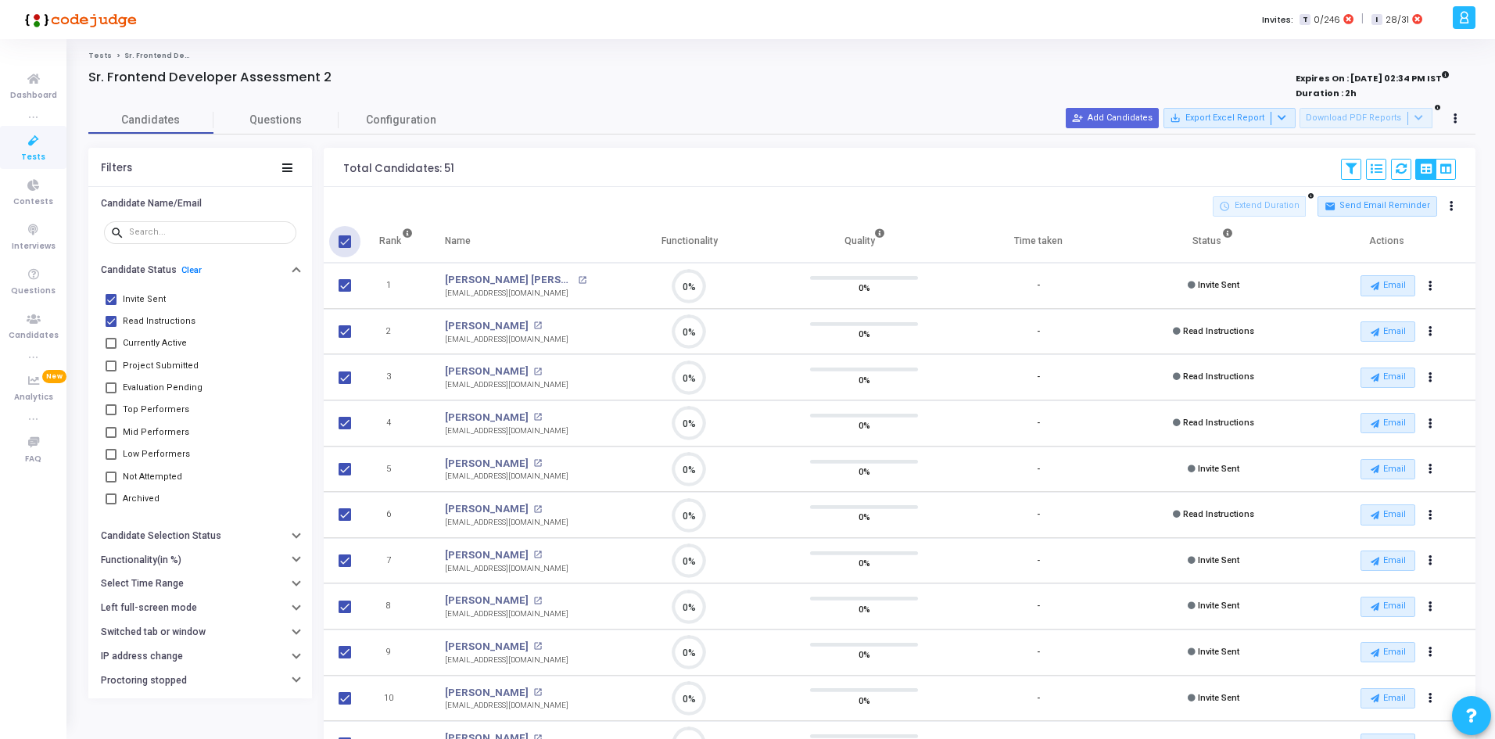
checkbox input "true"
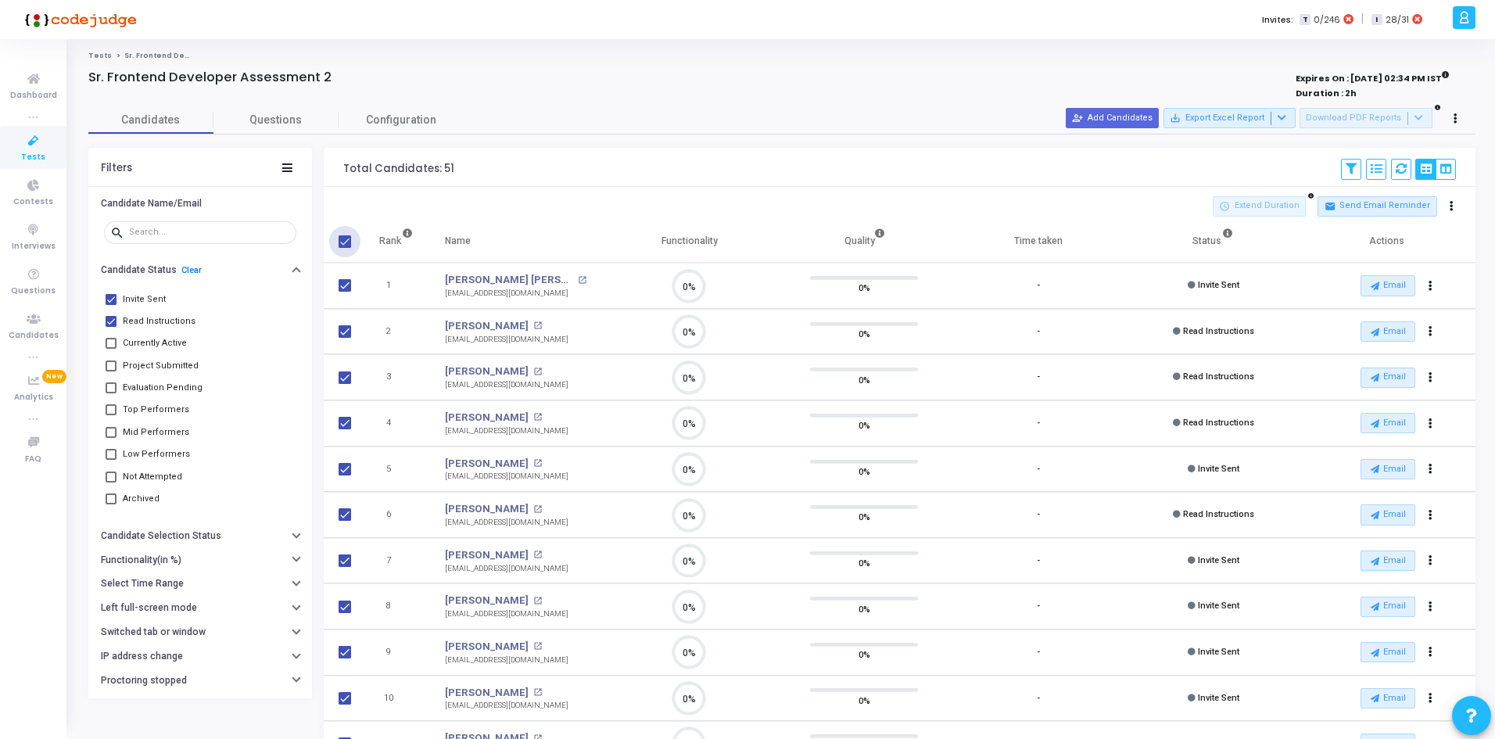
checkbox input "true"
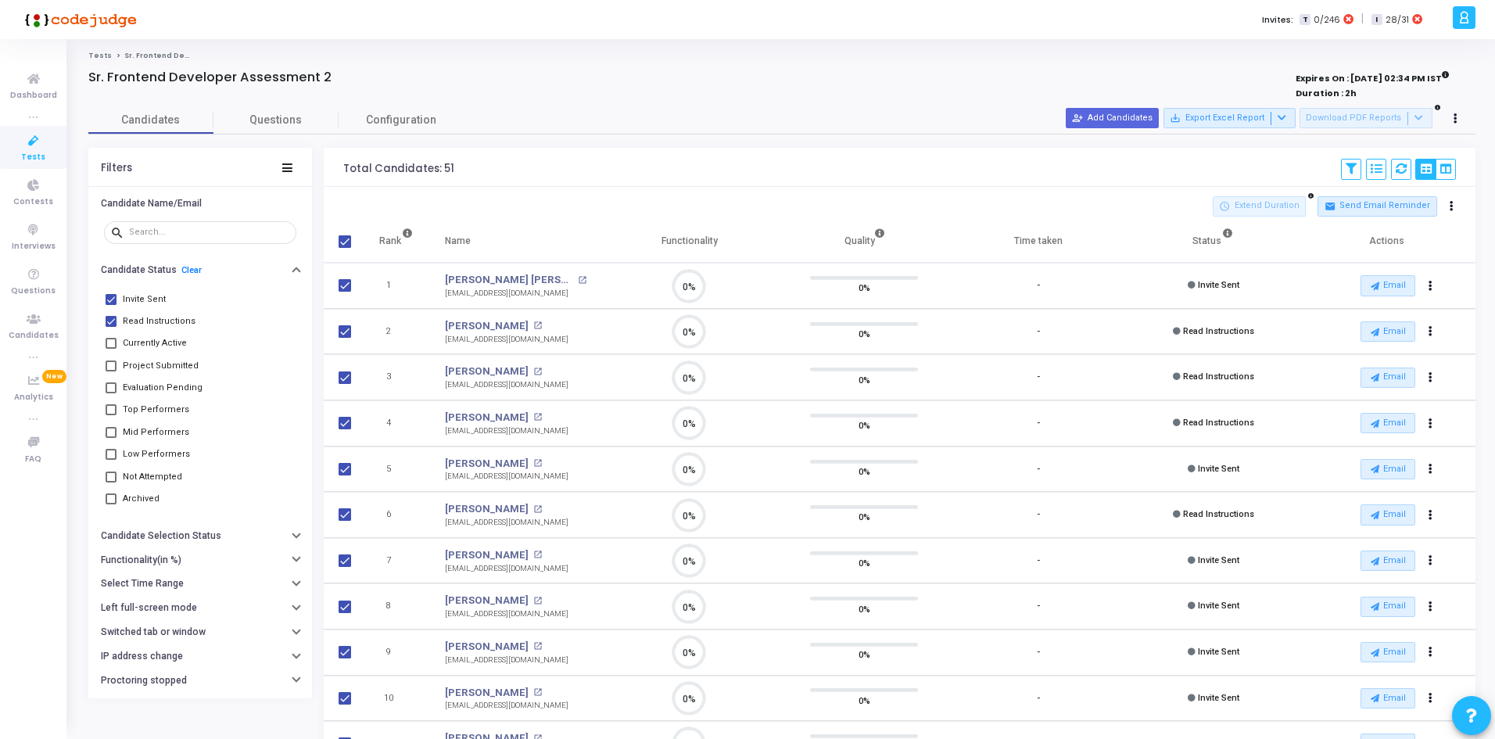
click at [113, 321] on span at bounding box center [111, 321] width 11 height 11
click at [111, 327] on input "Read Instructions" at bounding box center [110, 327] width 1 height 1
checkbox input "false"
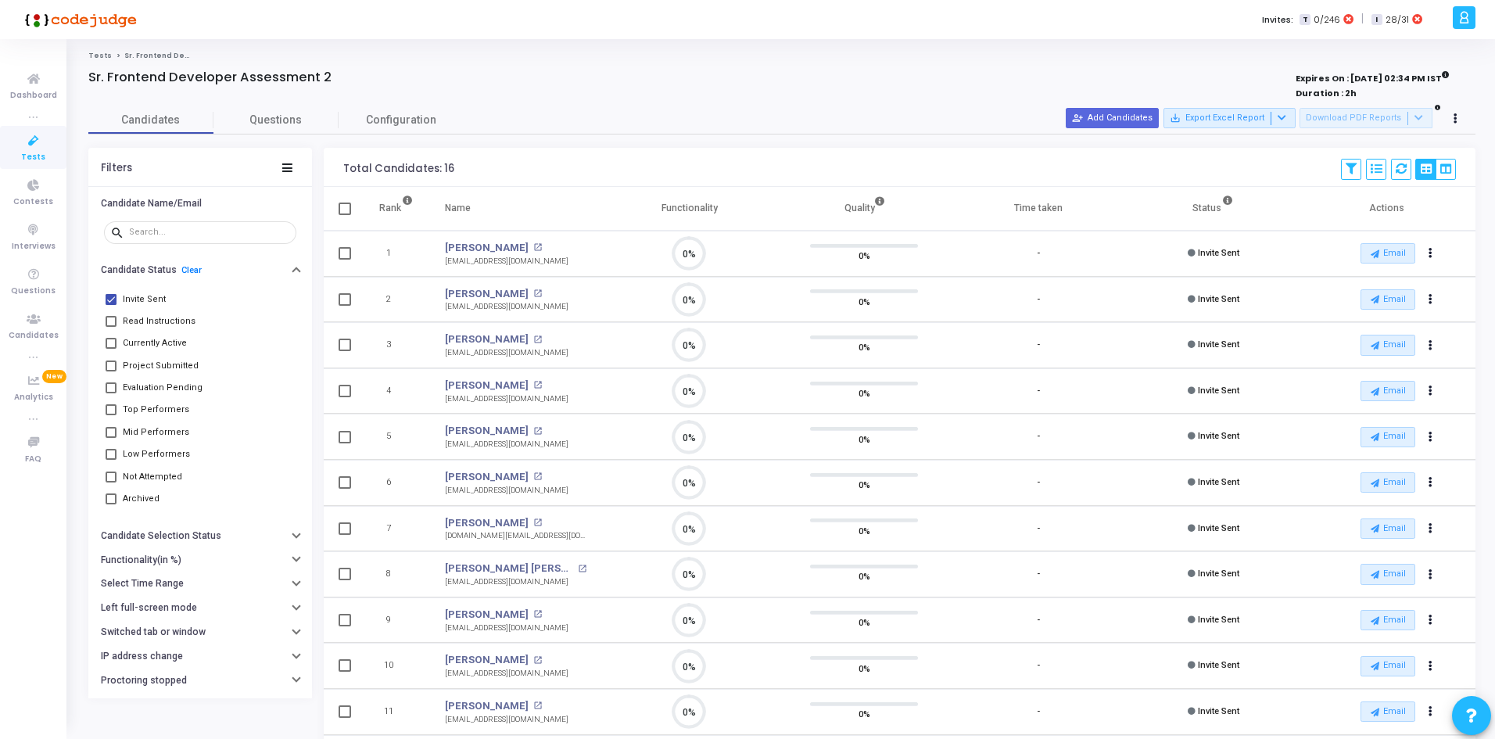
click at [344, 212] on span at bounding box center [345, 209] width 13 height 13
click at [344, 215] on input "checkbox" at bounding box center [344, 215] width 1 height 1
checkbox input "true"
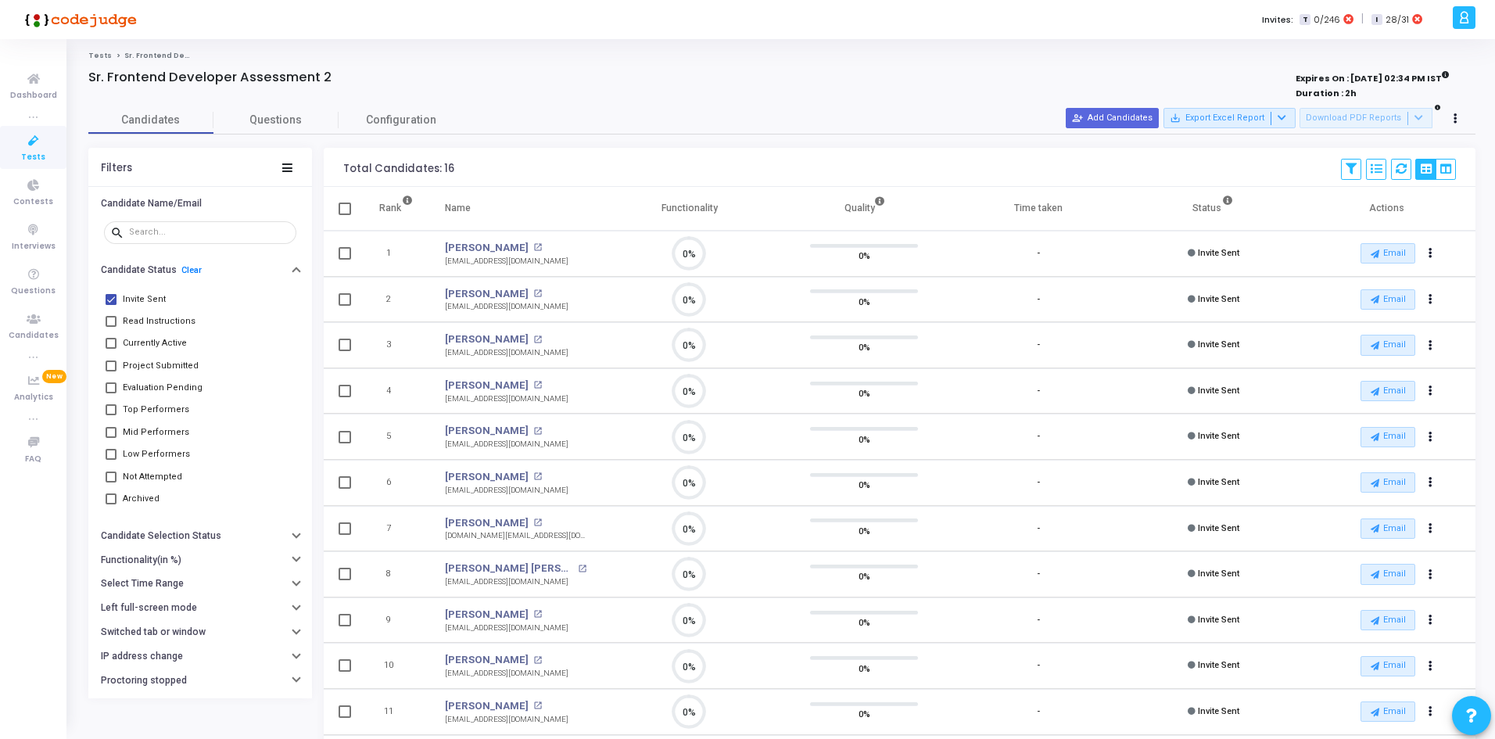
checkbox input "true"
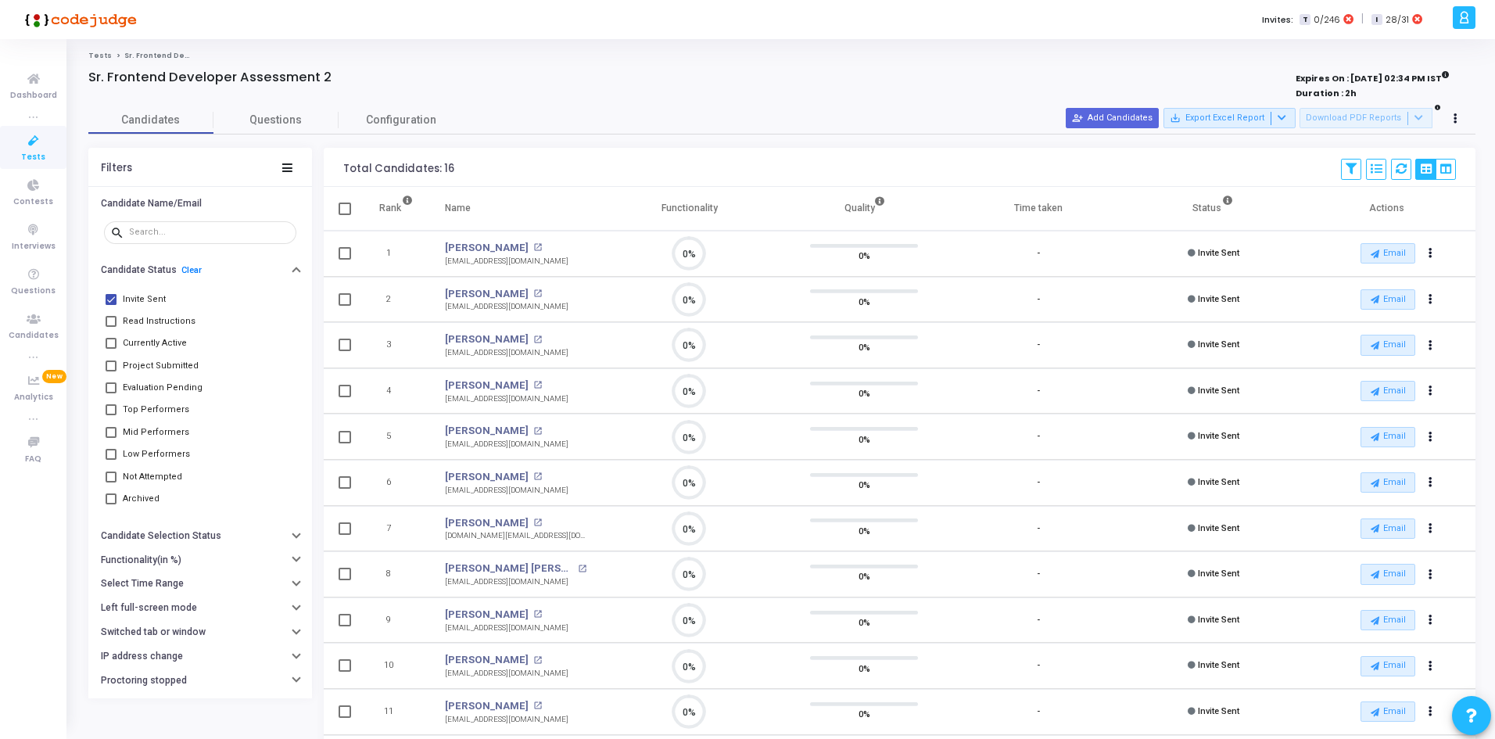
checkbox input "true"
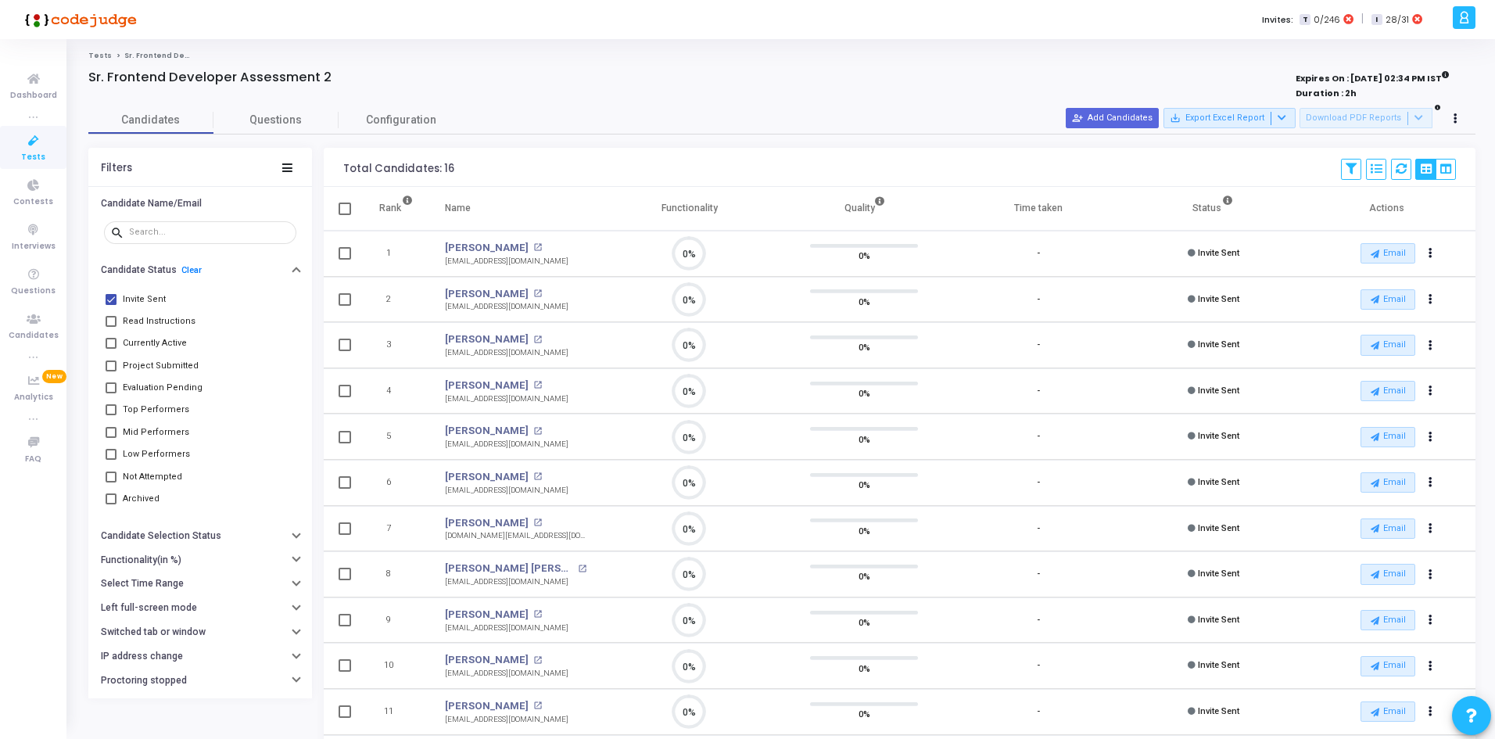
checkbox input "true"
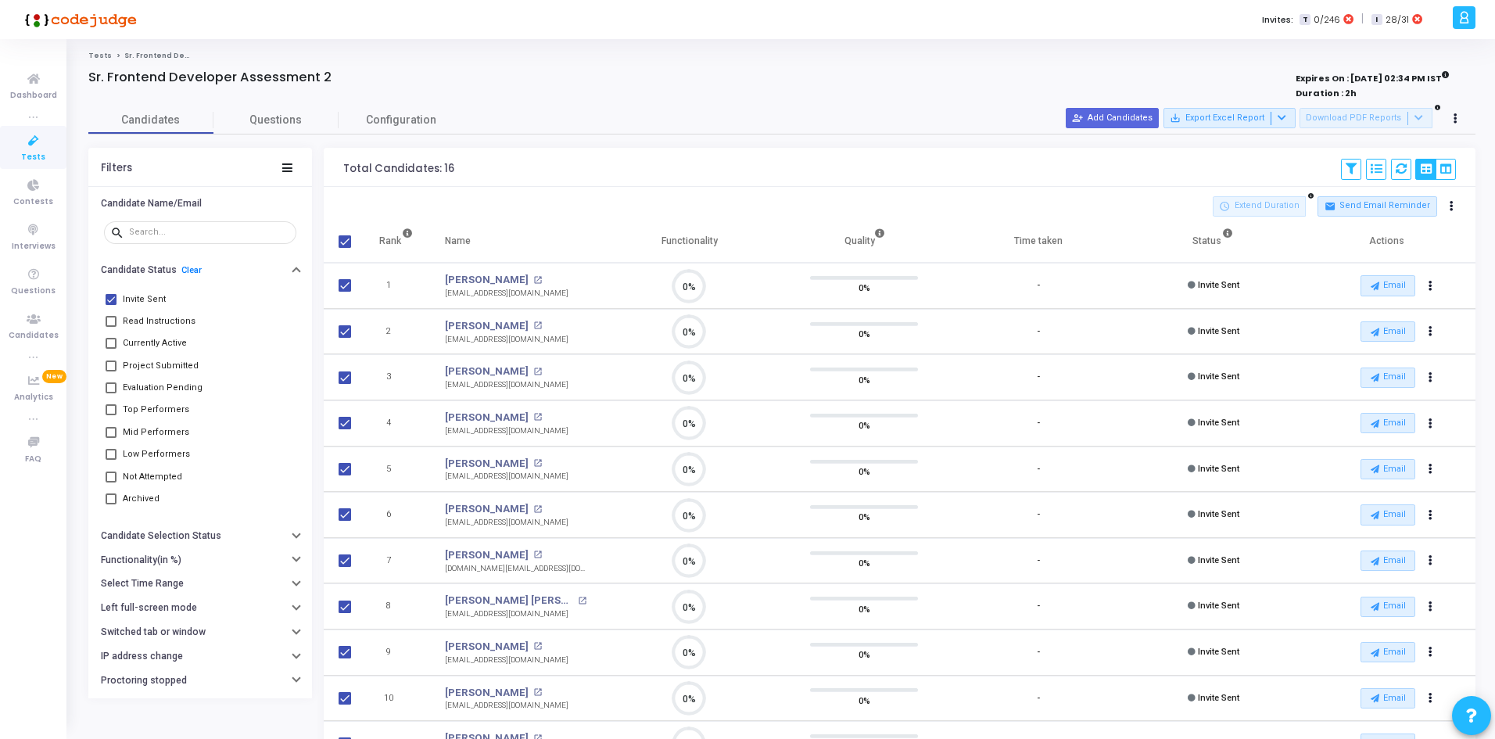
click at [106, 322] on span at bounding box center [111, 321] width 11 height 11
click at [110, 327] on input "Read Instructions" at bounding box center [110, 327] width 1 height 1
checkbox input "true"
checkbox input "false"
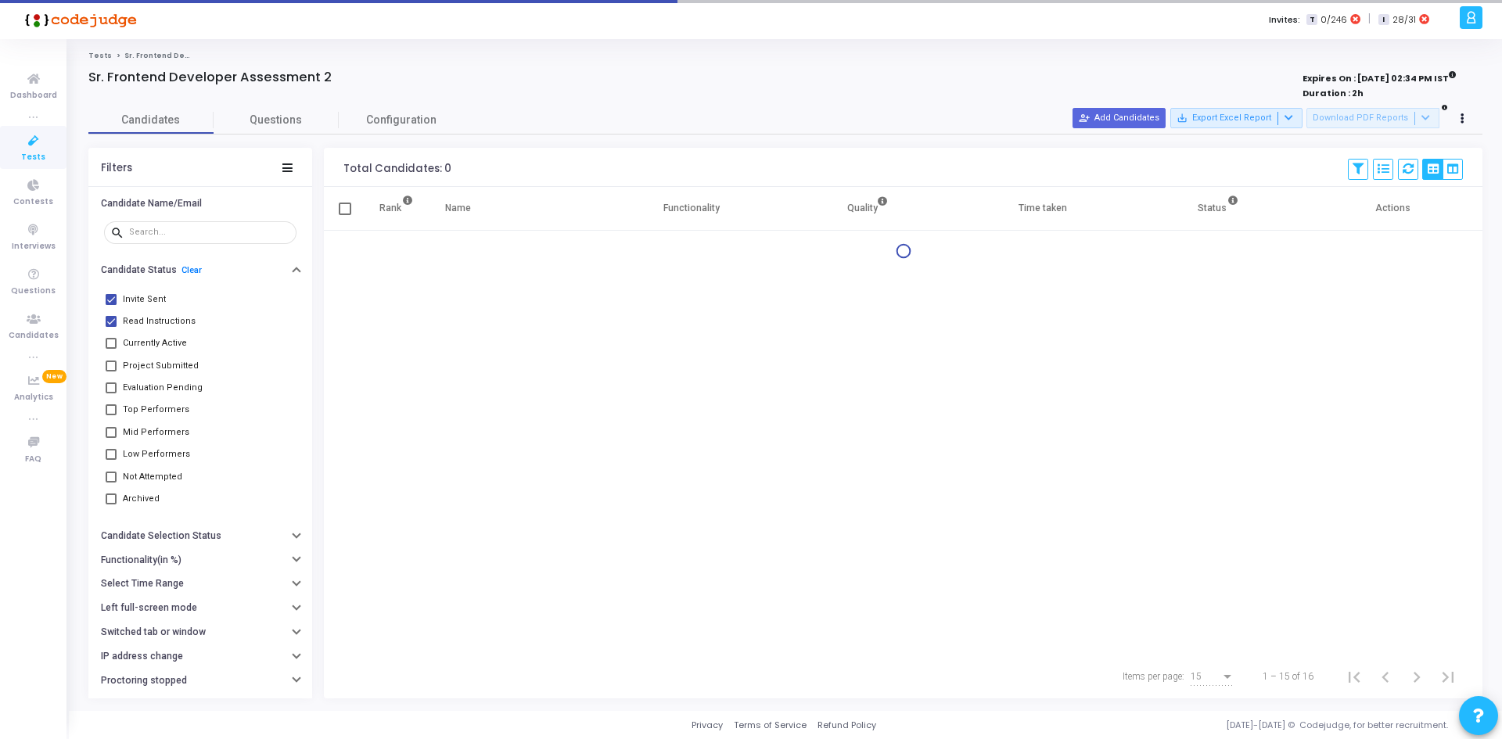
click at [115, 302] on span at bounding box center [111, 299] width 11 height 11
click at [111, 305] on input "Invite Sent" at bounding box center [110, 305] width 1 height 1
checkbox input "false"
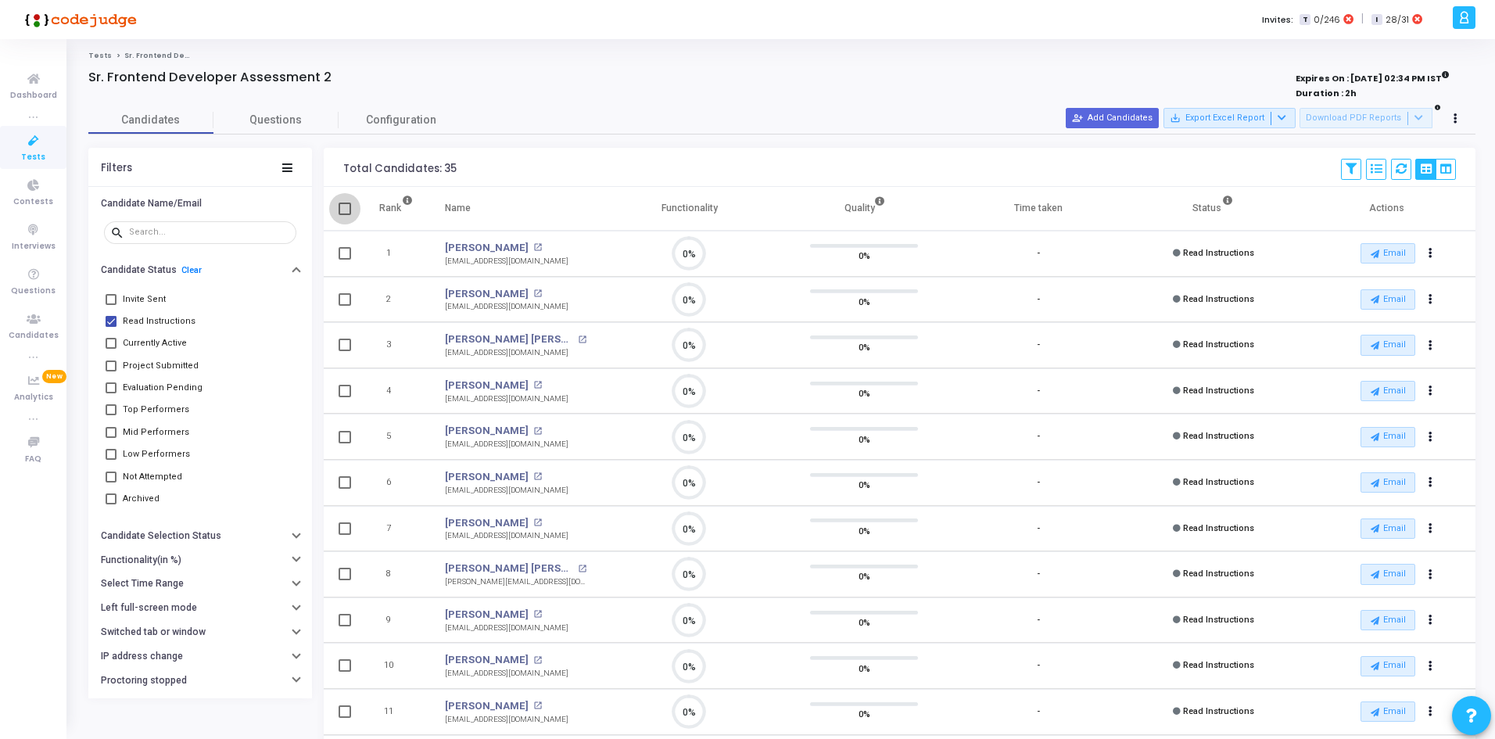
click at [346, 214] on span at bounding box center [345, 209] width 13 height 13
click at [345, 215] on input "checkbox" at bounding box center [344, 215] width 1 height 1
checkbox input "true"
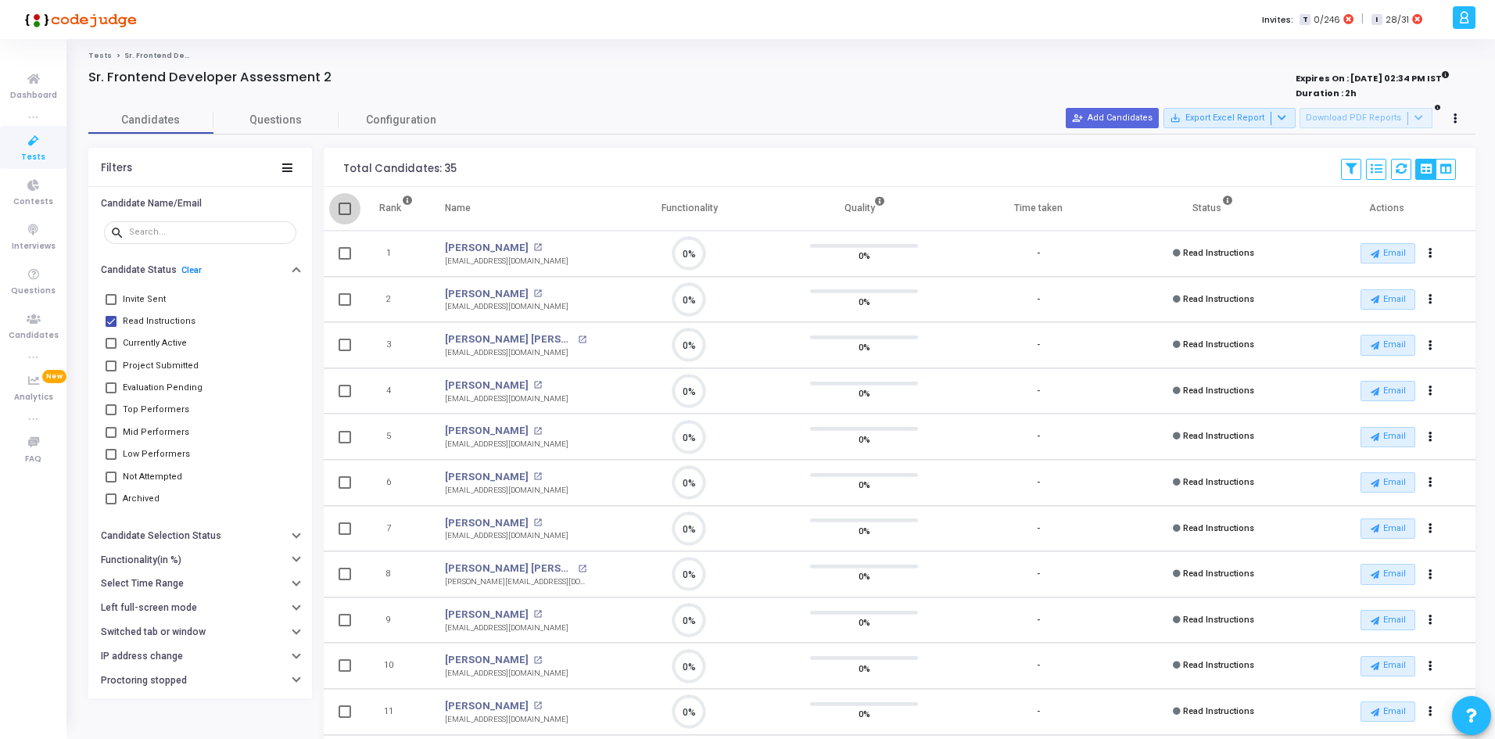
checkbox input "true"
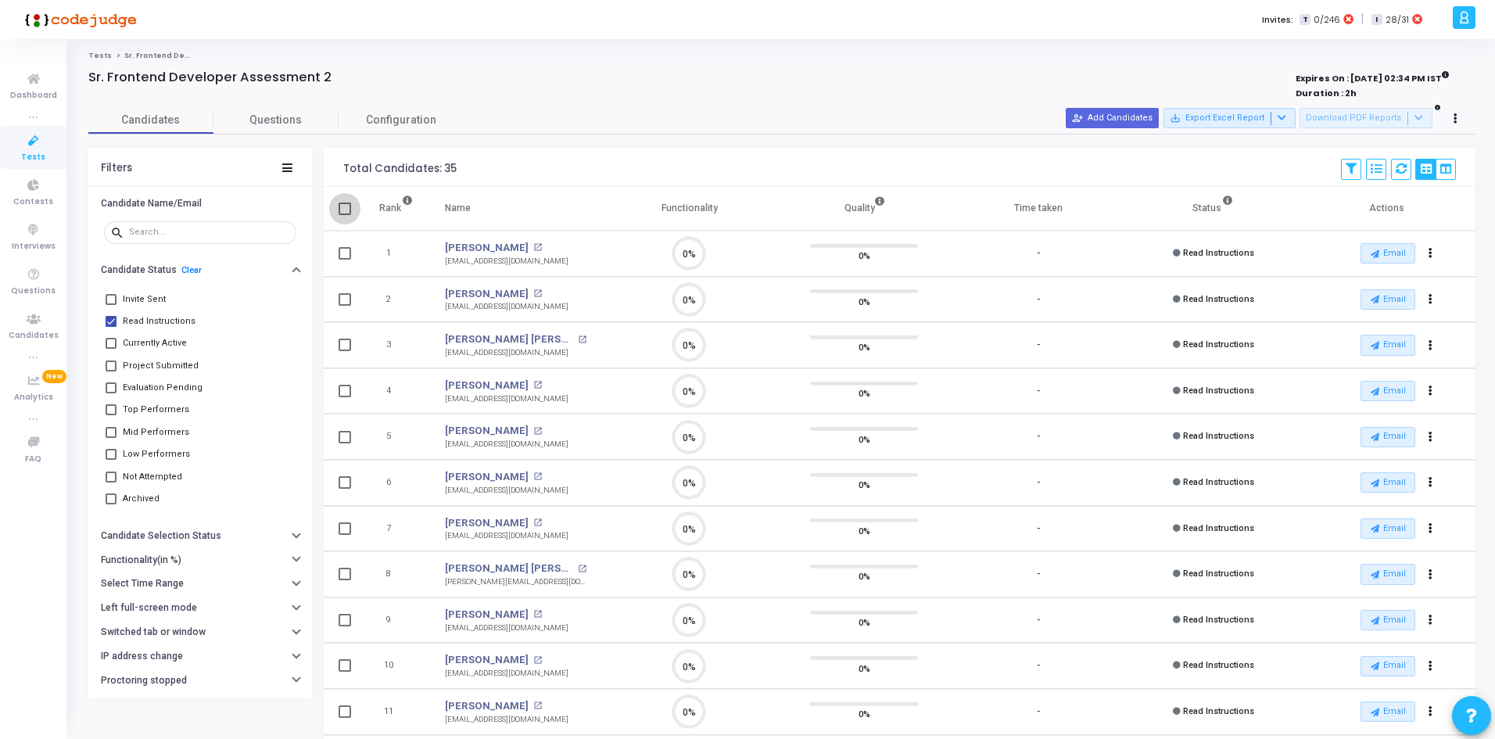
checkbox input "true"
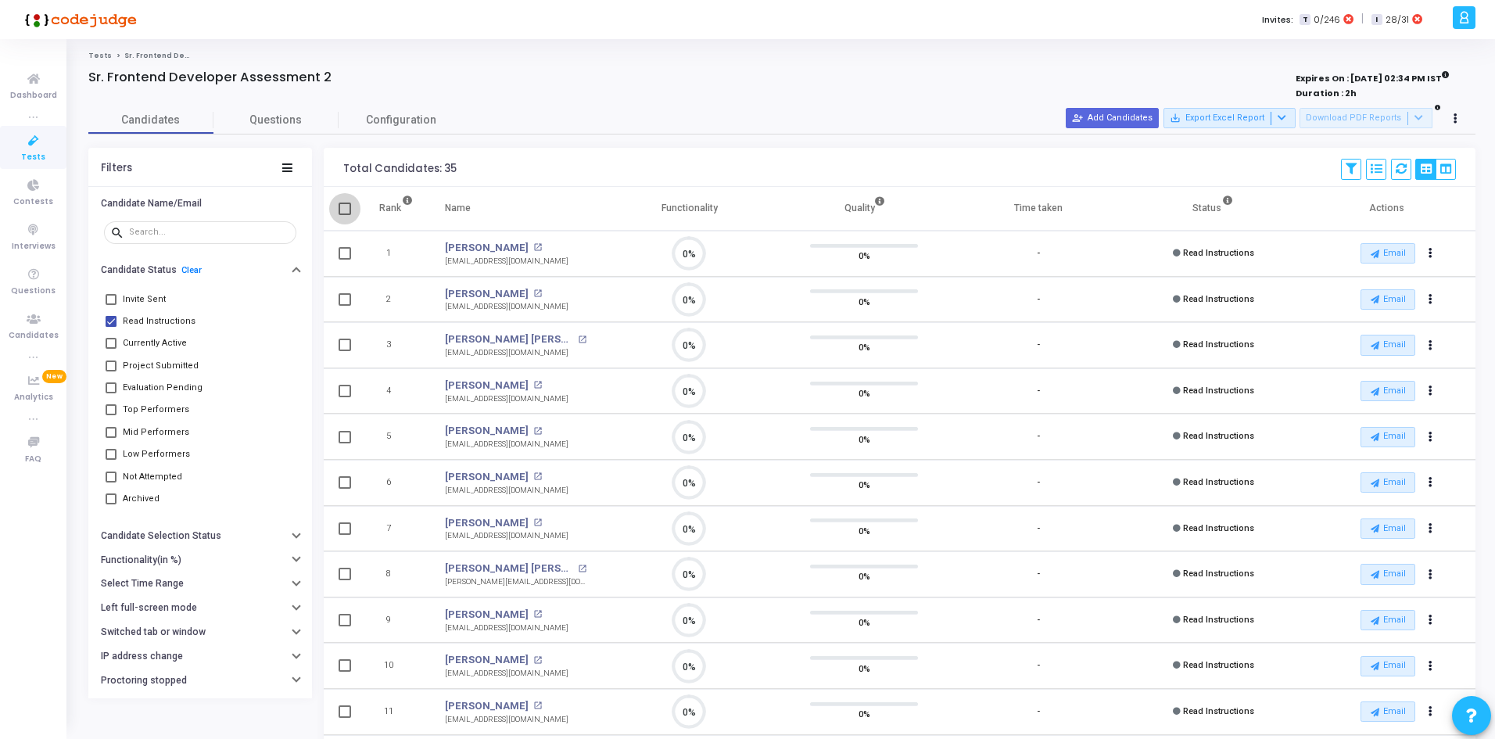
checkbox input "true"
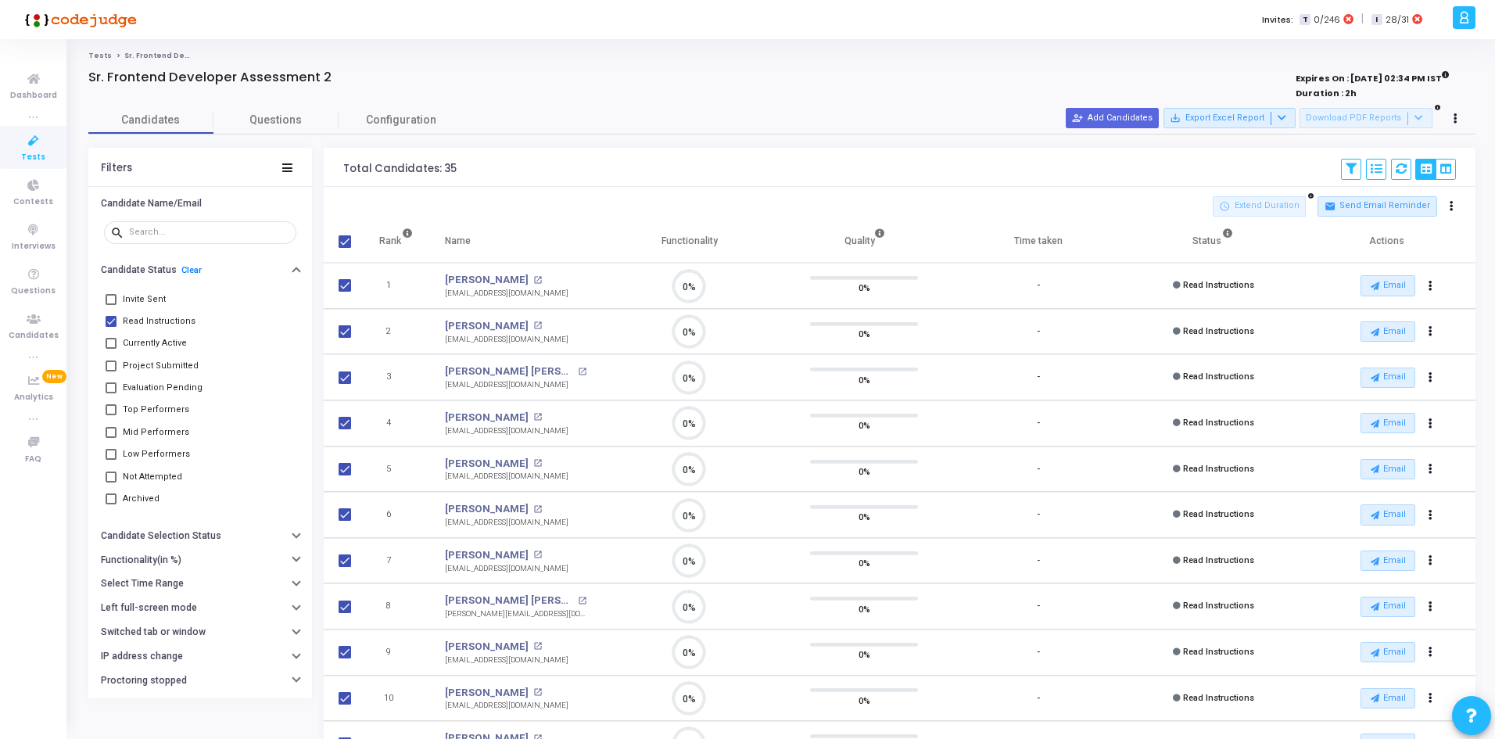
click at [112, 303] on span at bounding box center [111, 299] width 11 height 11
click at [111, 305] on input "Invite Sent" at bounding box center [110, 305] width 1 height 1
checkbox input "true"
checkbox input "false"
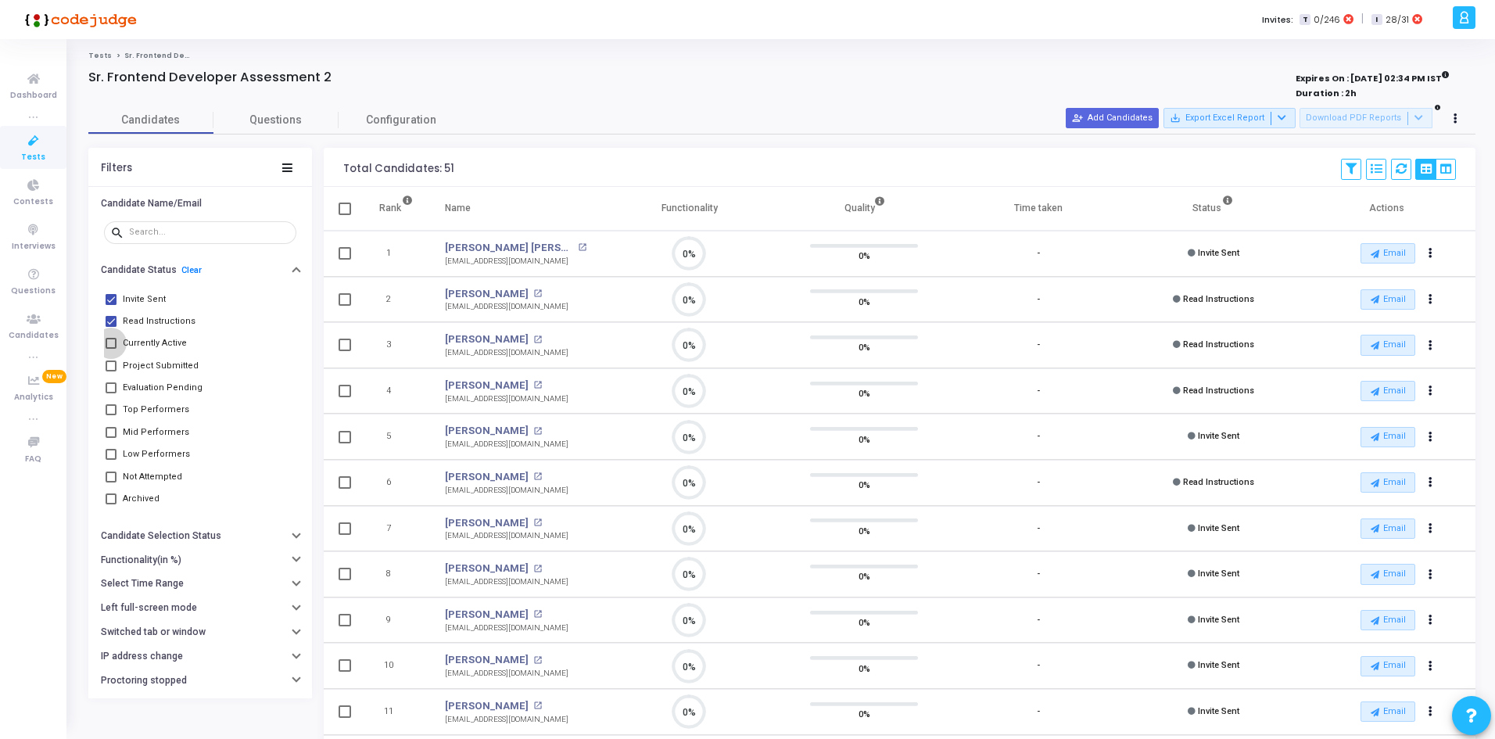
click at [110, 343] on span at bounding box center [111, 343] width 11 height 11
click at [110, 349] on input "Currently Active" at bounding box center [110, 349] width 1 height 1
checkbox input "true"
click at [109, 320] on span at bounding box center [111, 321] width 11 height 11
click at [110, 327] on input "Read Instructions" at bounding box center [110, 327] width 1 height 1
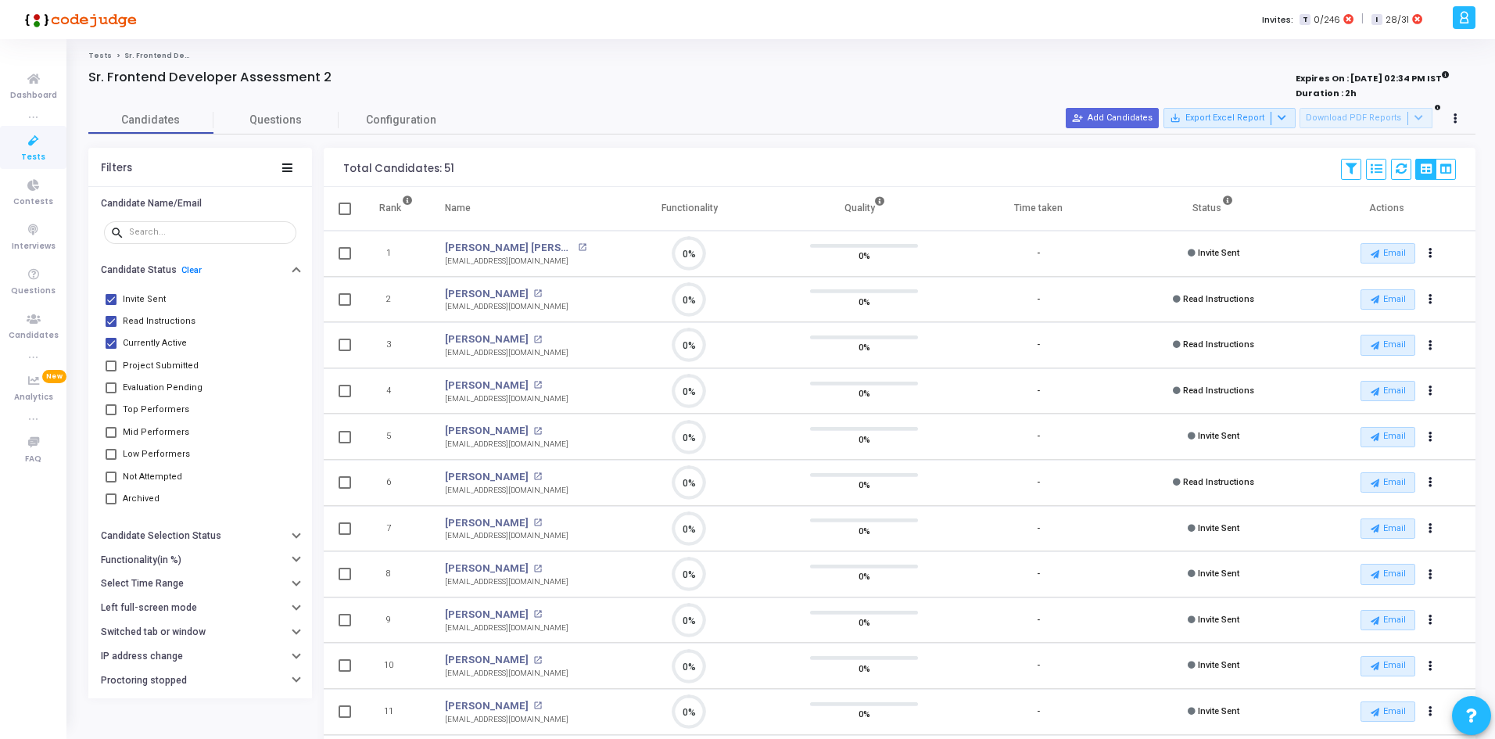
checkbox input "false"
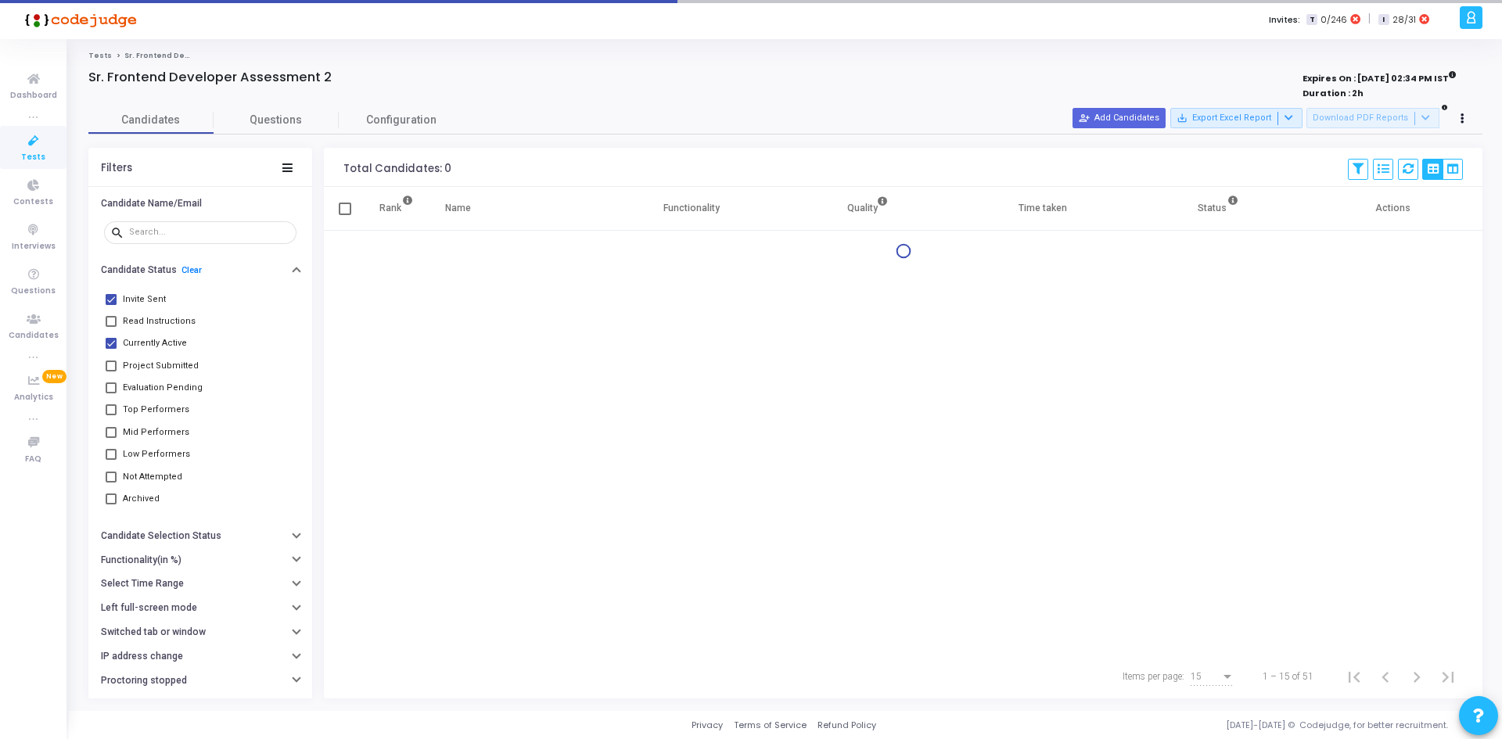
click at [109, 302] on span at bounding box center [111, 299] width 11 height 11
click at [110, 305] on input "Invite Sent" at bounding box center [110, 305] width 1 height 1
checkbox input "false"
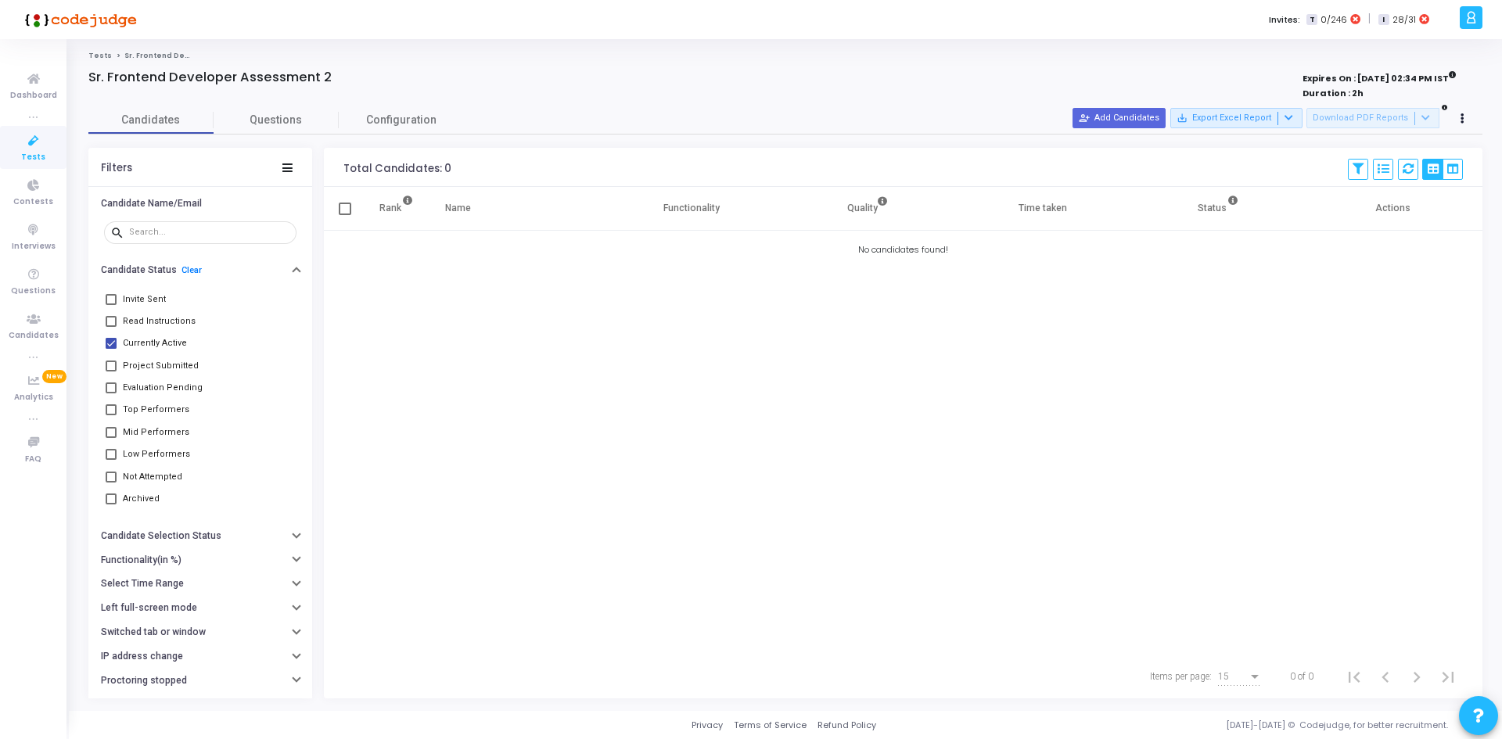
click at [115, 319] on span at bounding box center [111, 321] width 11 height 11
click at [111, 327] on input "Read Instructions" at bounding box center [110, 327] width 1 height 1
checkbox input "true"
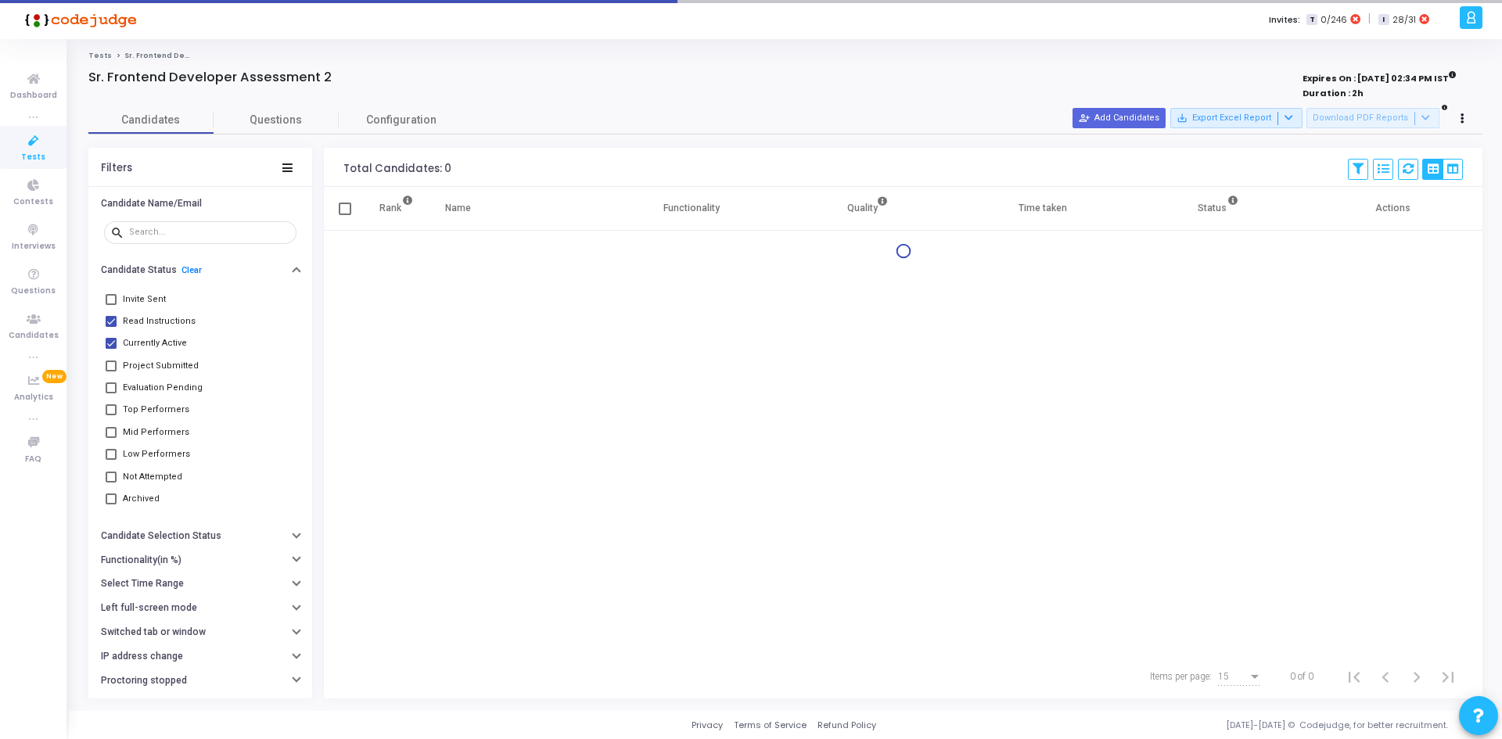
click at [109, 302] on span at bounding box center [111, 299] width 11 height 11
click at [110, 305] on input "Invite Sent" at bounding box center [110, 305] width 1 height 1
checkbox input "true"
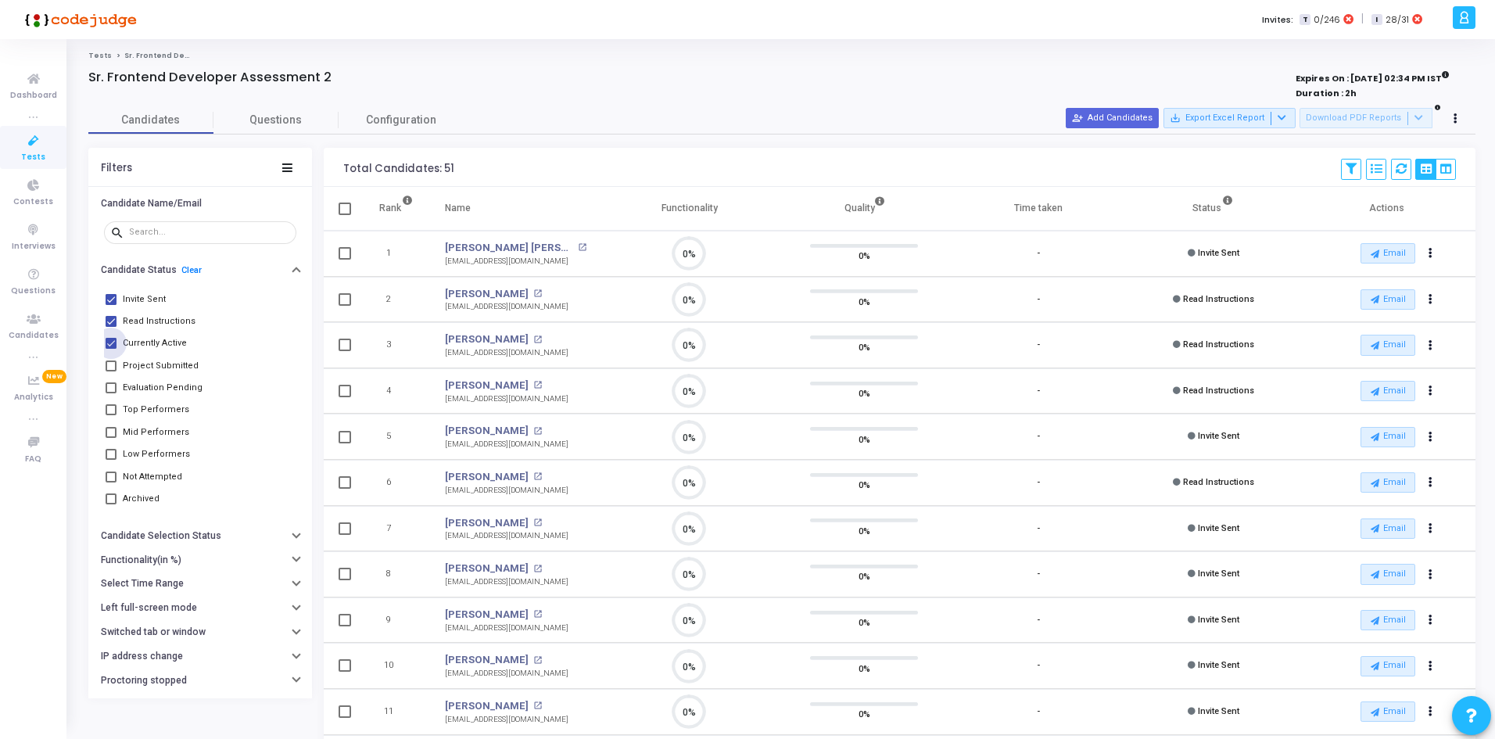
click at [109, 350] on label "Currently Active" at bounding box center [146, 343] width 81 height 19
click at [110, 350] on input "Currently Active" at bounding box center [110, 349] width 1 height 1
checkbox input "false"
click at [344, 214] on span at bounding box center [345, 209] width 13 height 13
click at [344, 215] on input "checkbox" at bounding box center [344, 215] width 1 height 1
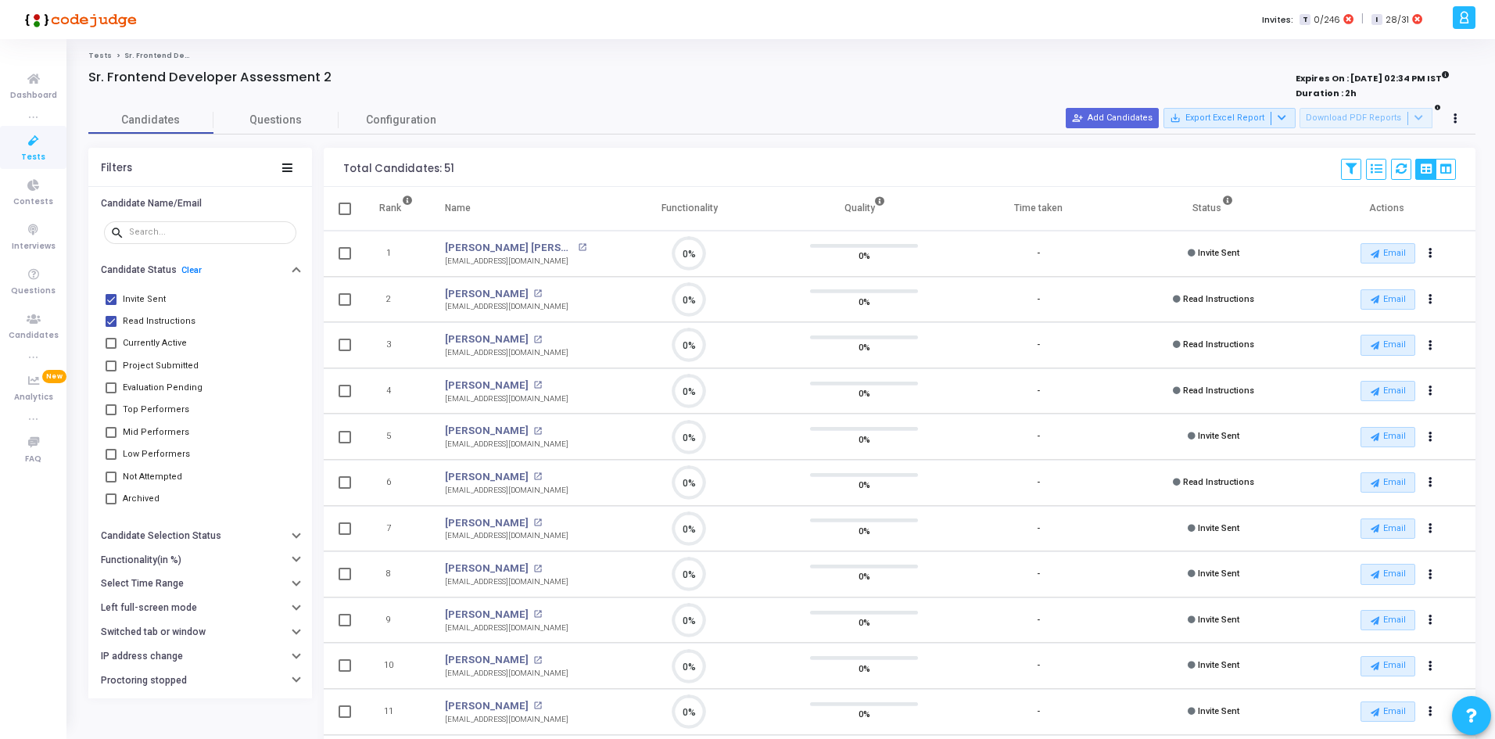
checkbox input "true"
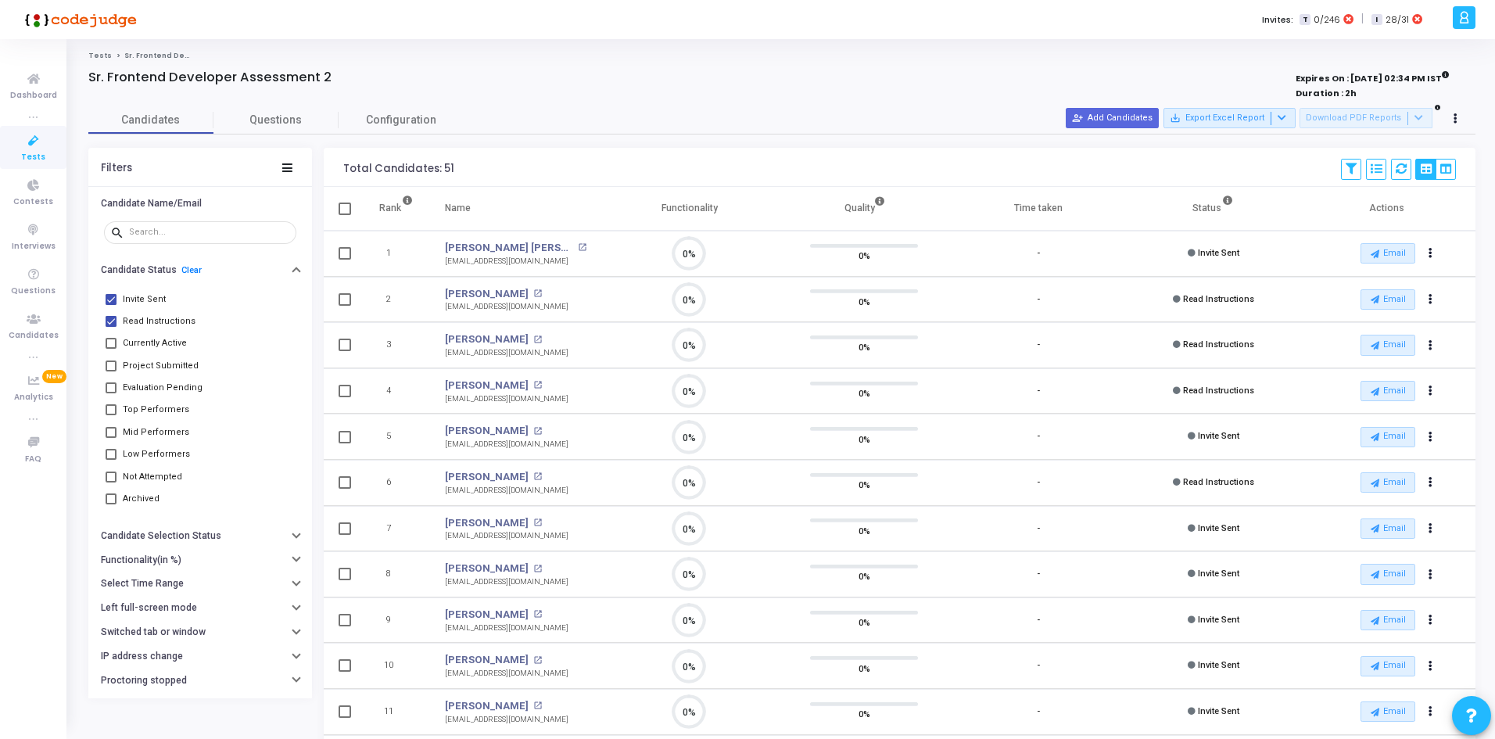
checkbox input "true"
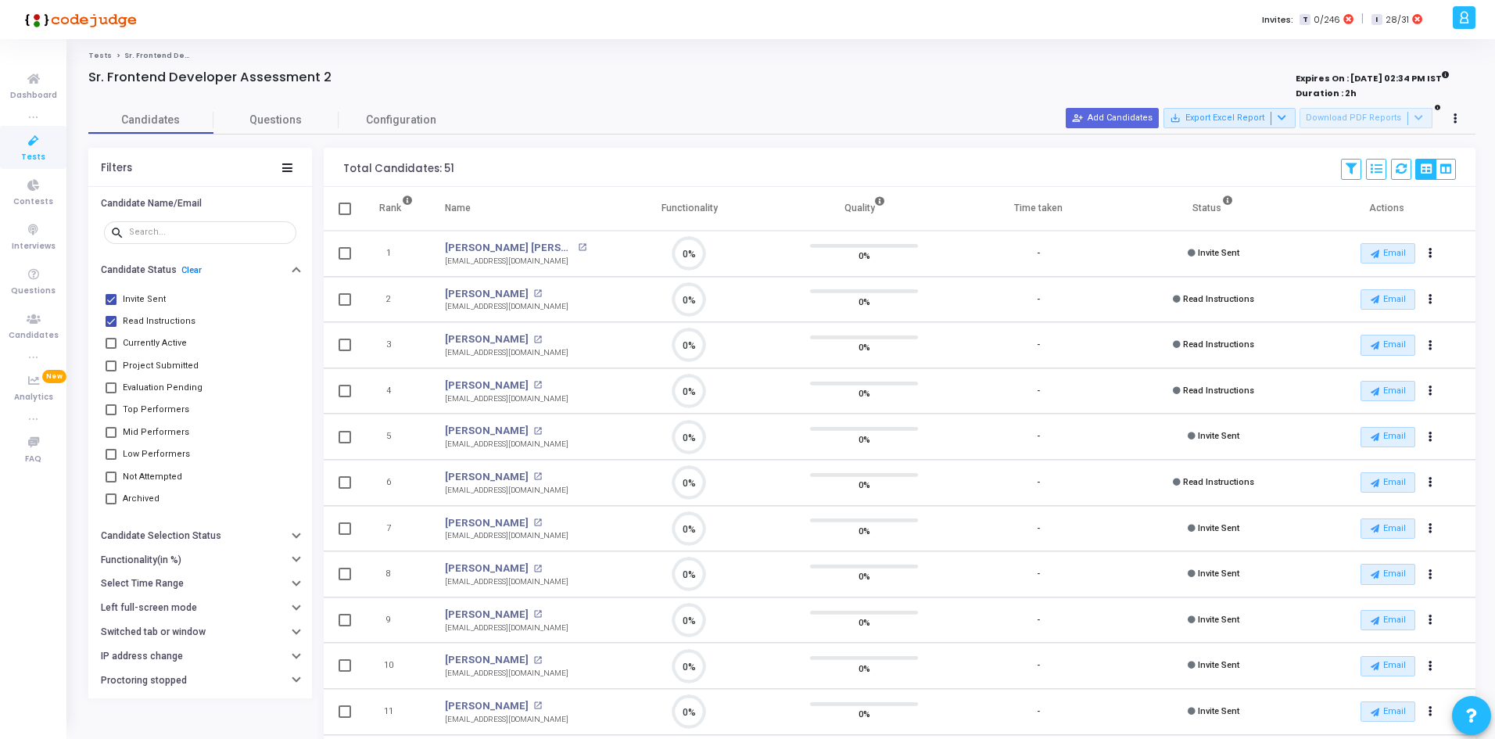
checkbox input "true"
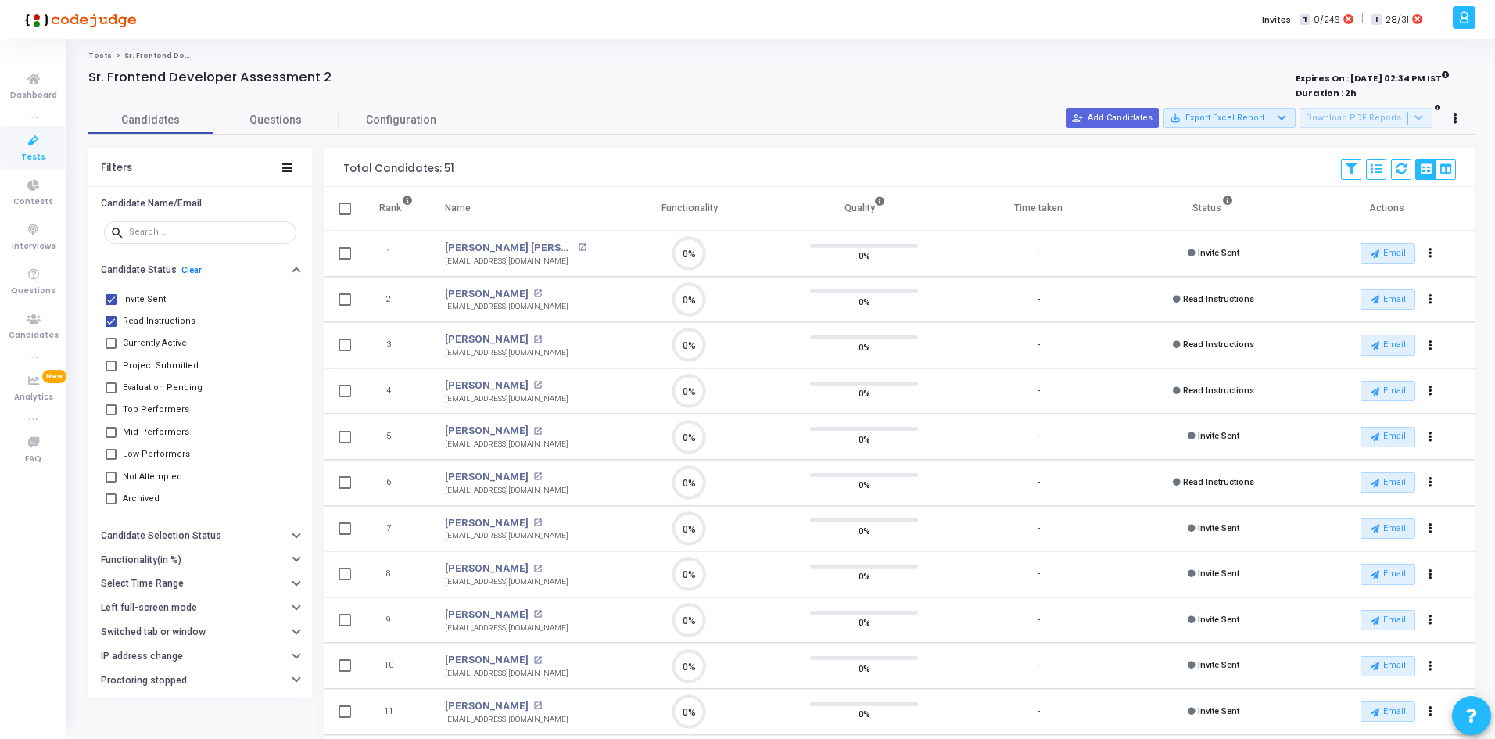
checkbox input "true"
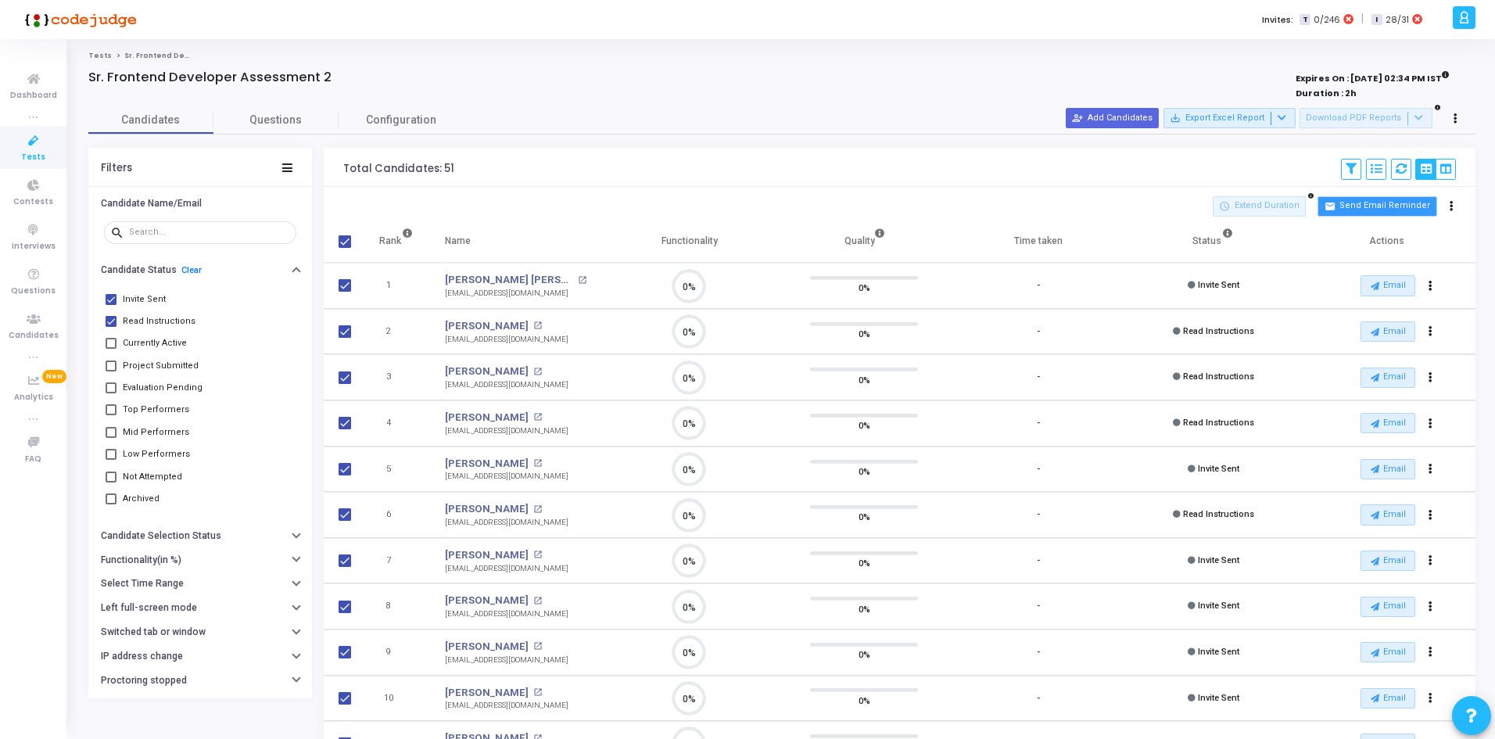
click at [1366, 208] on button "mail Send Email Reminder" at bounding box center [1377, 206] width 119 height 20
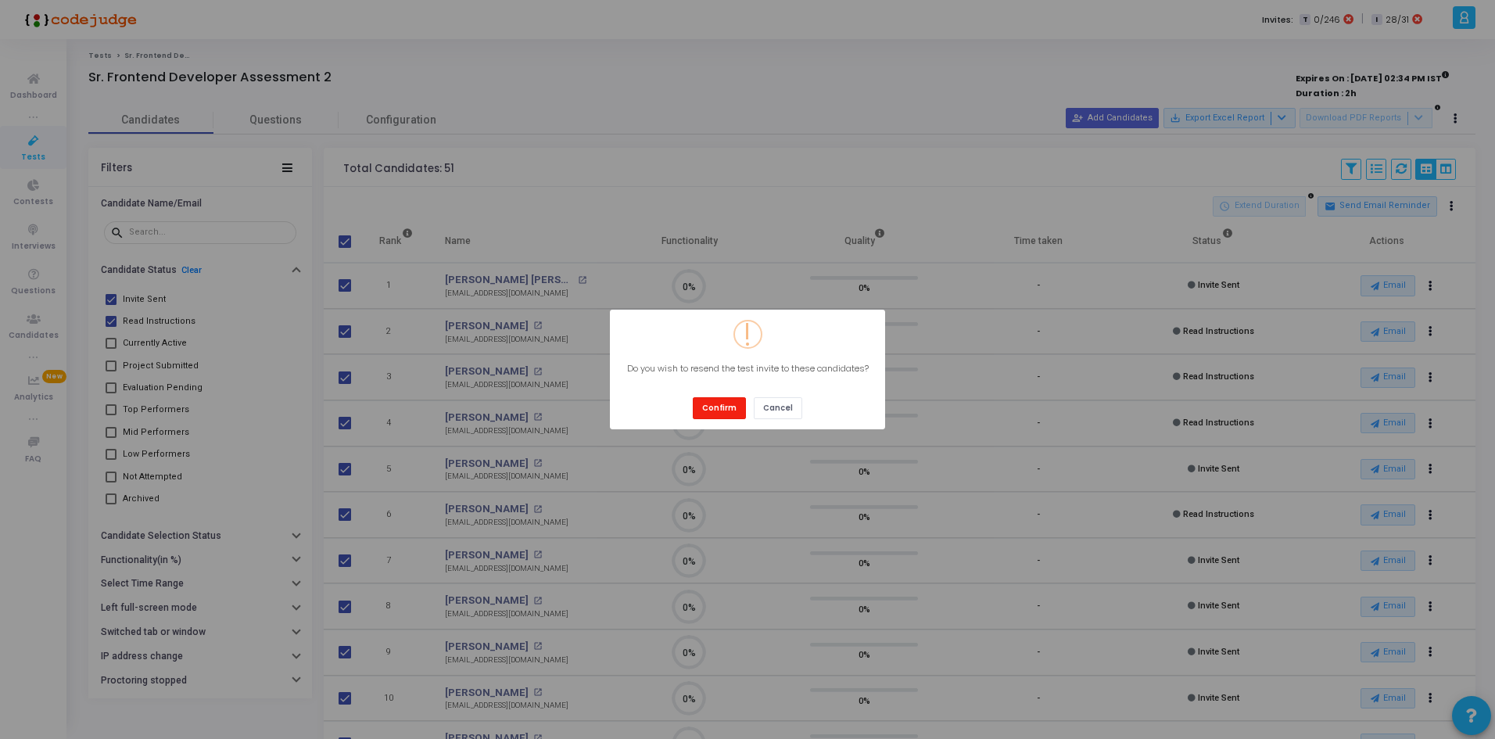
click at [712, 408] on button "Confirm" at bounding box center [719, 407] width 53 height 21
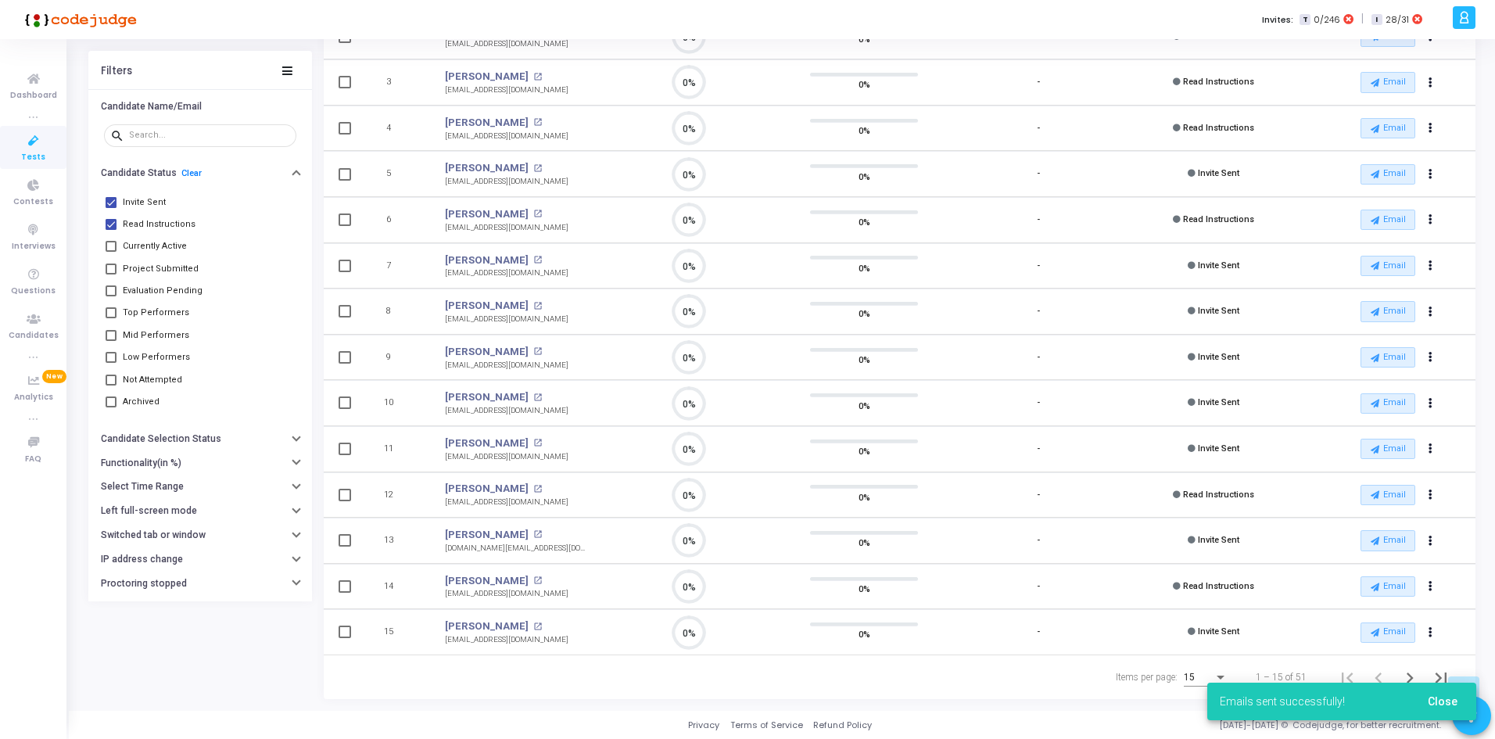
click at [1196, 671] on div "Emails sent successfully! Close" at bounding box center [1342, 701] width 307 height 75
click at [1208, 679] on div "Emails sent successfully! Close" at bounding box center [1342, 701] width 307 height 75
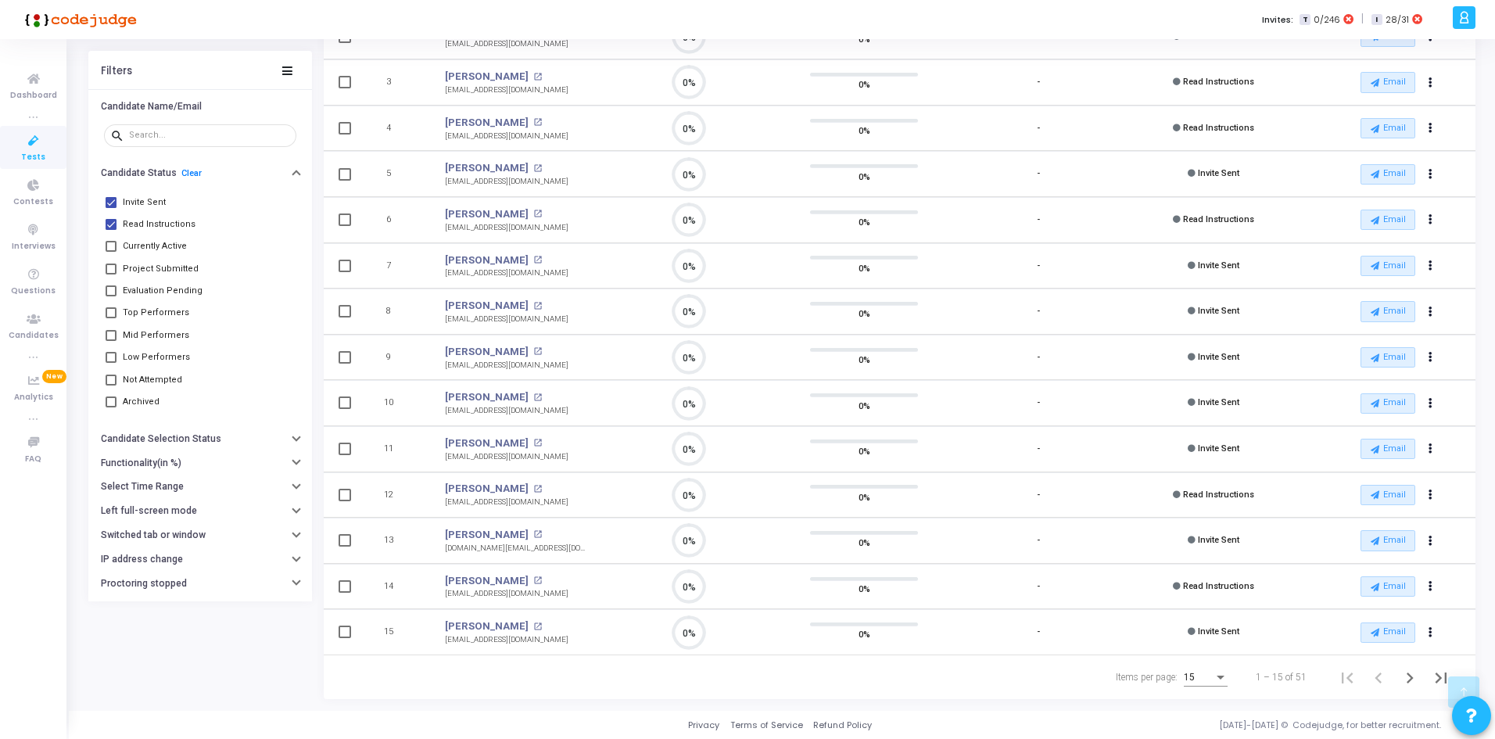
click at [1220, 677] on div "Items per page:" at bounding box center [1221, 678] width 8 height 4
click at [1196, 670] on span "50" at bounding box center [1207, 669] width 44 height 28
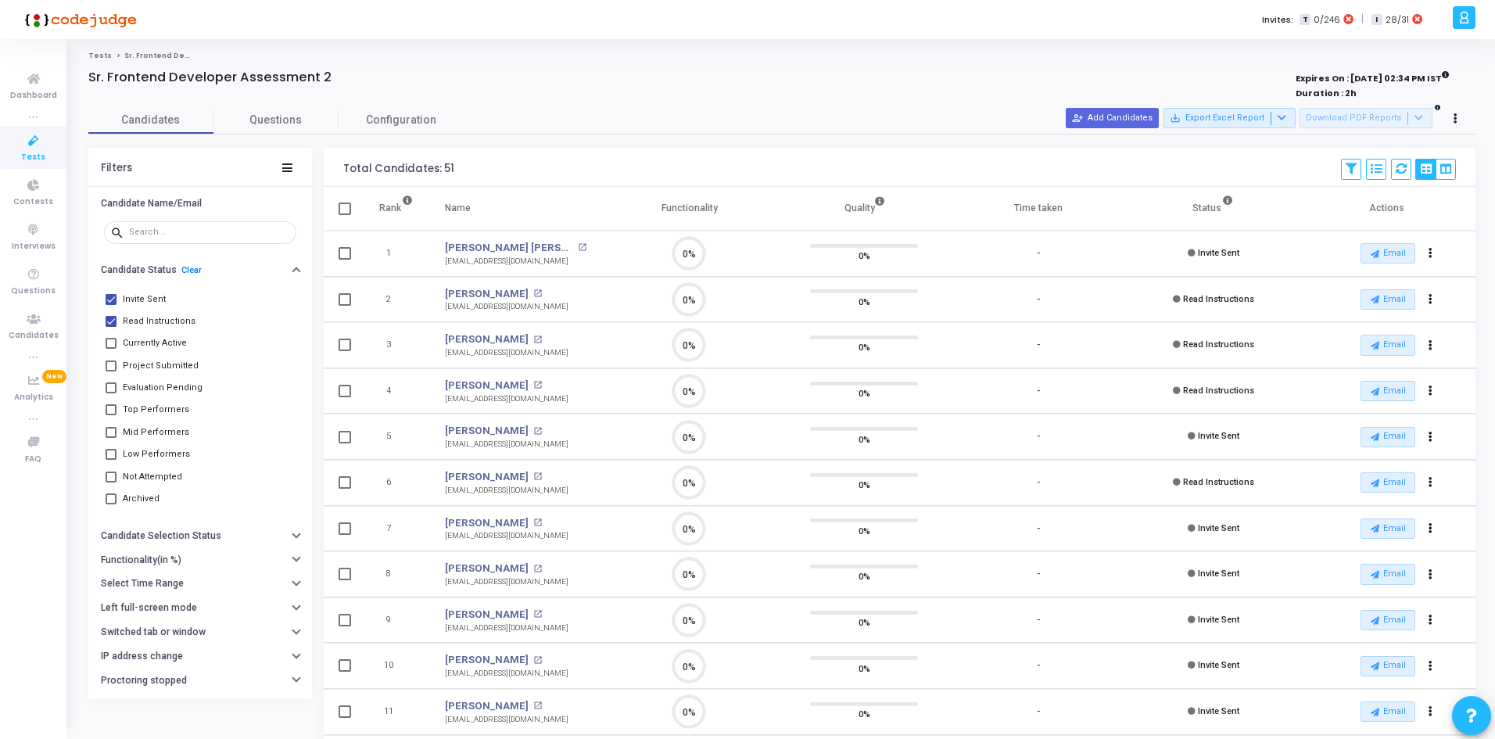
click at [344, 206] on span at bounding box center [345, 209] width 13 height 13
click at [344, 215] on input "checkbox" at bounding box center [344, 215] width 1 height 1
checkbox input "true"
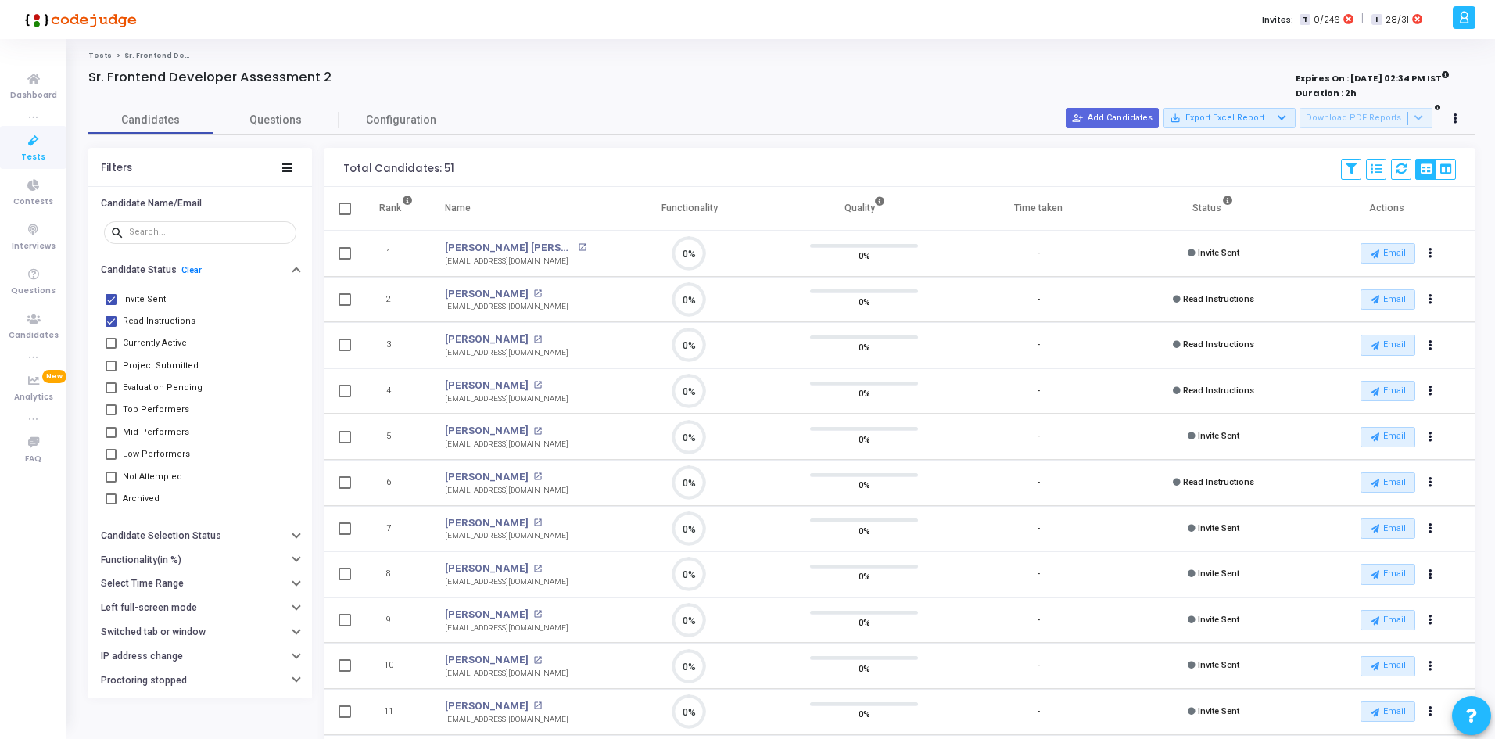
checkbox input "true"
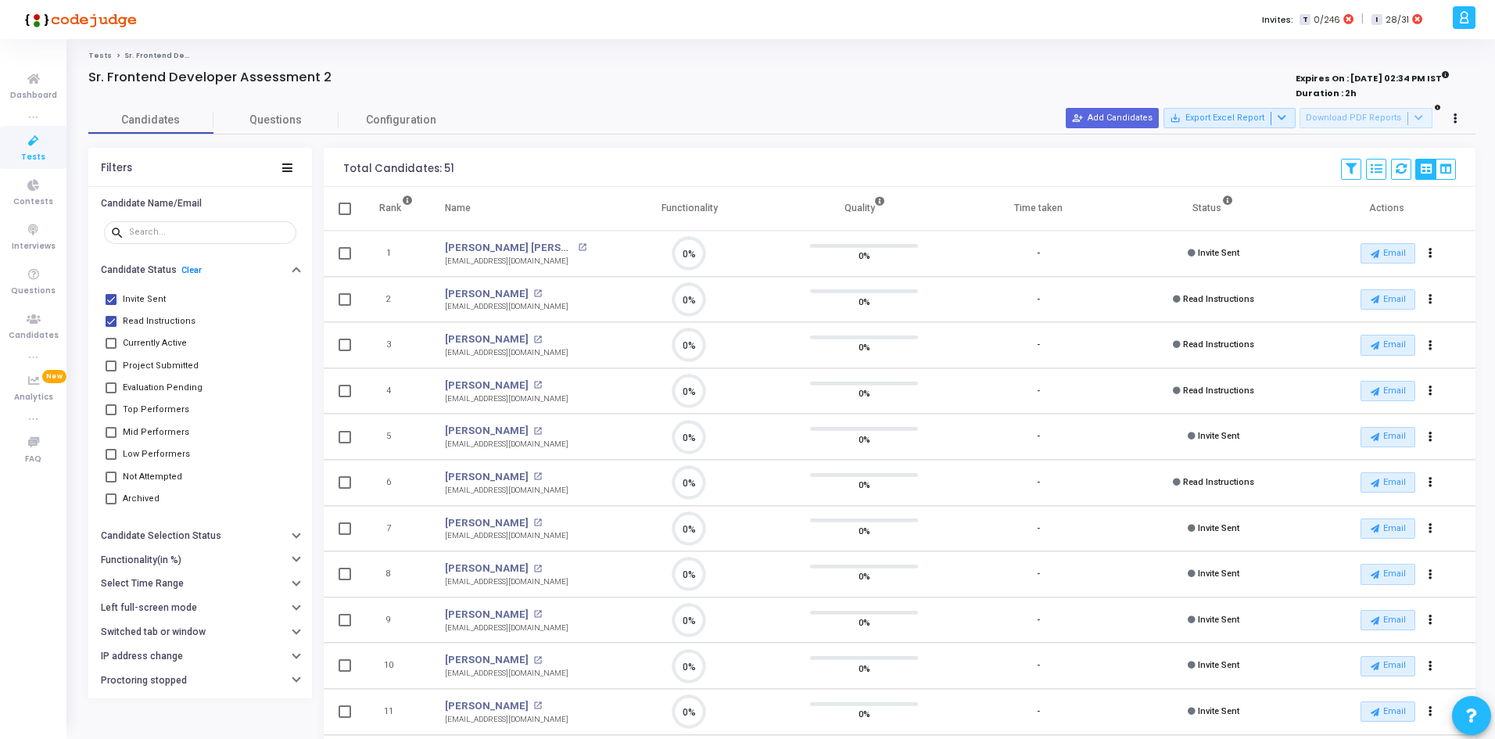
checkbox input "true"
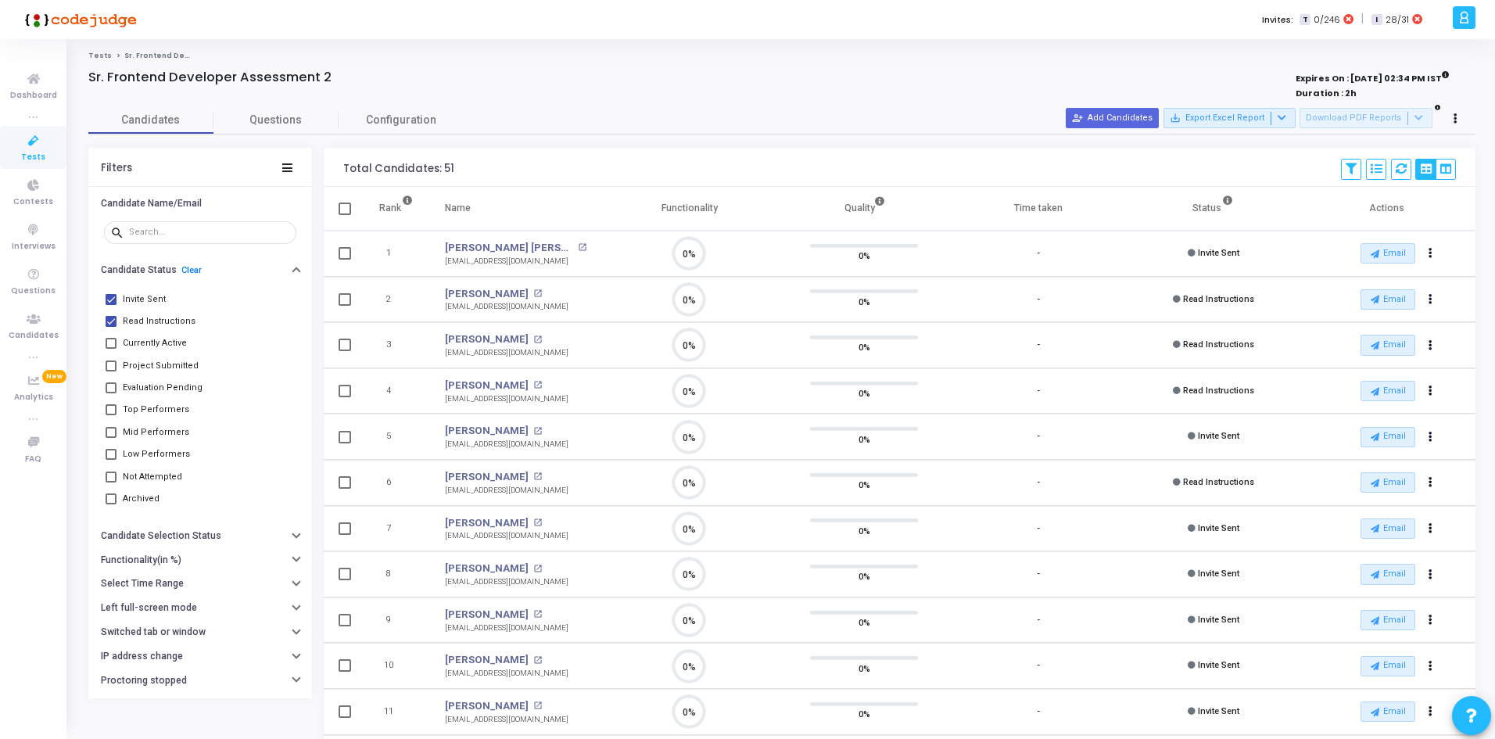
checkbox input "true"
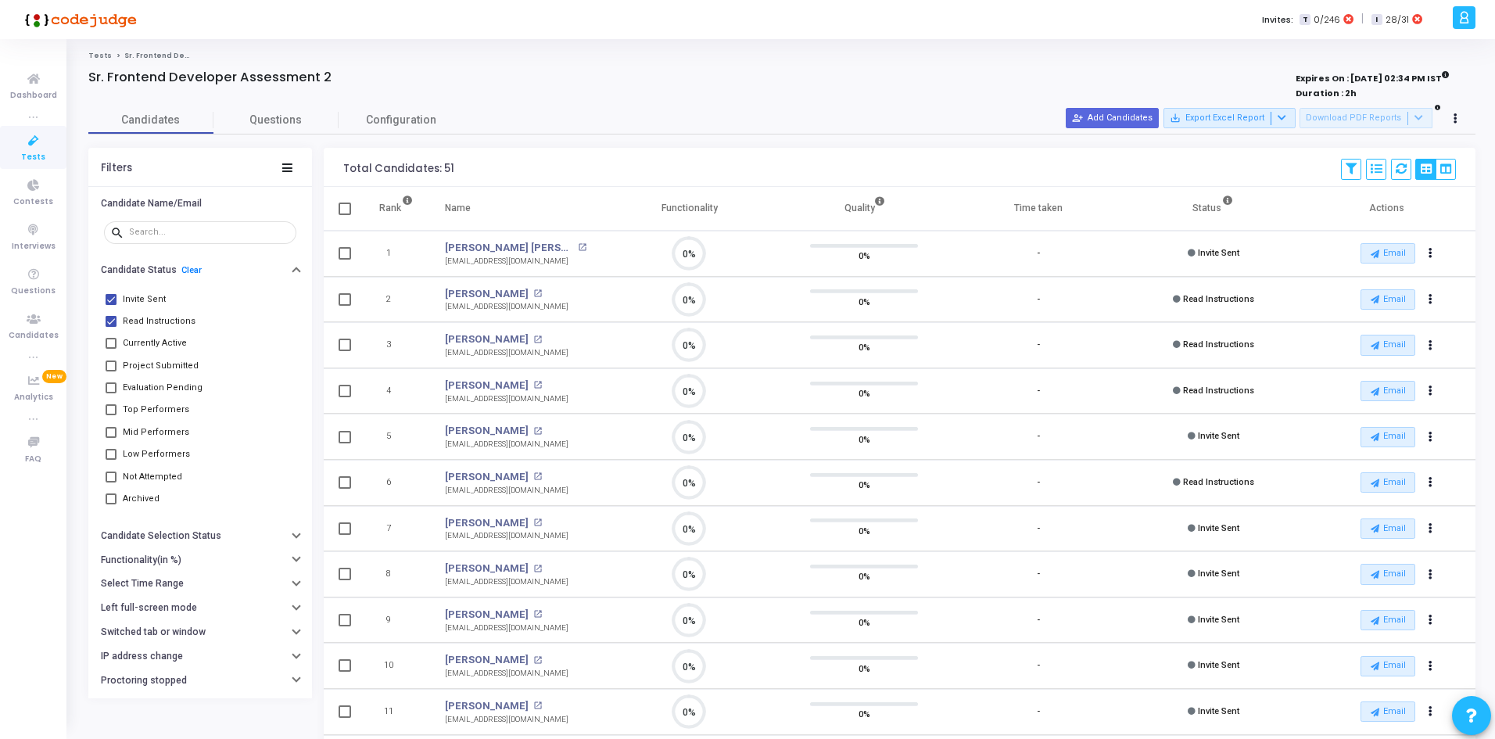
checkbox input "true"
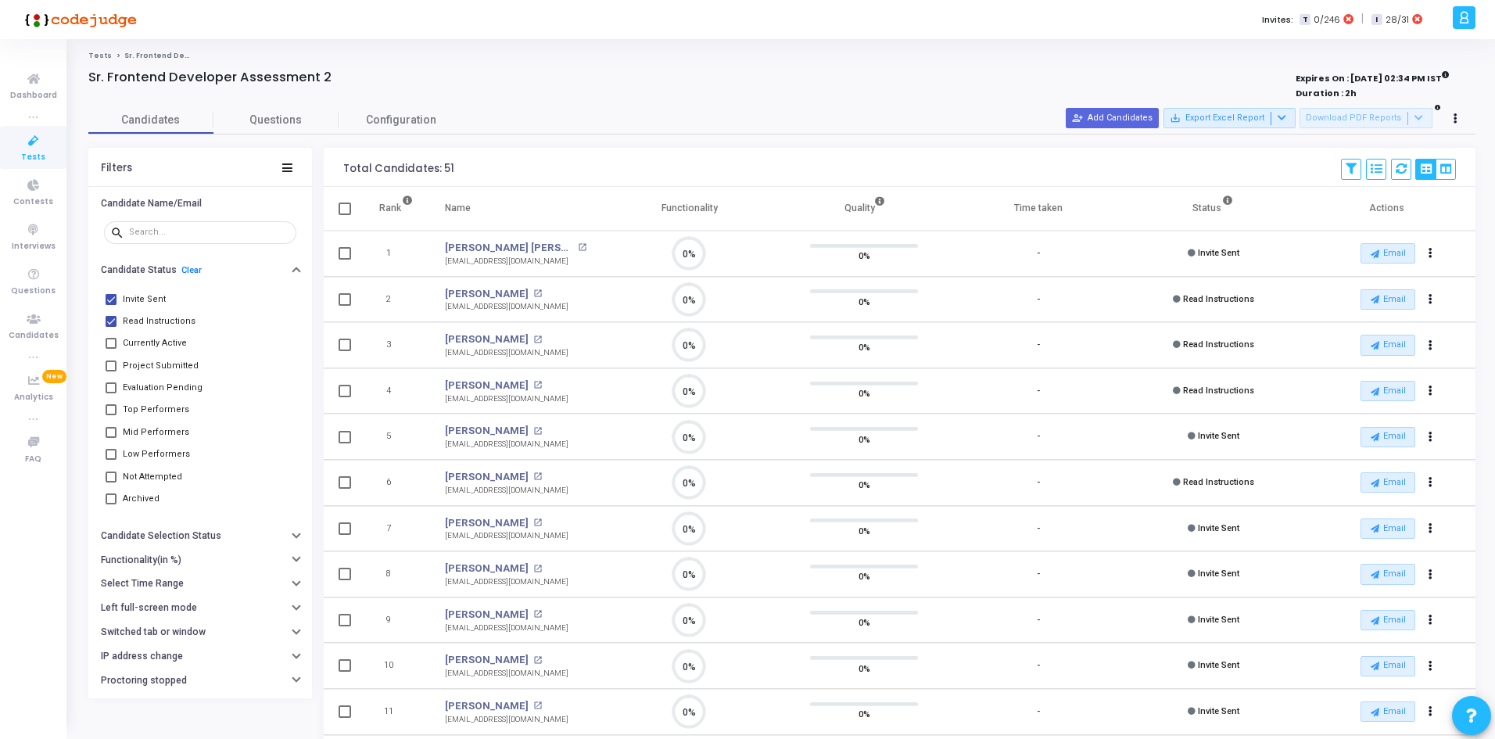
checkbox input "true"
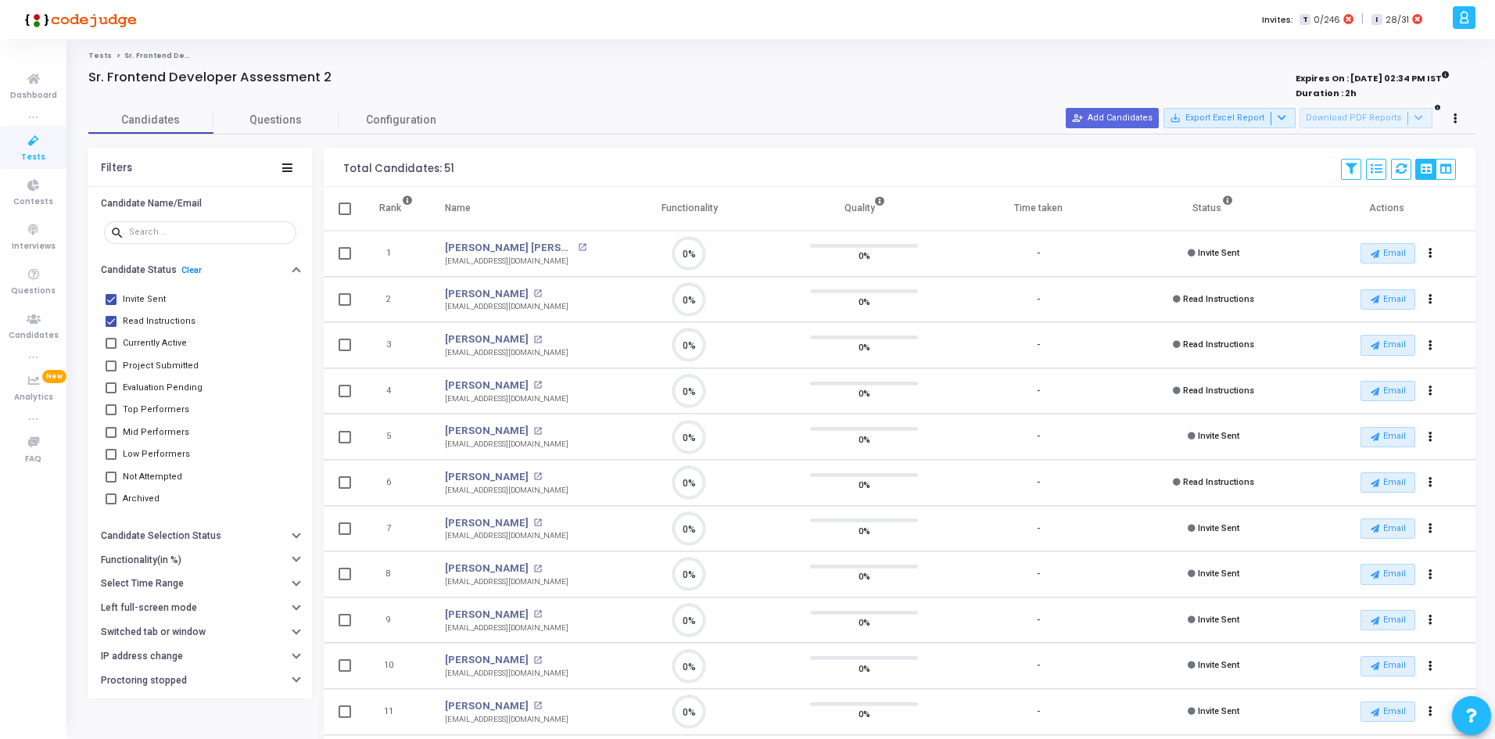
checkbox input "true"
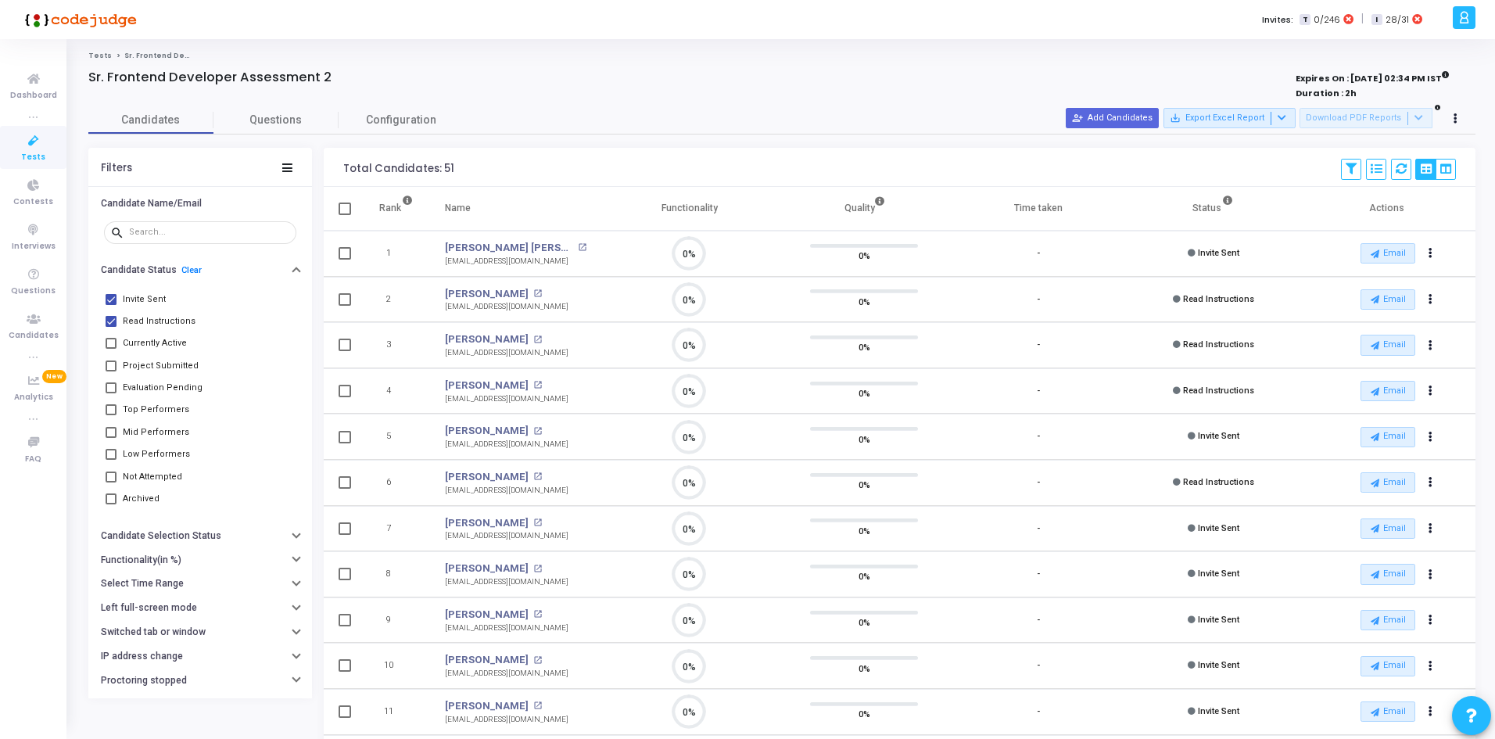
checkbox input "true"
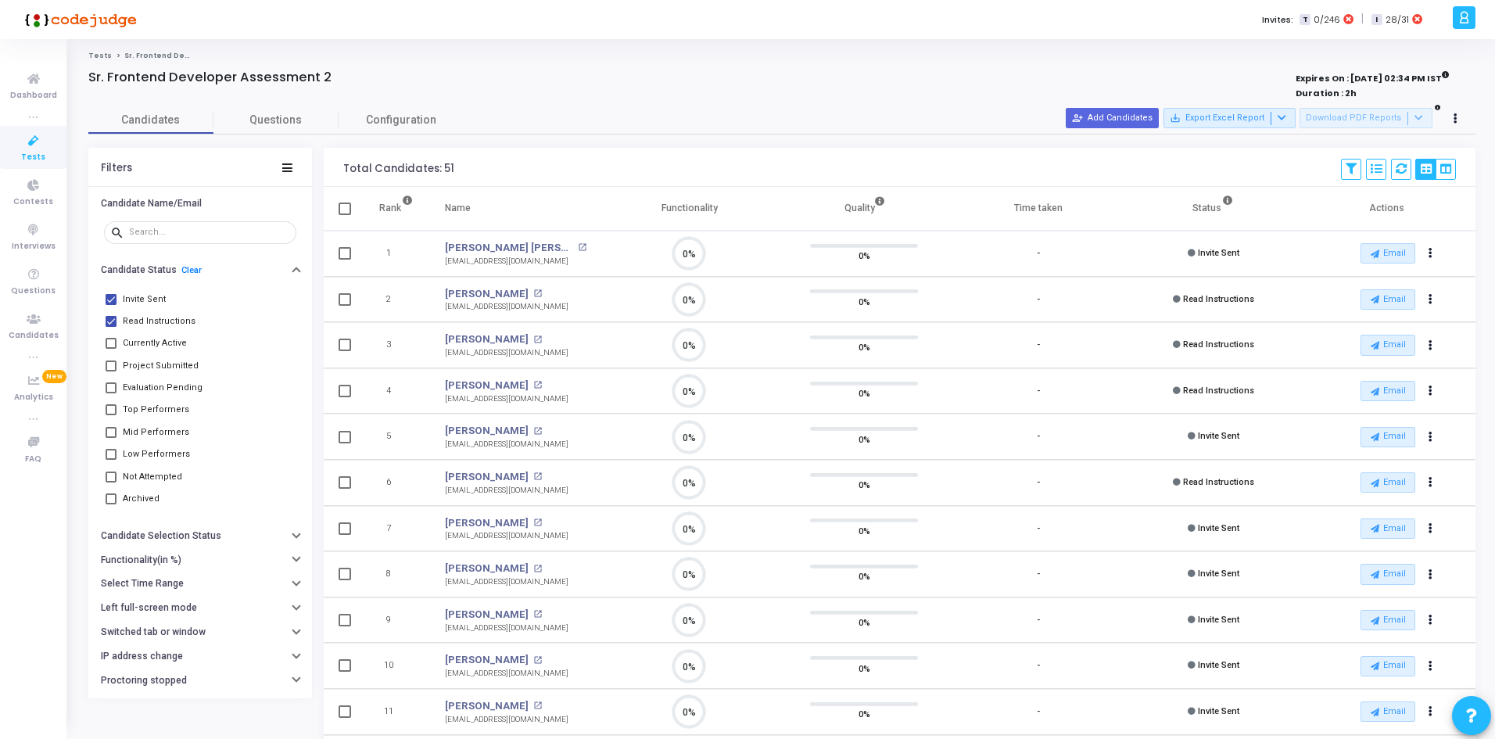
checkbox input "true"
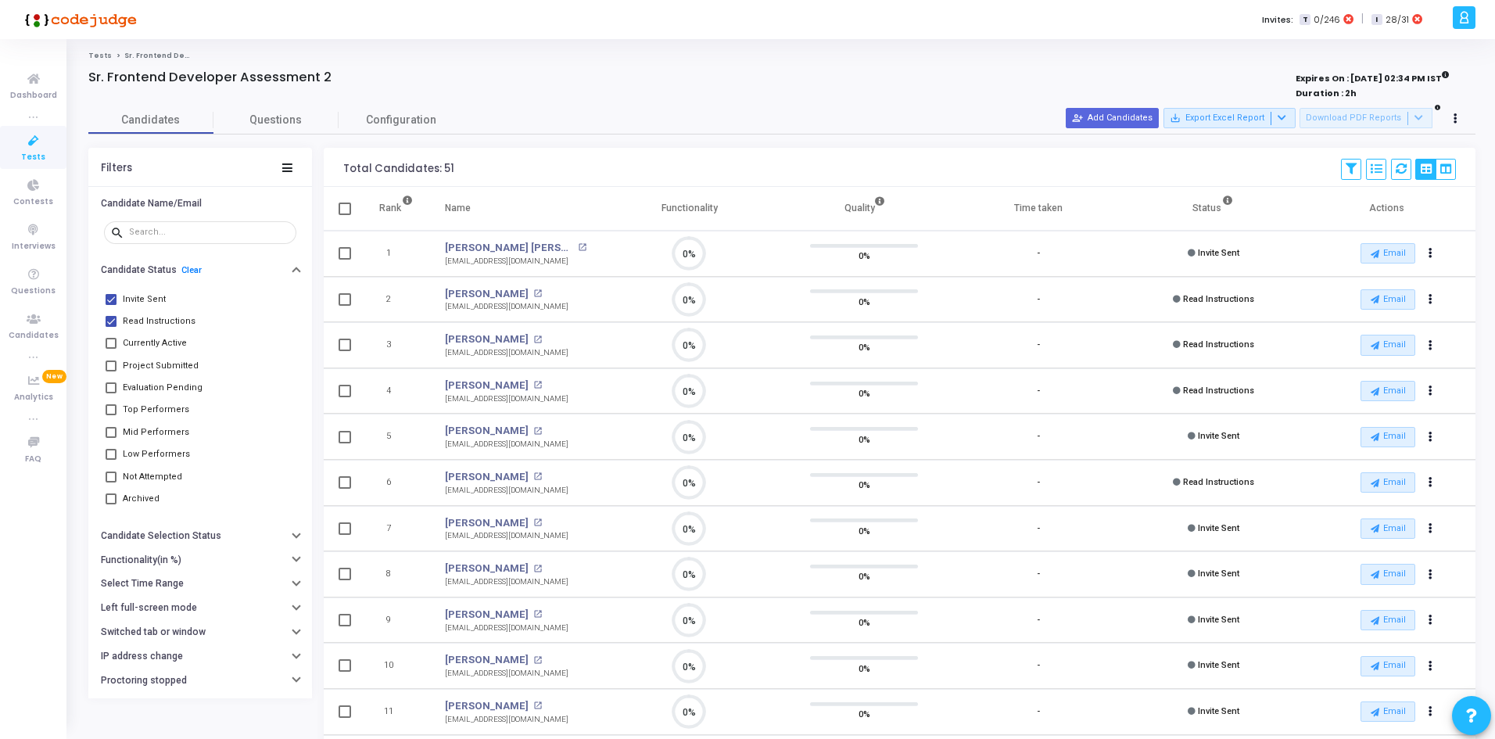
checkbox input "true"
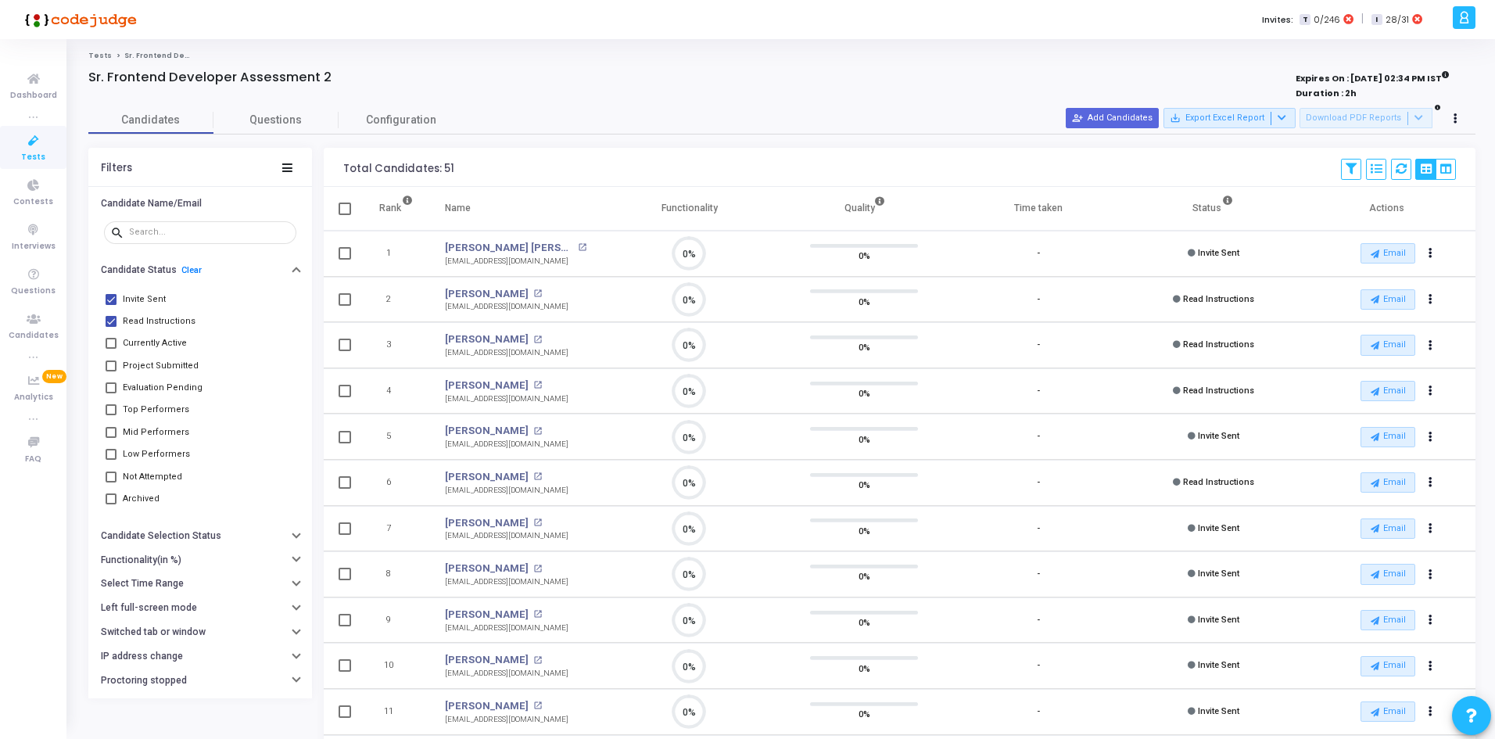
checkbox input "true"
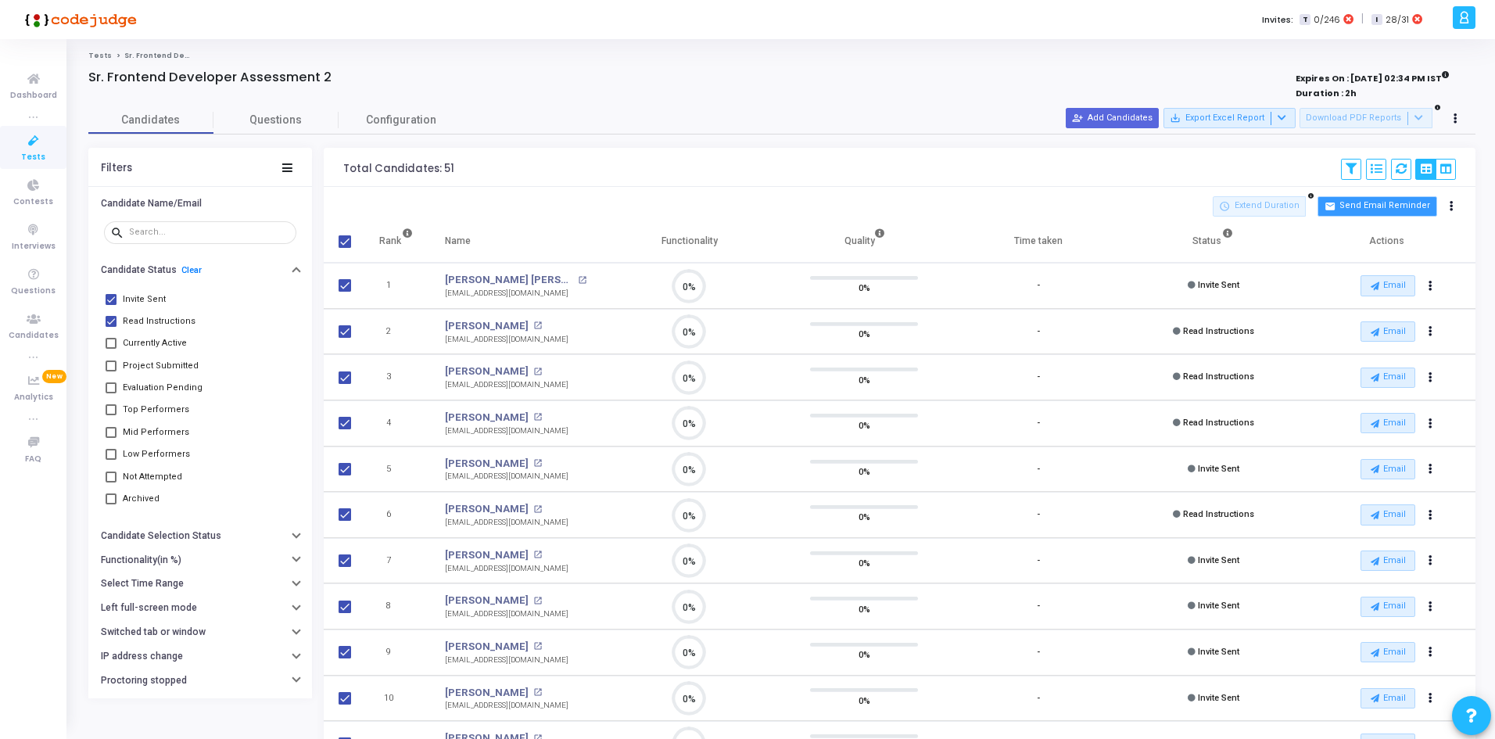
click at [1377, 206] on button "mail Send Email Reminder" at bounding box center [1377, 206] width 119 height 20
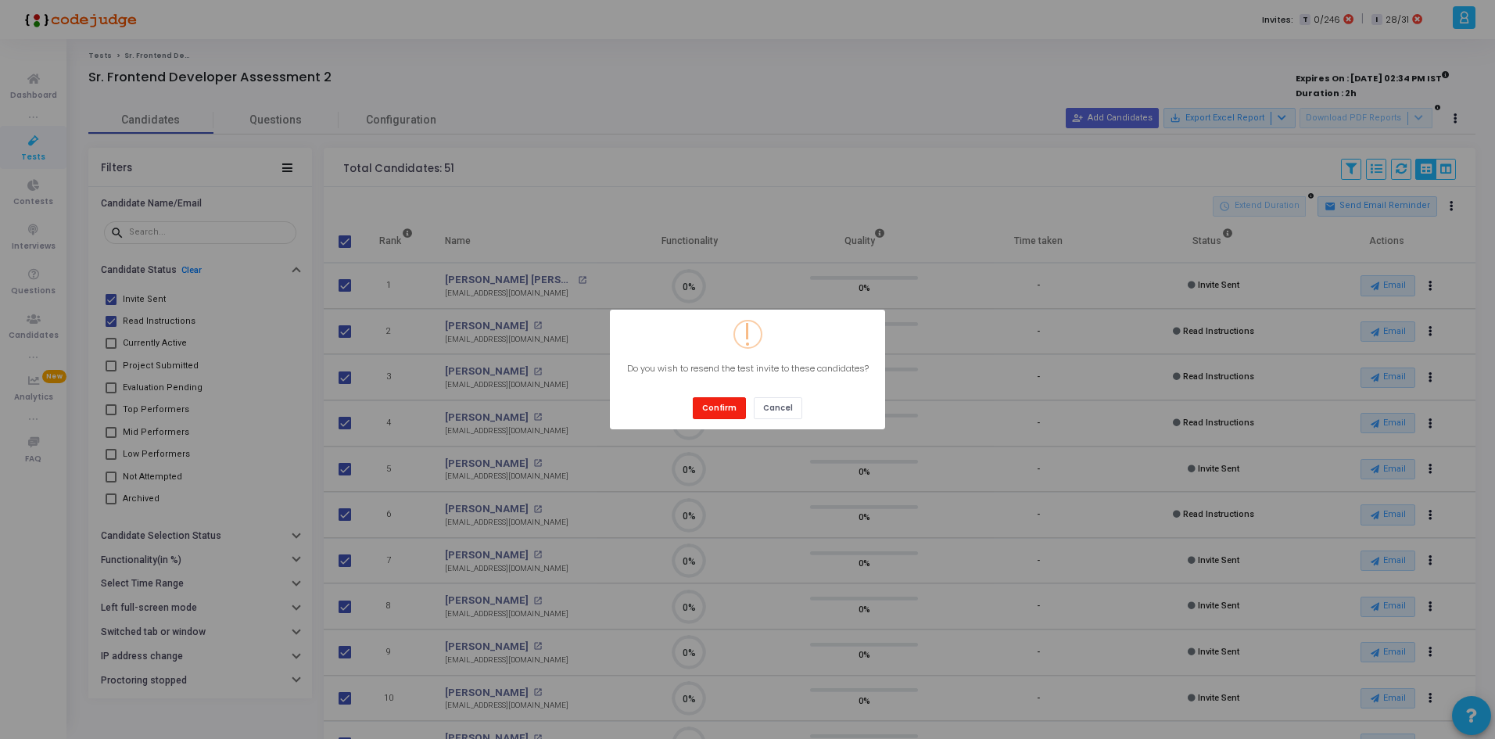
click at [706, 406] on button "Confirm" at bounding box center [719, 407] width 53 height 21
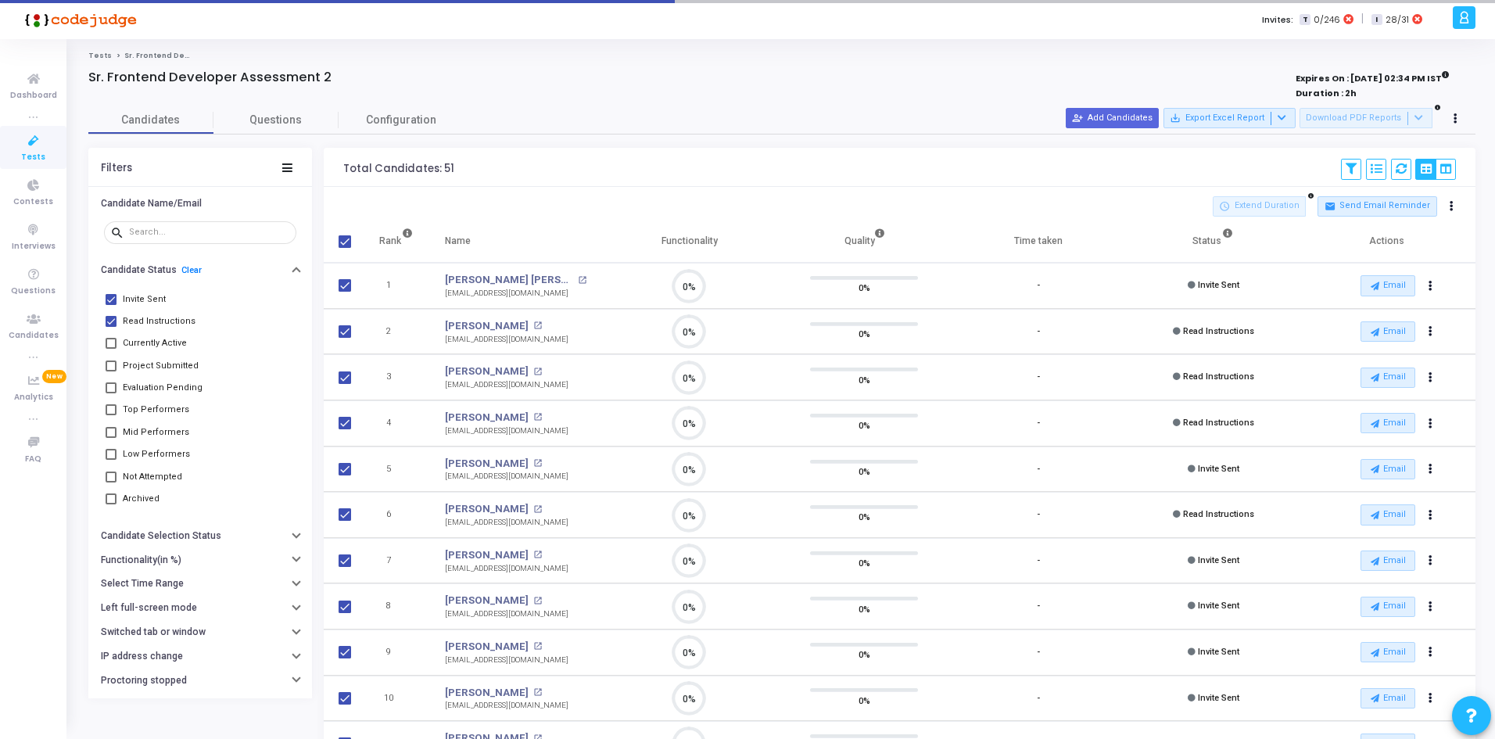
checkbox input "false"
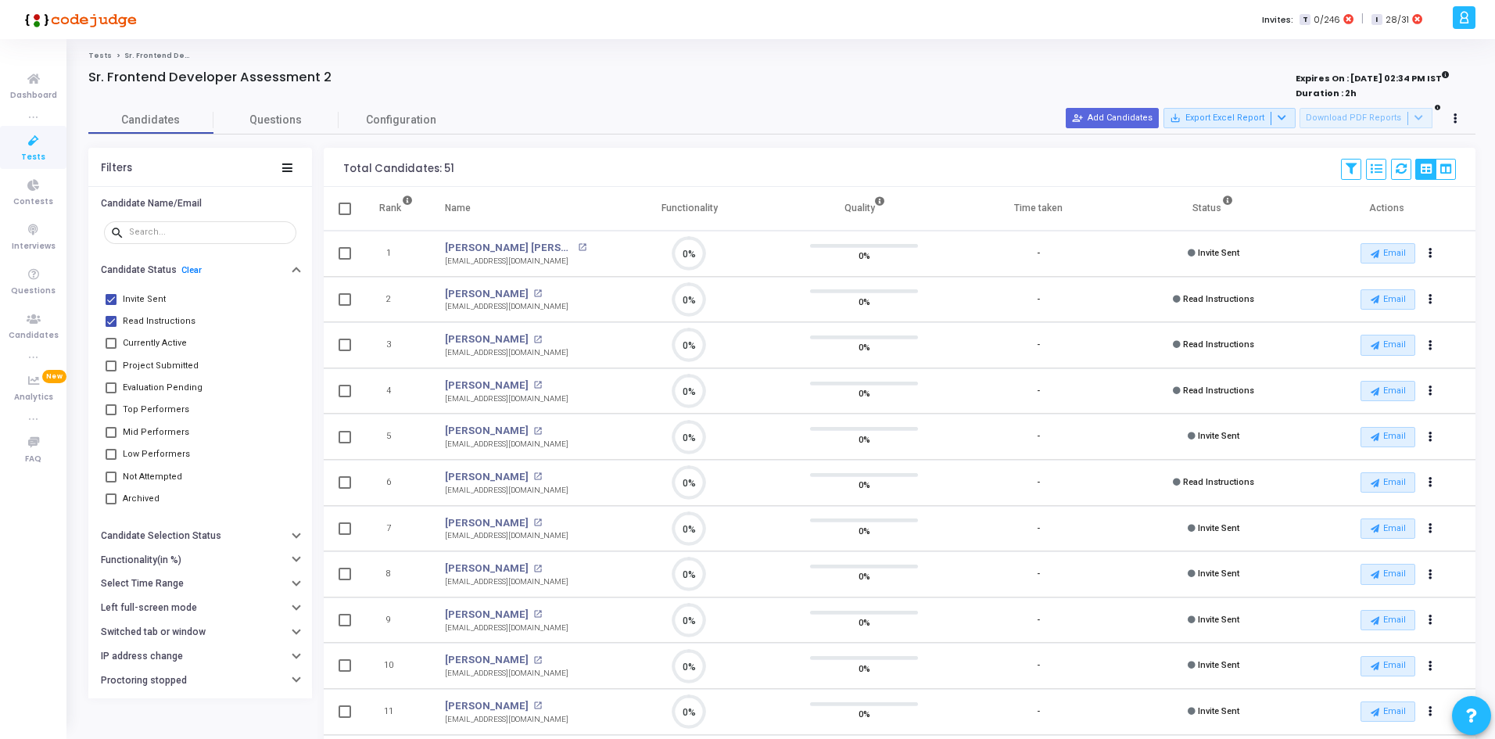
click at [110, 311] on mat-checkbox "Read Instructions" at bounding box center [200, 322] width 192 height 22
click at [108, 295] on span at bounding box center [111, 299] width 11 height 11
click at [110, 305] on input "Invite Sent" at bounding box center [110, 305] width 1 height 1
checkbox input "false"
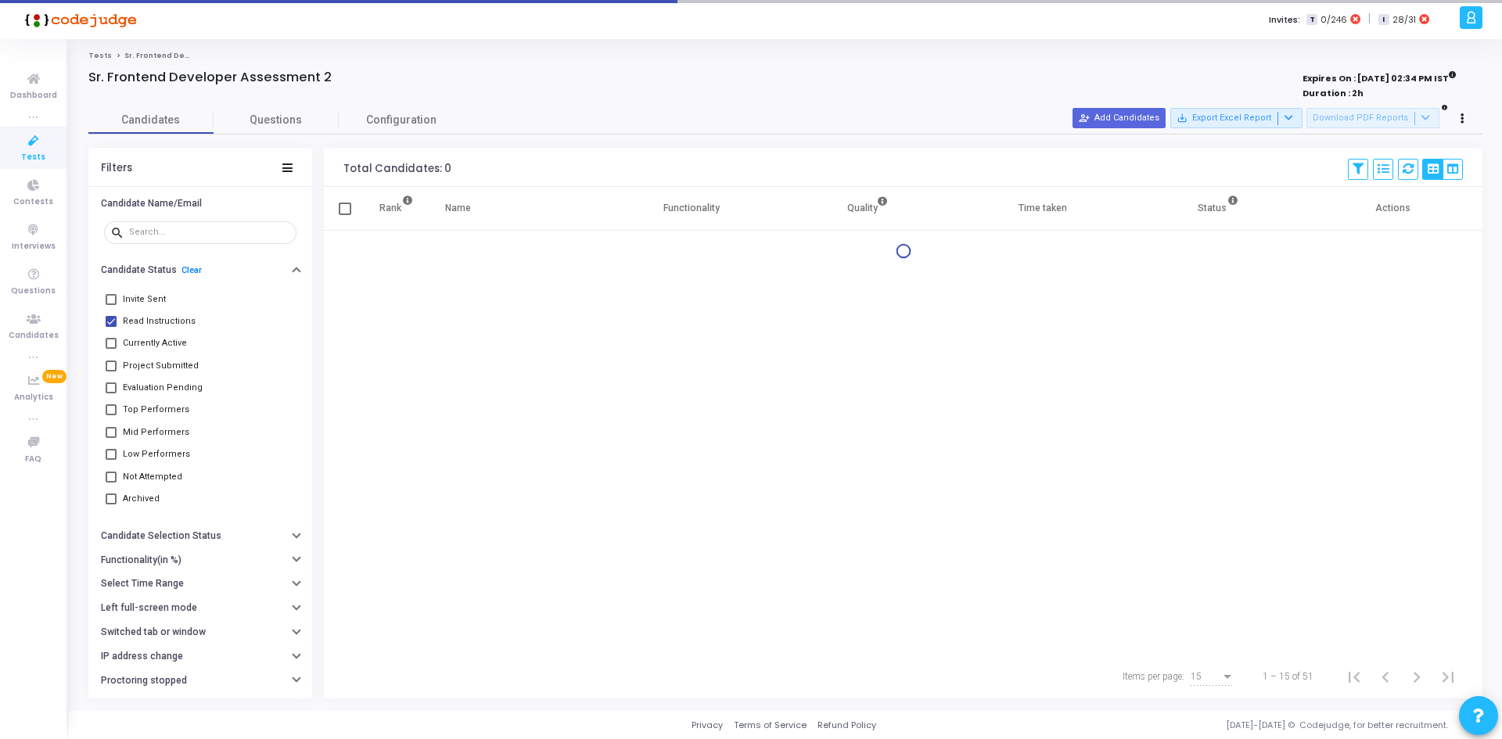
click at [109, 324] on span at bounding box center [111, 321] width 11 height 11
click at [110, 327] on input "Read Instructions" at bounding box center [110, 327] width 1 height 1
checkbox input "false"
click at [139, 576] on button "Select Time Range" at bounding box center [200, 584] width 224 height 24
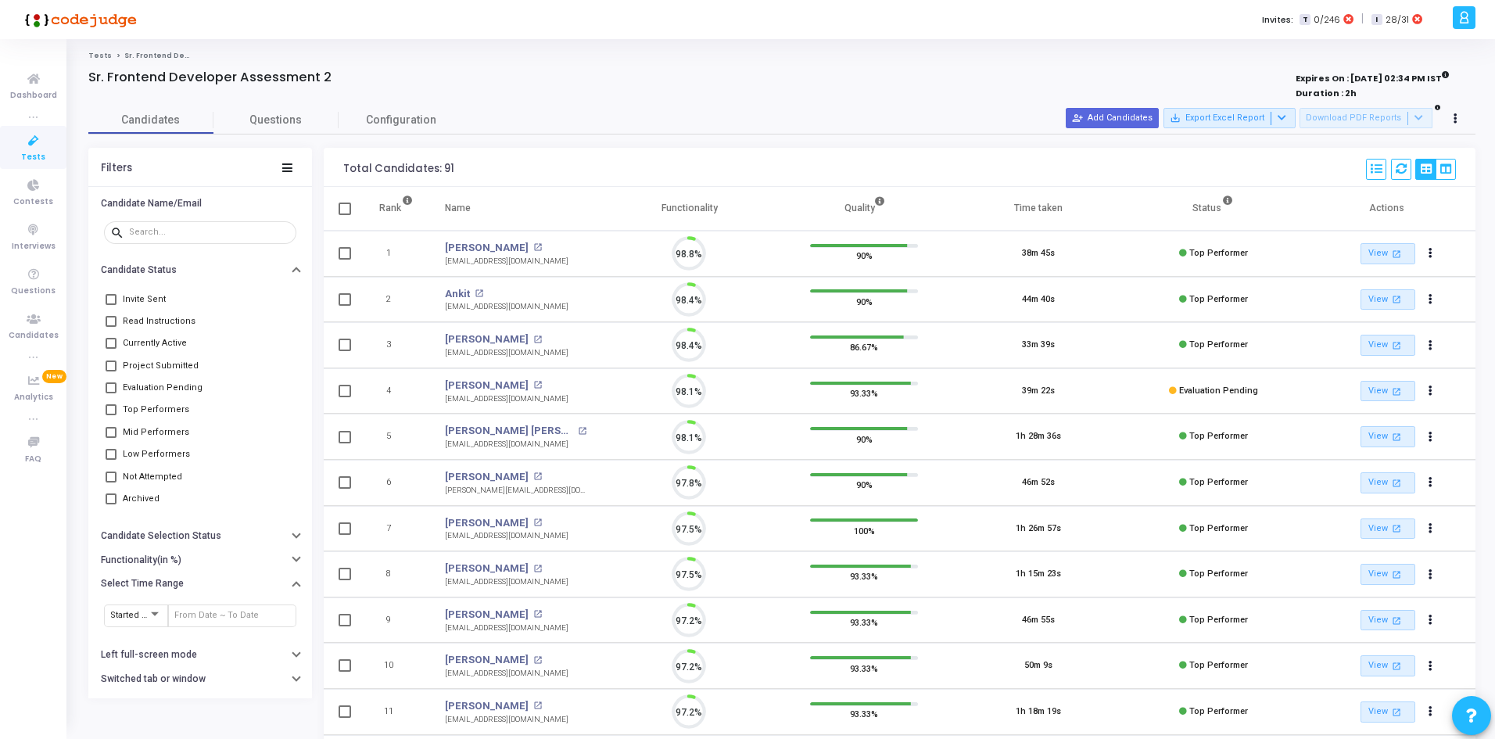
scroll to position [33, 40]
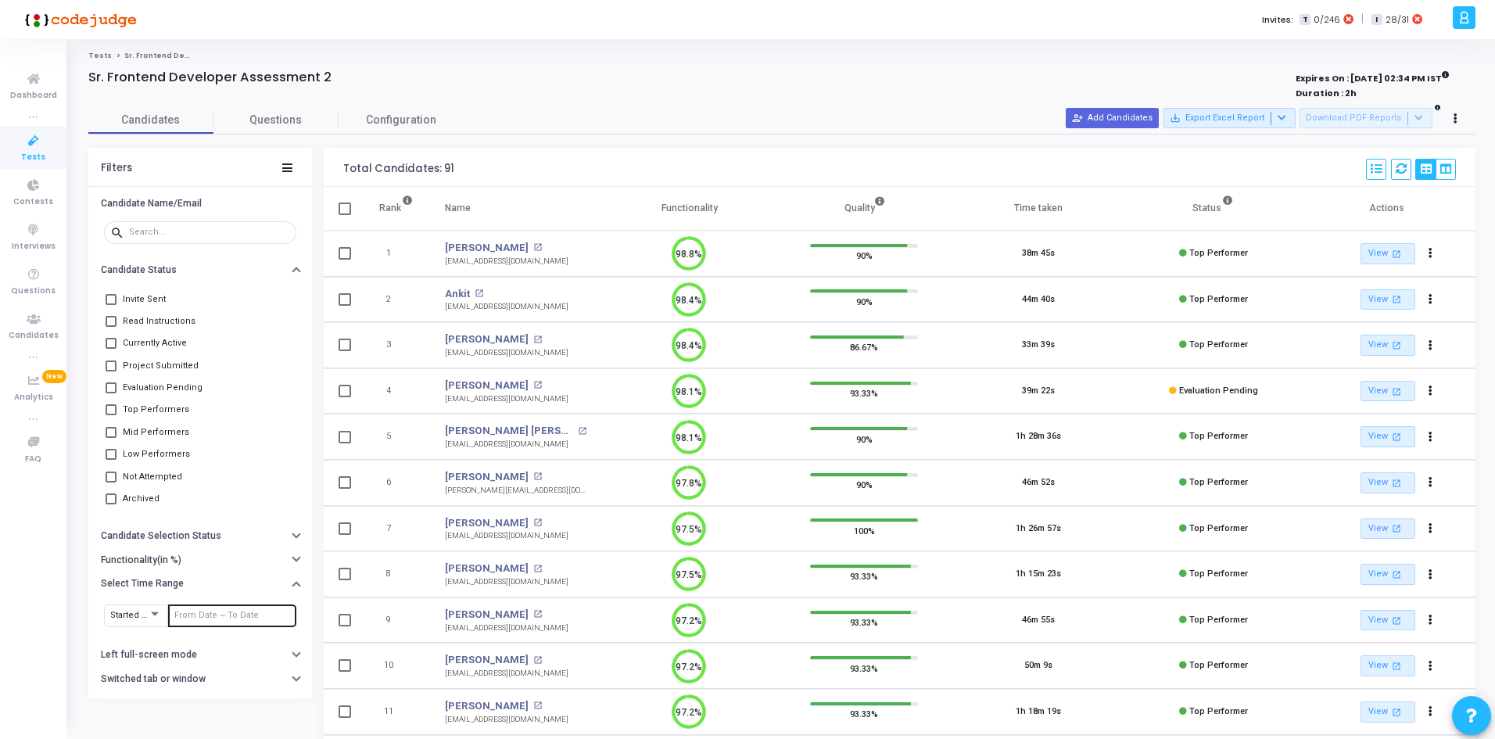
click at [169, 626] on div at bounding box center [232, 614] width 128 height 25
click at [178, 618] on input "text" at bounding box center [232, 615] width 116 height 9
click at [188, 457] on span "24" at bounding box center [188, 457] width 20 height 20
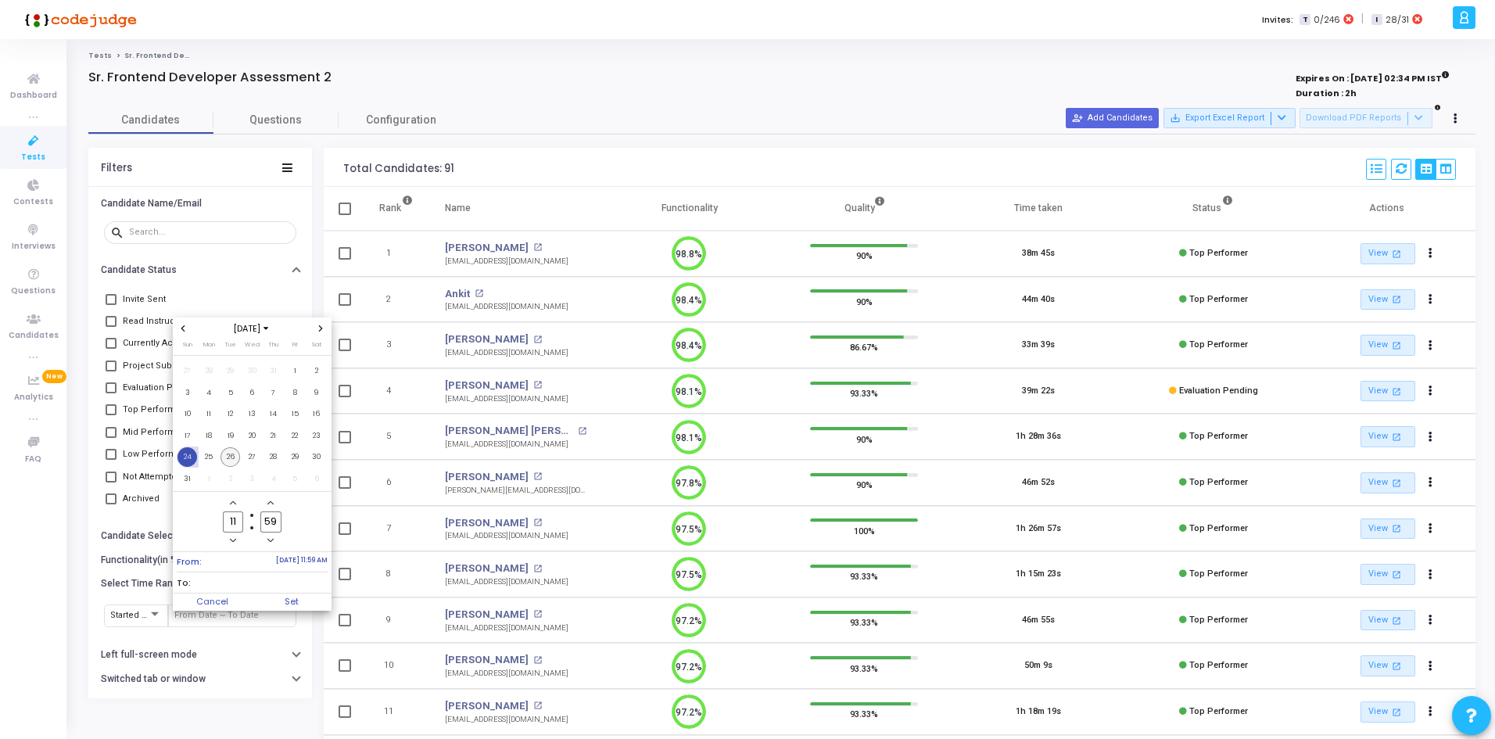
click at [235, 457] on span "26" at bounding box center [231, 457] width 20 height 20
click at [285, 601] on span "Set" at bounding box center [292, 602] width 80 height 17
type input "[DATE] 11:59 AM - [DATE] 11:59 AM"
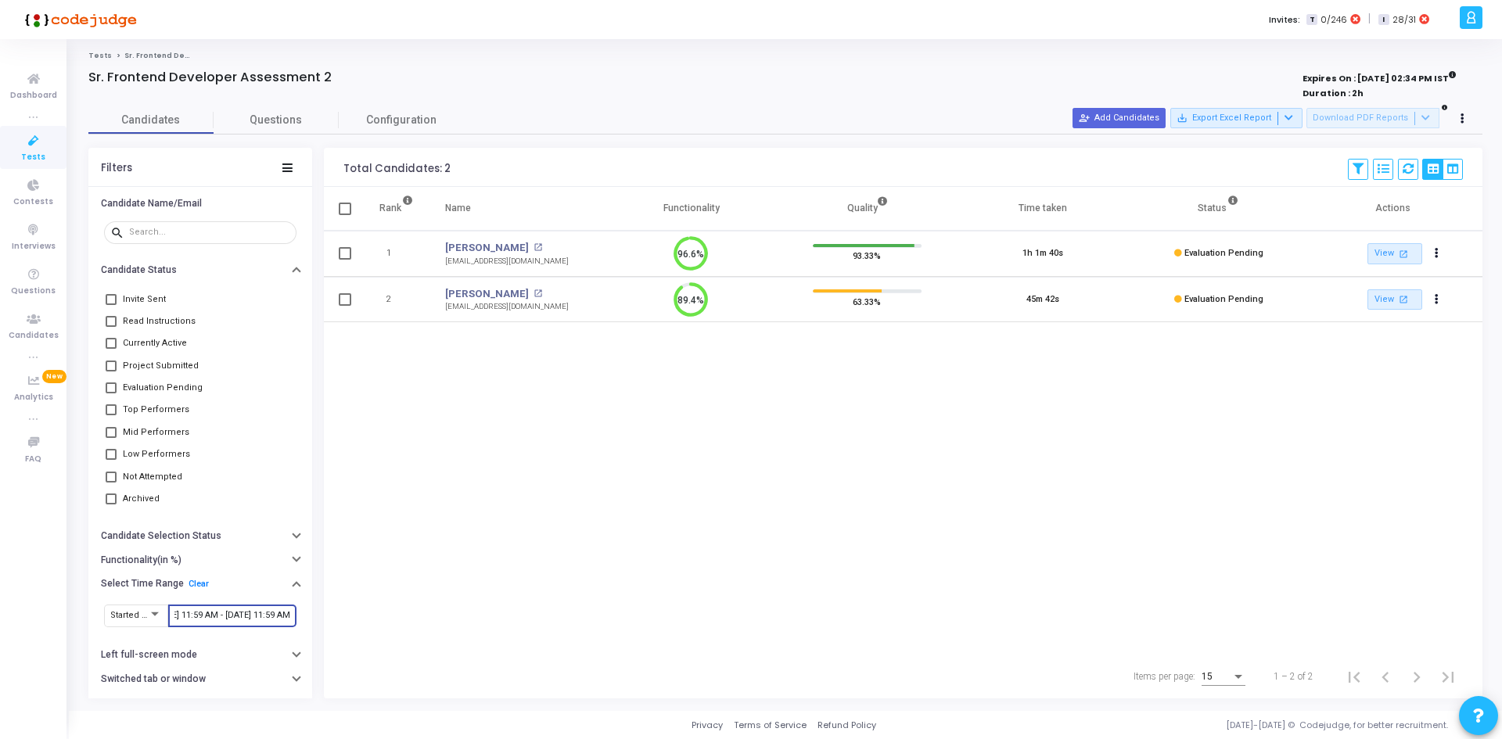
click at [344, 254] on span at bounding box center [345, 253] width 13 height 13
click at [344, 260] on input "checkbox" at bounding box center [344, 260] width 1 height 1
checkbox input "true"
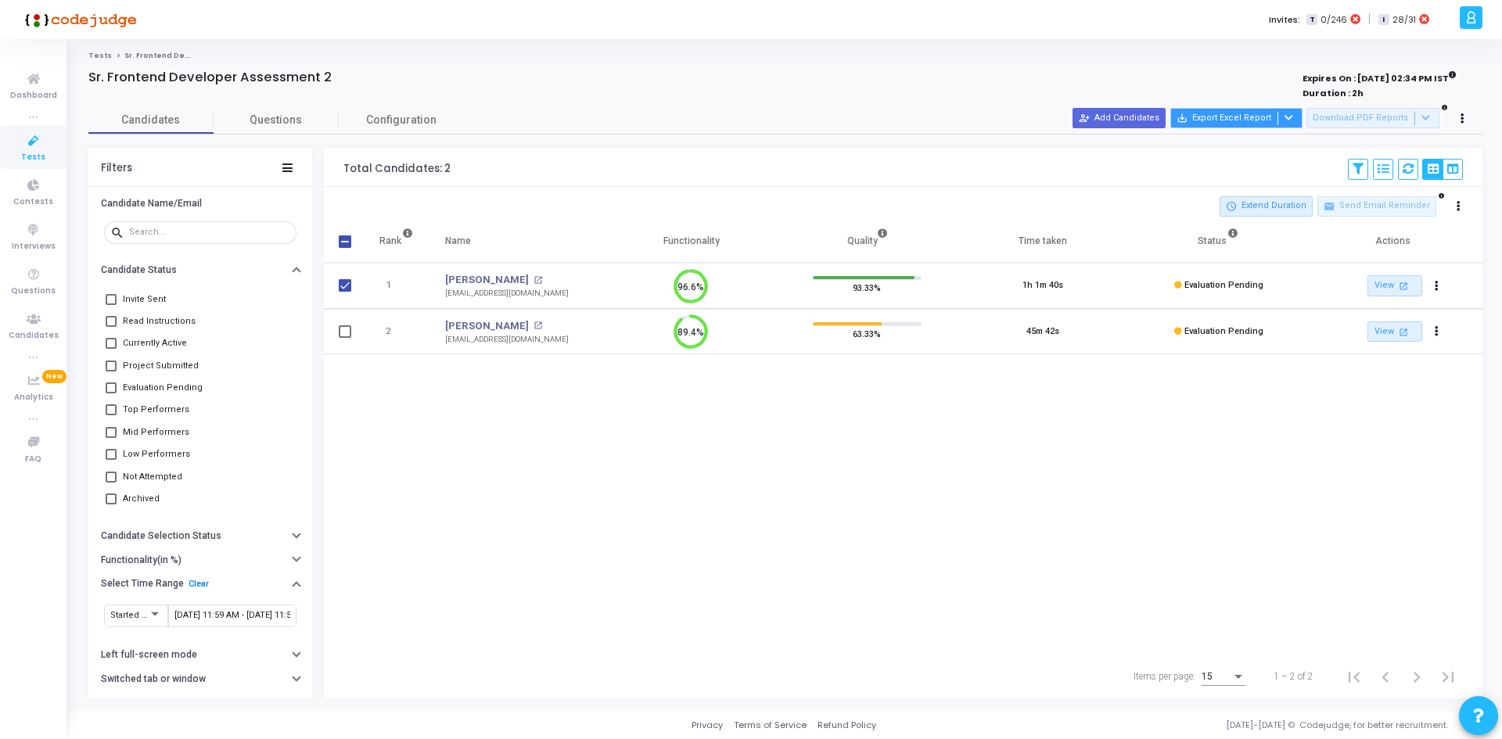
click at [1296, 117] on div at bounding box center [1286, 118] width 19 height 13
click at [1249, 149] on button "Export with applied filter" at bounding box center [1245, 148] width 129 height 27
